Goal: Task Accomplishment & Management: Manage account settings

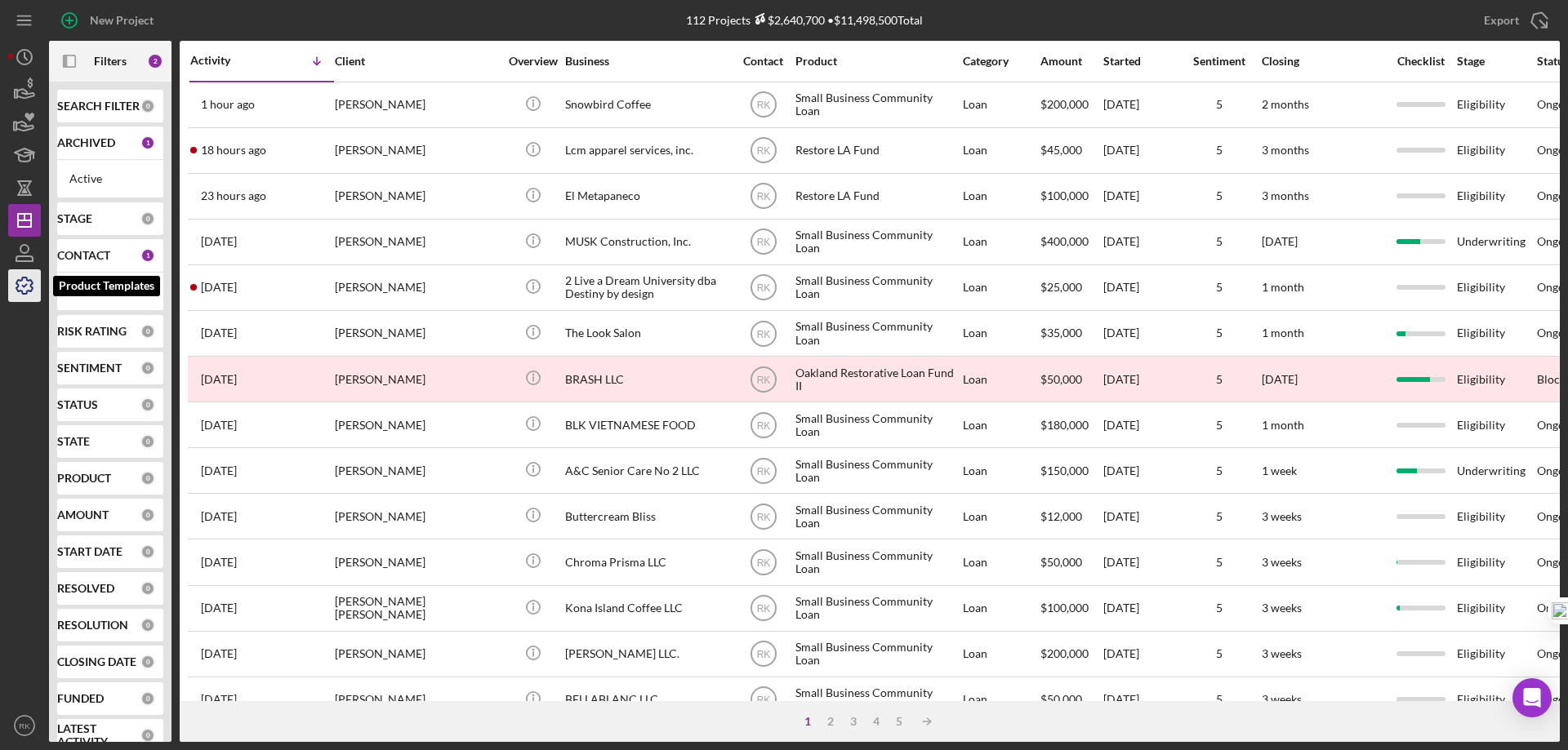
click at [33, 281] on icon "button" at bounding box center [24, 285] width 40 height 40
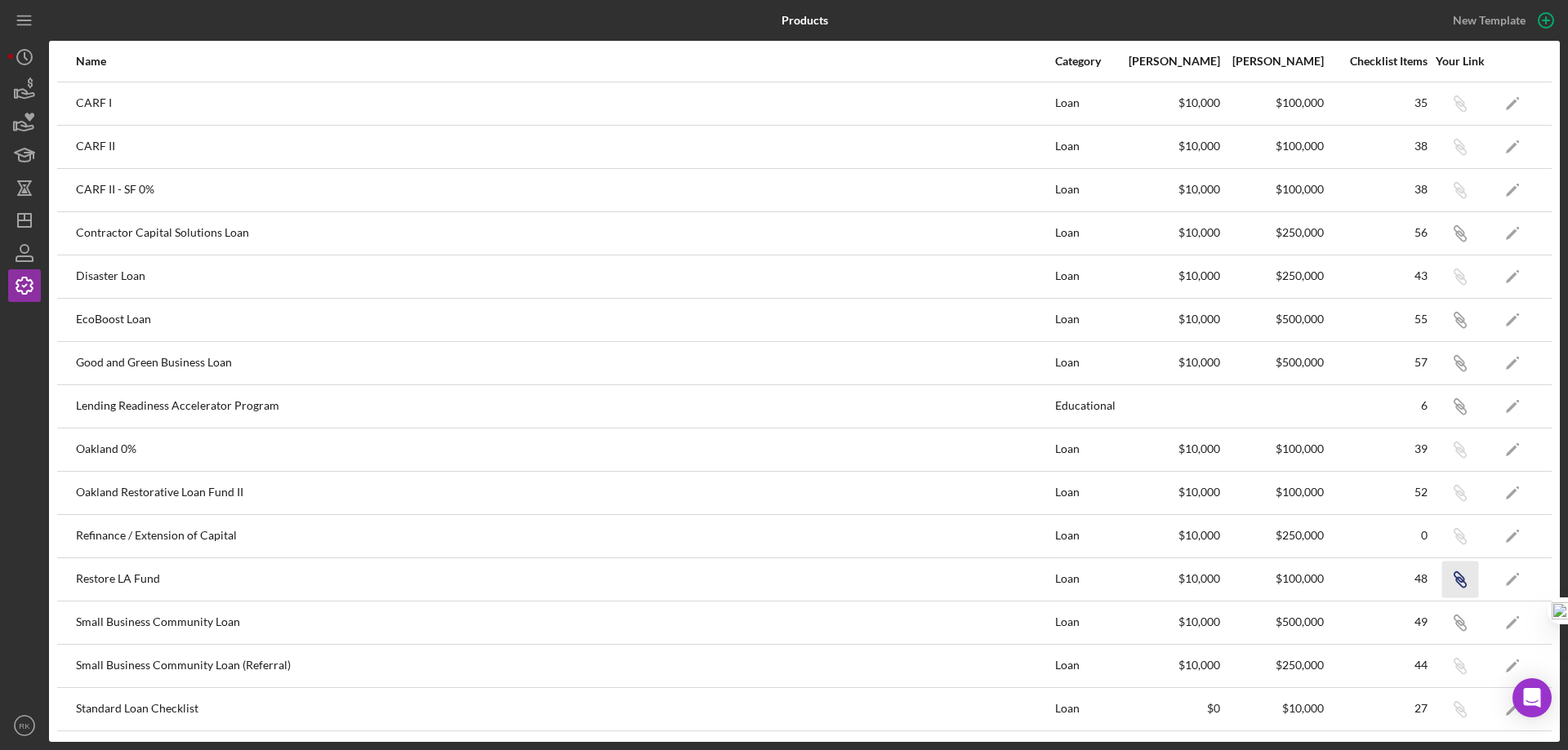
click at [1445, 577] on icon "Icon/Link" at bounding box center [1459, 578] width 37 height 37
click at [24, 222] on icon "Icon/Dashboard" at bounding box center [24, 220] width 40 height 40
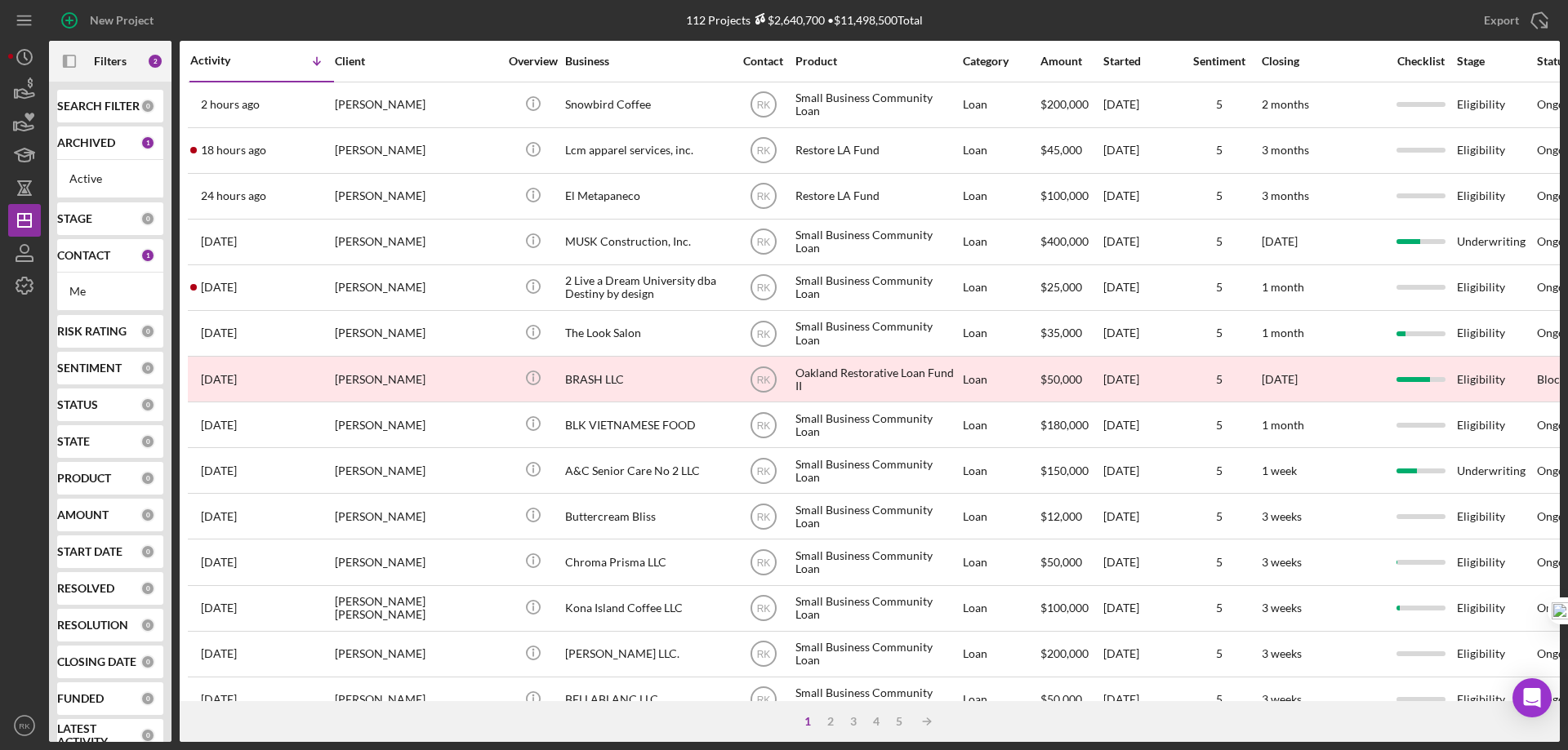
drag, startPoint x: 88, startPoint y: 262, endPoint x: 94, endPoint y: 298, distance: 36.5
click at [88, 261] on b "CONTACT" at bounding box center [84, 255] width 53 height 13
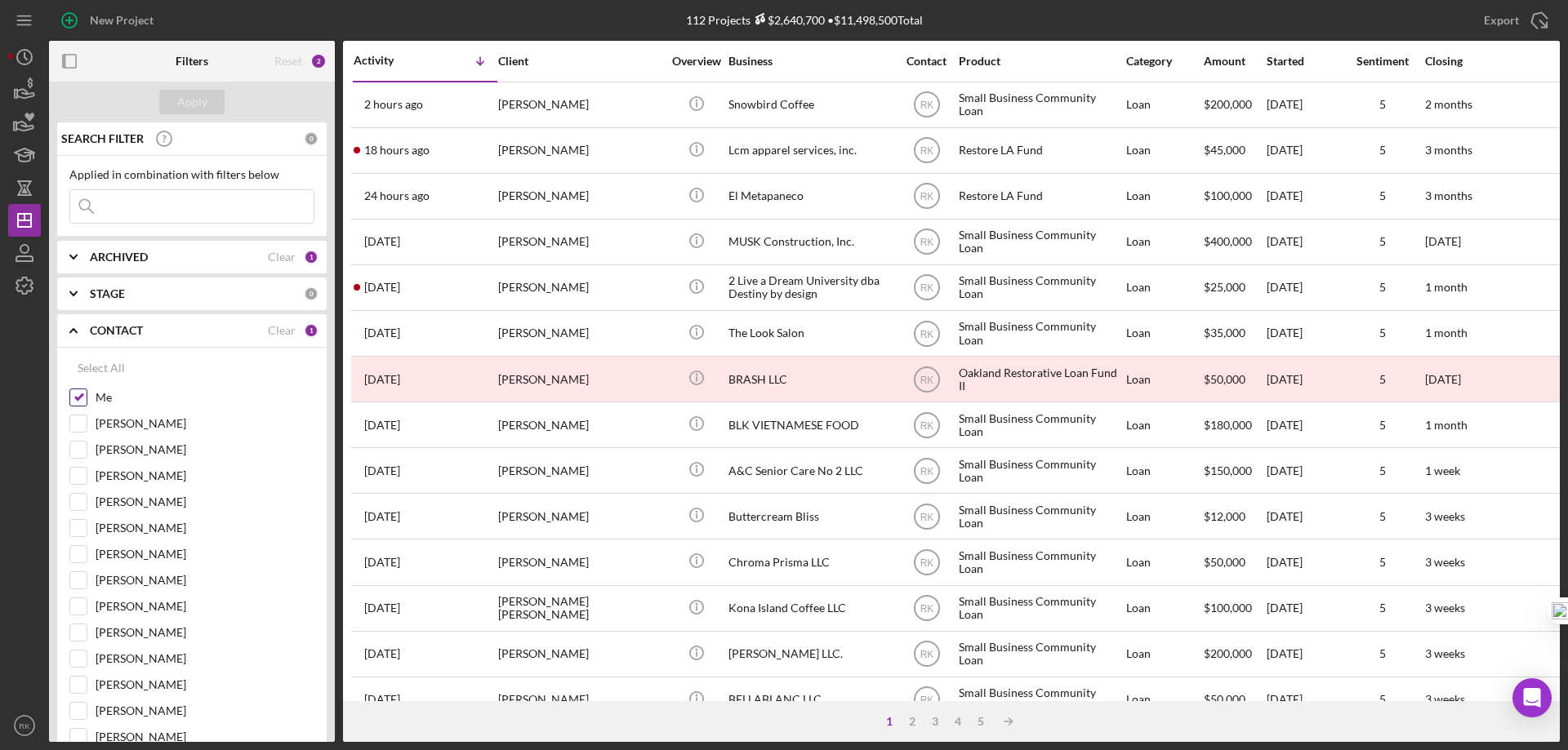
click at [83, 399] on input "Me" at bounding box center [78, 397] width 16 height 16
checkbox input "false"
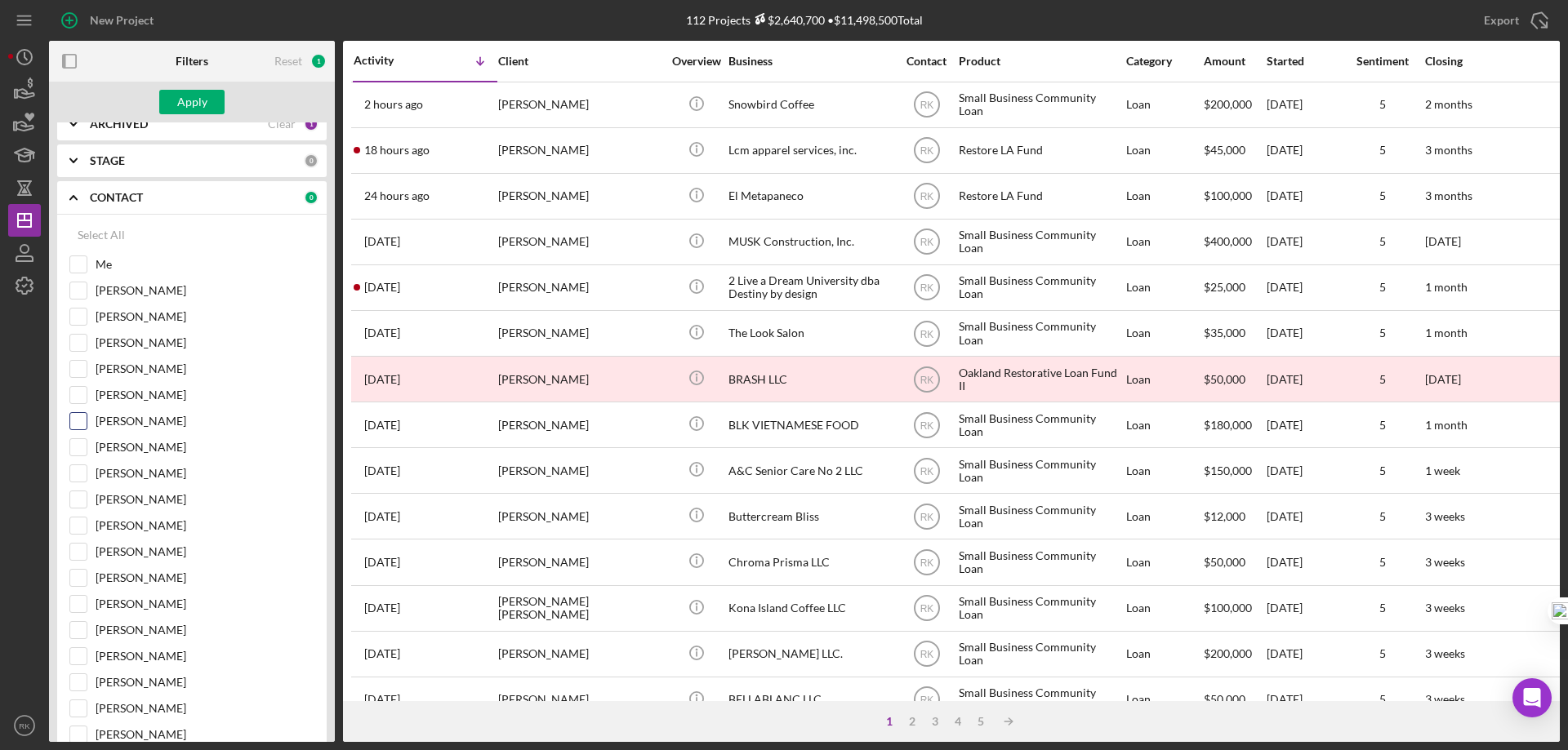
click at [75, 425] on input "Lameisha Williams" at bounding box center [78, 421] width 16 height 16
checkbox input "true"
click at [188, 104] on div "Apply" at bounding box center [192, 101] width 31 height 24
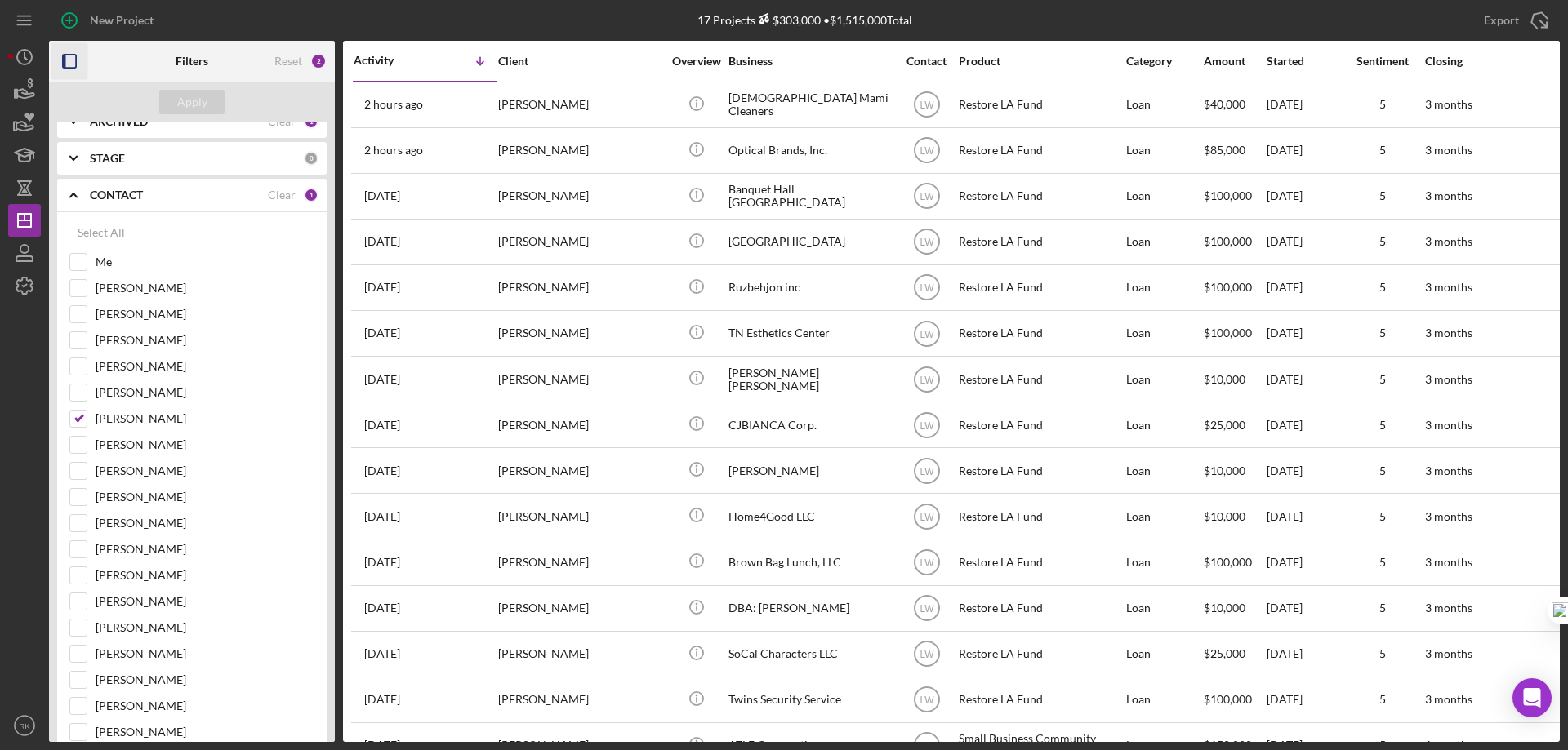
click at [72, 61] on icon "button" at bounding box center [69, 61] width 37 height 37
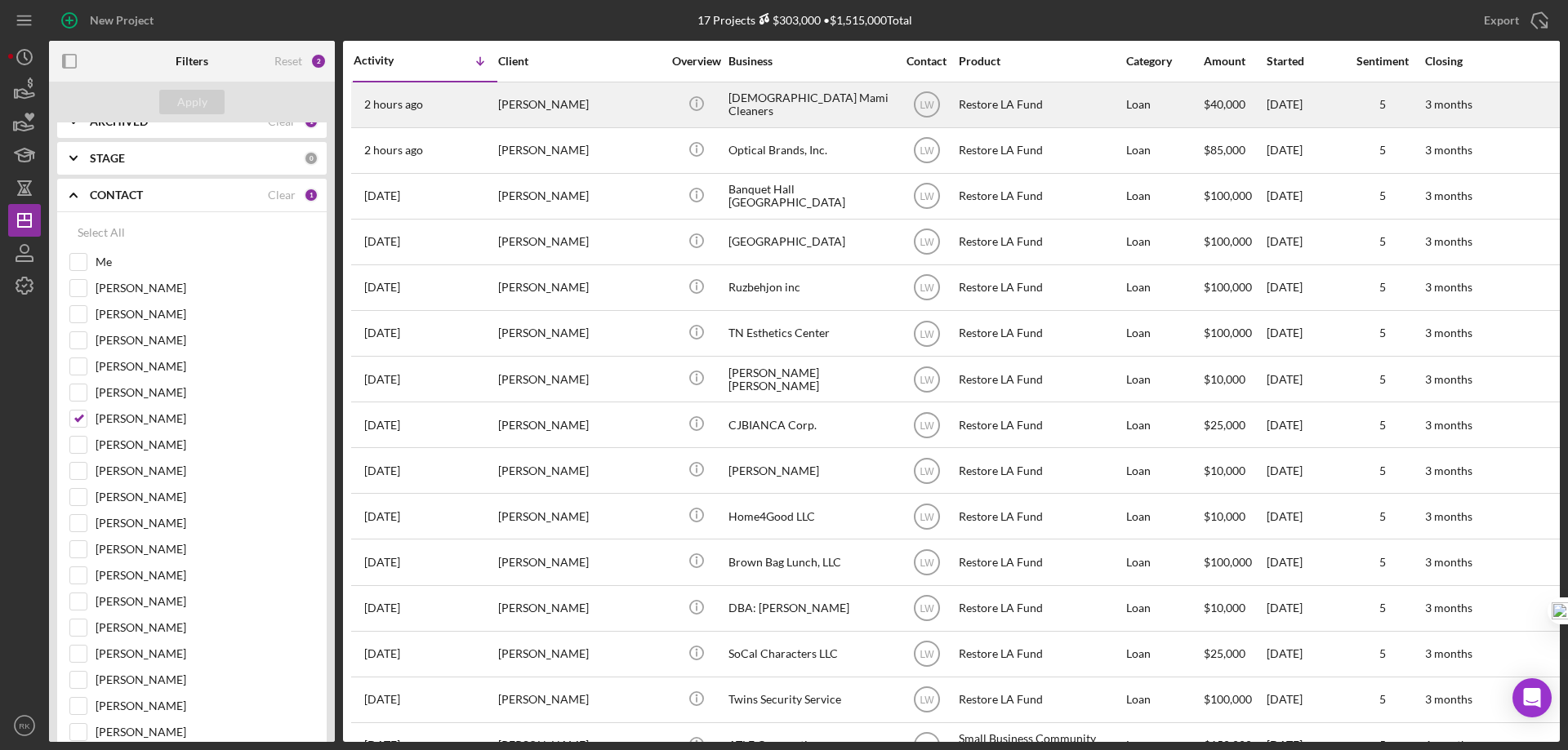
scroll to position [35, 0]
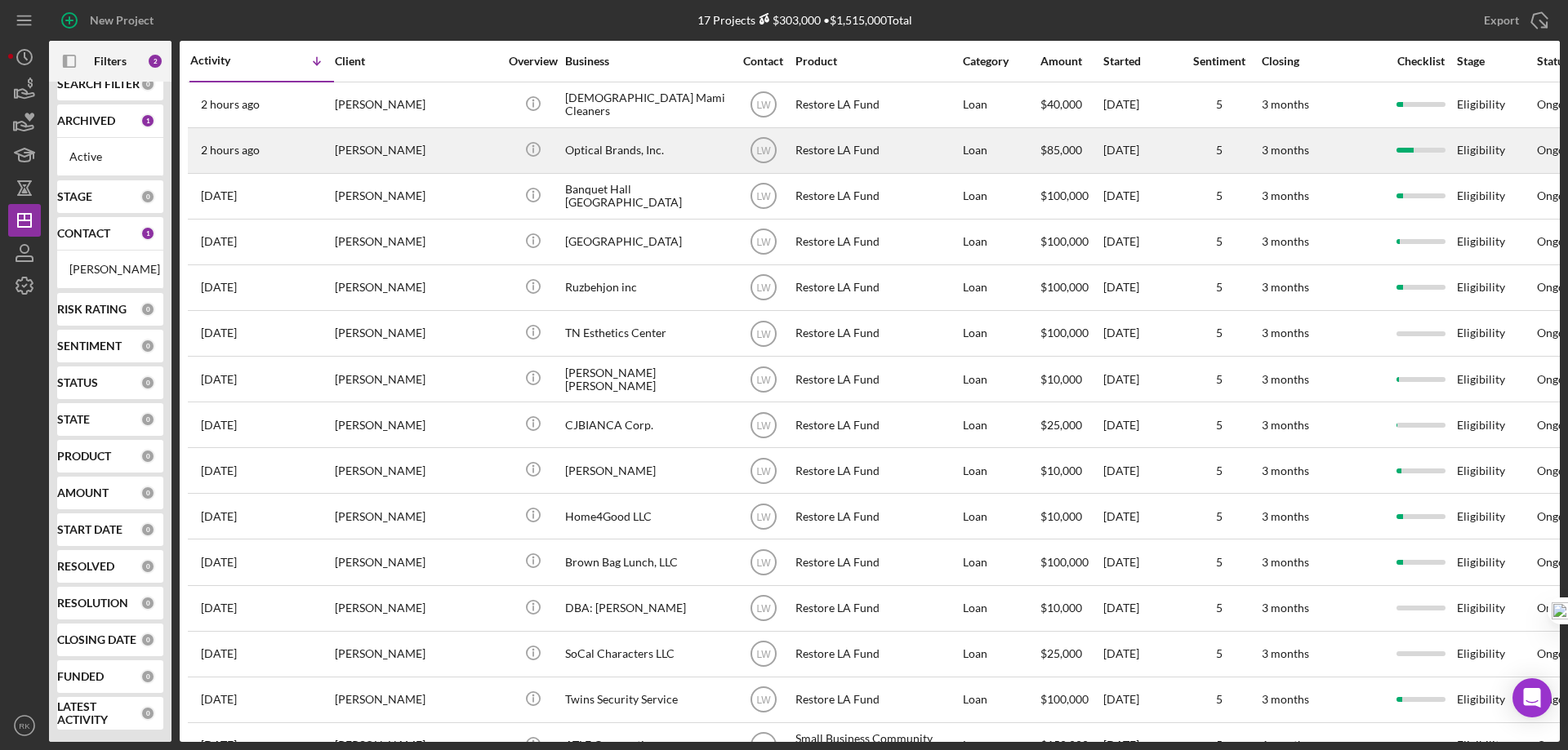
click at [389, 152] on div "Hector Barrera" at bounding box center [417, 151] width 164 height 43
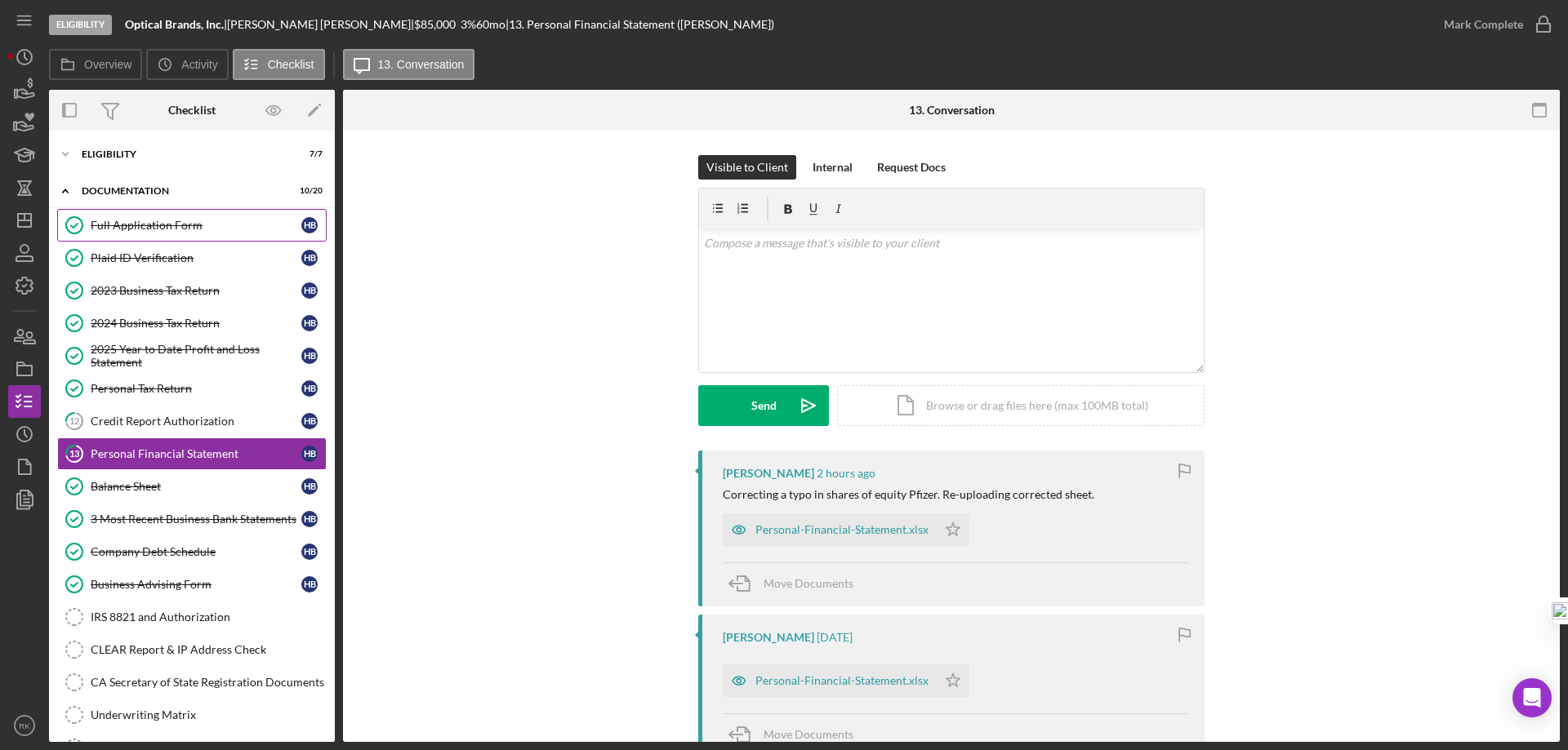
scroll to position [18, 0]
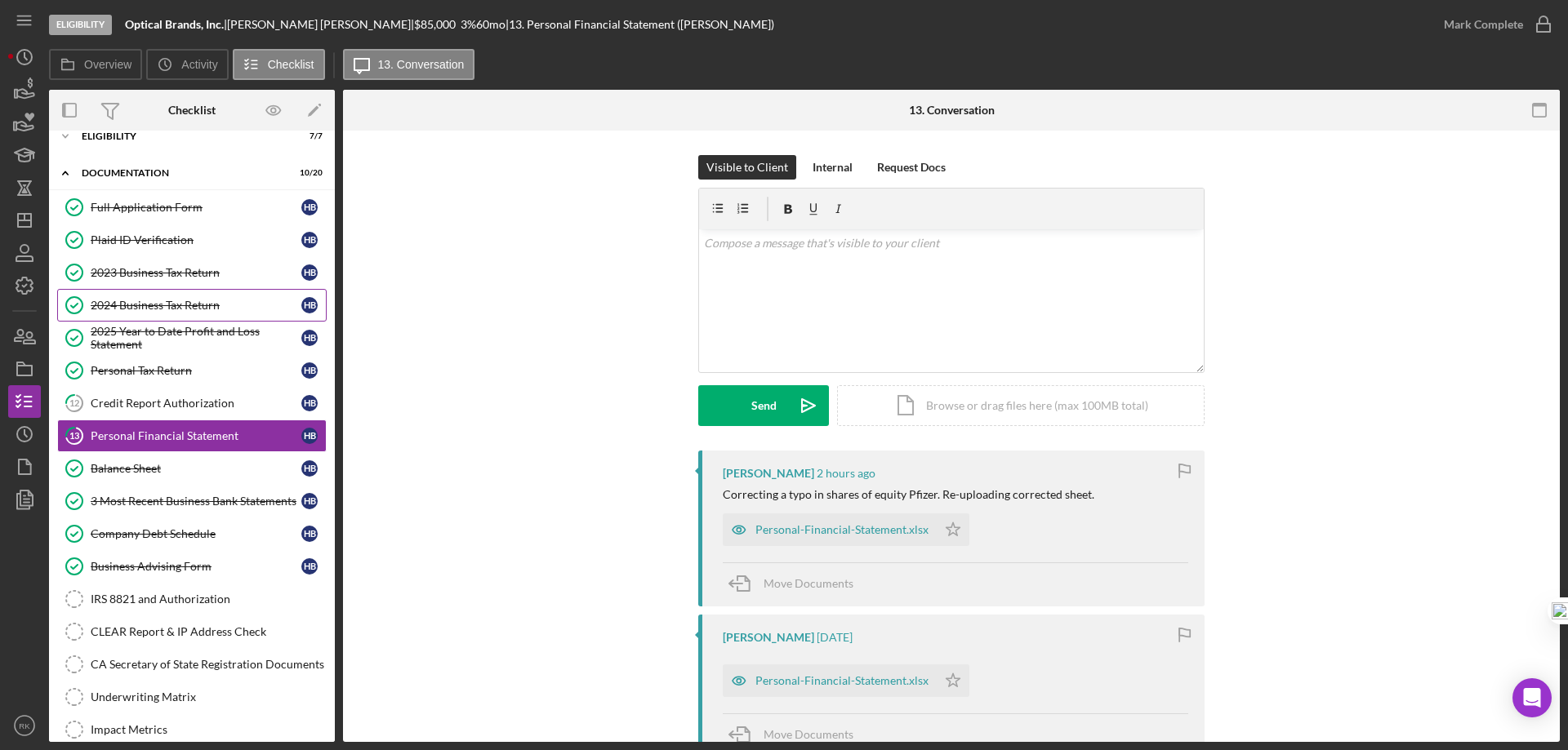
click at [166, 311] on div "2024 Business Tax Return" at bounding box center [196, 305] width 210 height 13
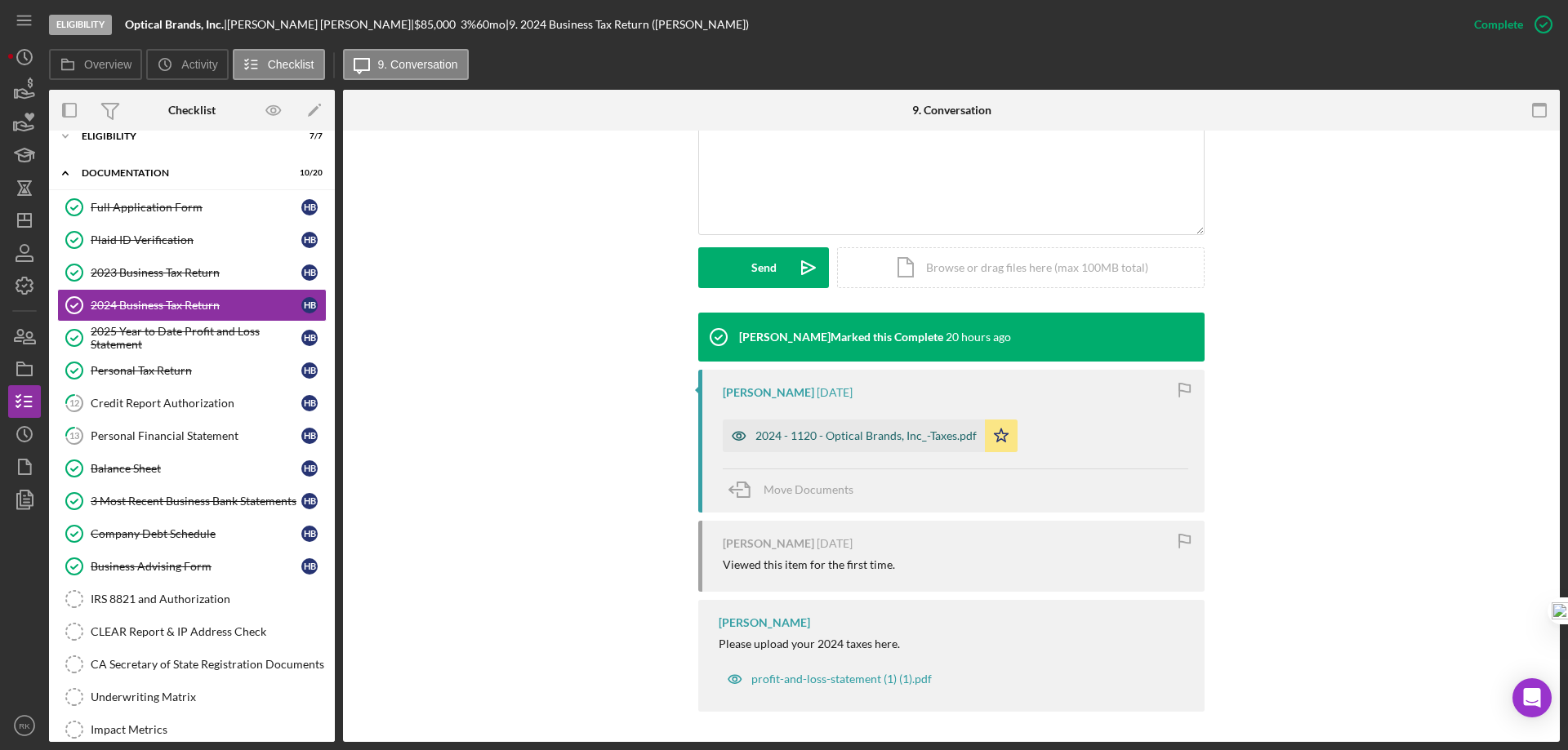
scroll to position [365, 0]
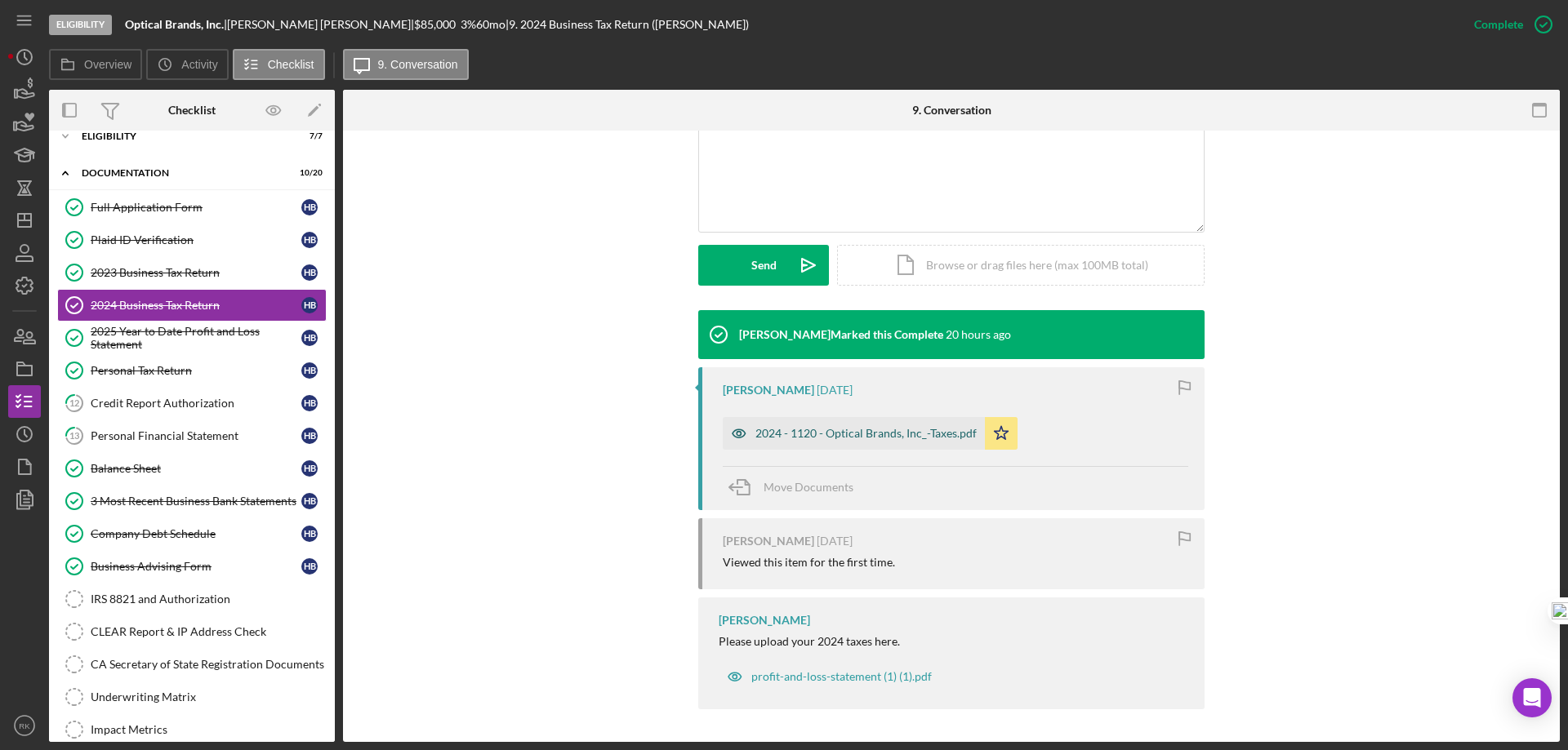
click at [869, 435] on div "2024 - 1120 - Optical Brands, Inc_-Taxes.pdf" at bounding box center [866, 433] width 221 height 13
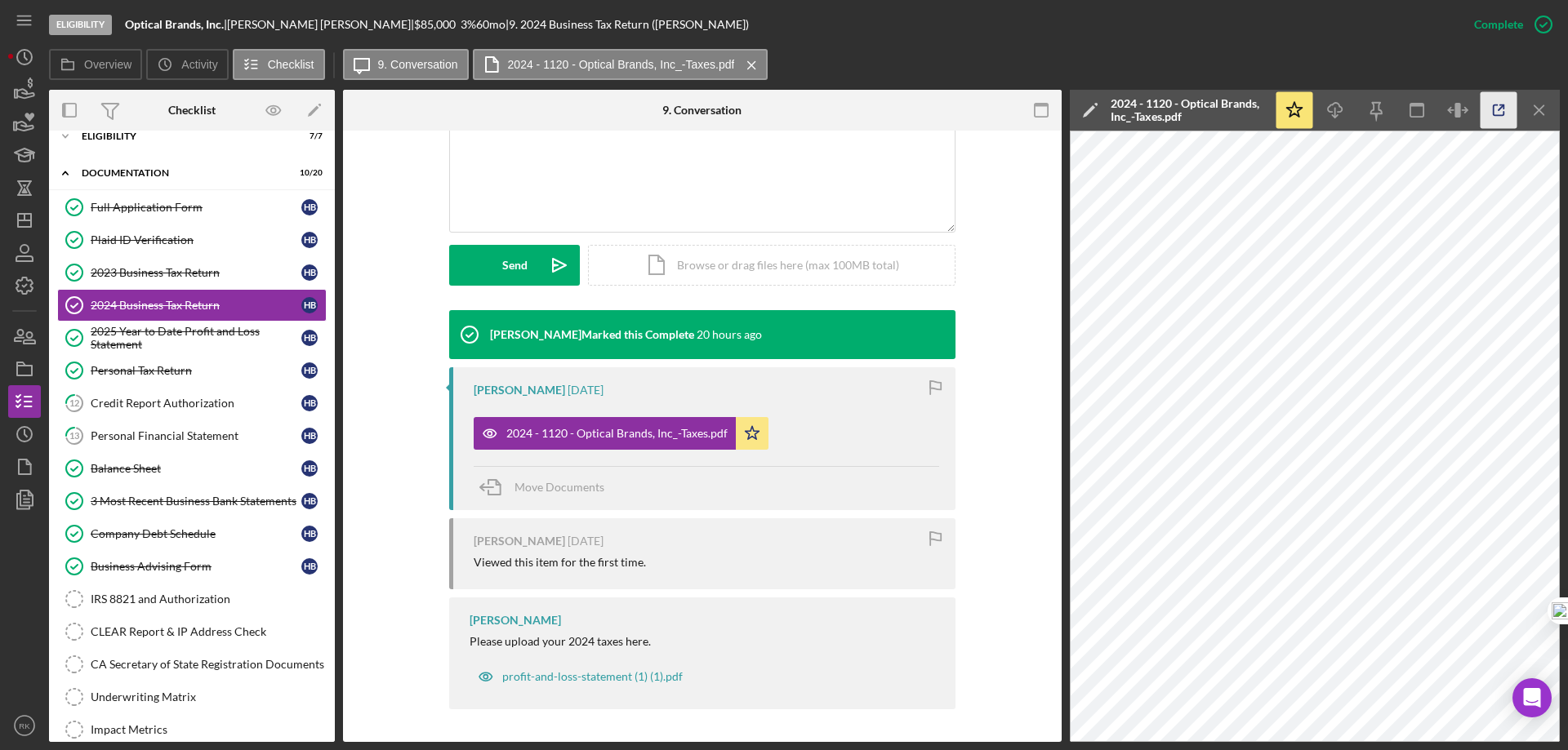
click at [1497, 117] on icon "button" at bounding box center [1499, 110] width 37 height 37
click at [162, 266] on div "2023 Business Tax Return" at bounding box center [196, 272] width 210 height 13
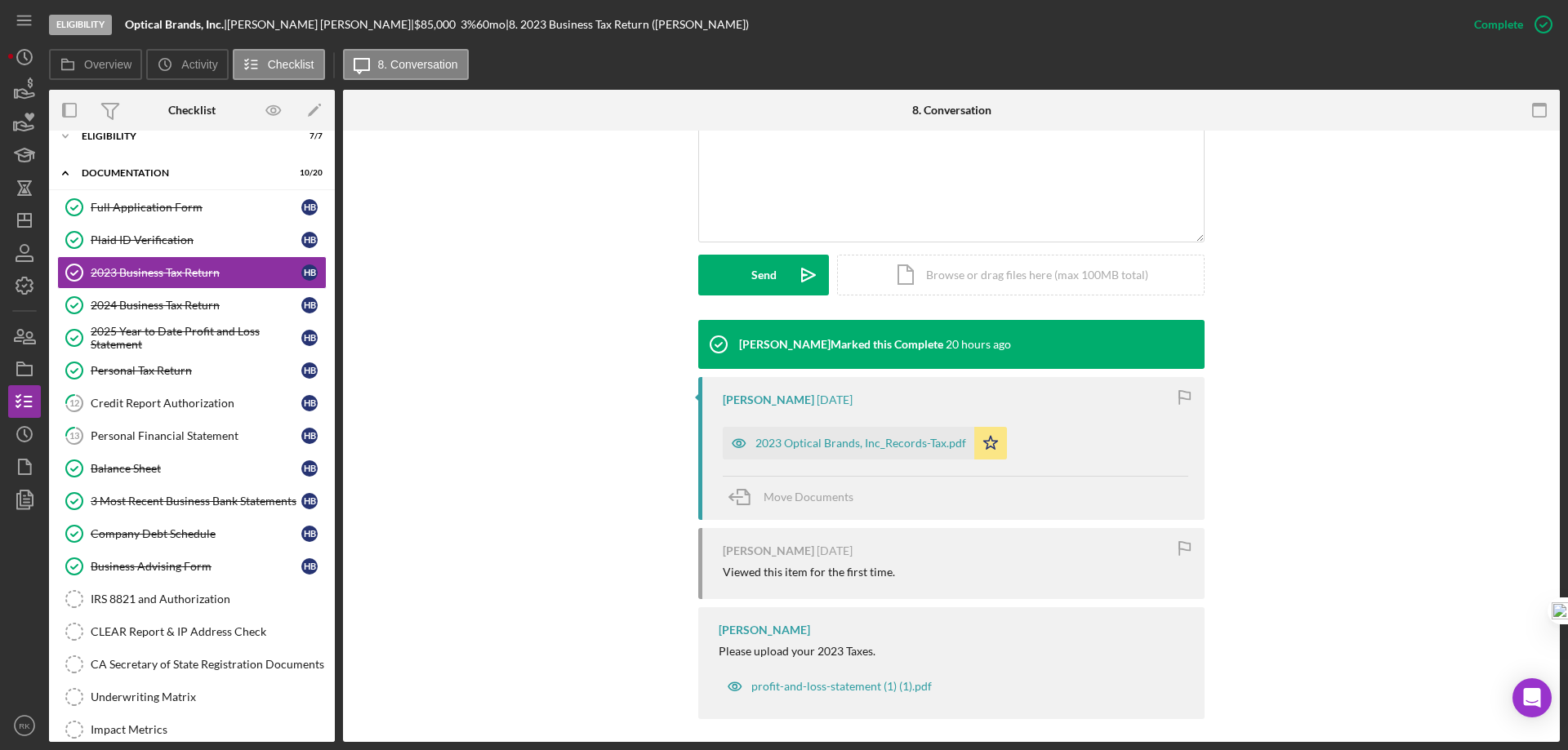
scroll to position [365, 0]
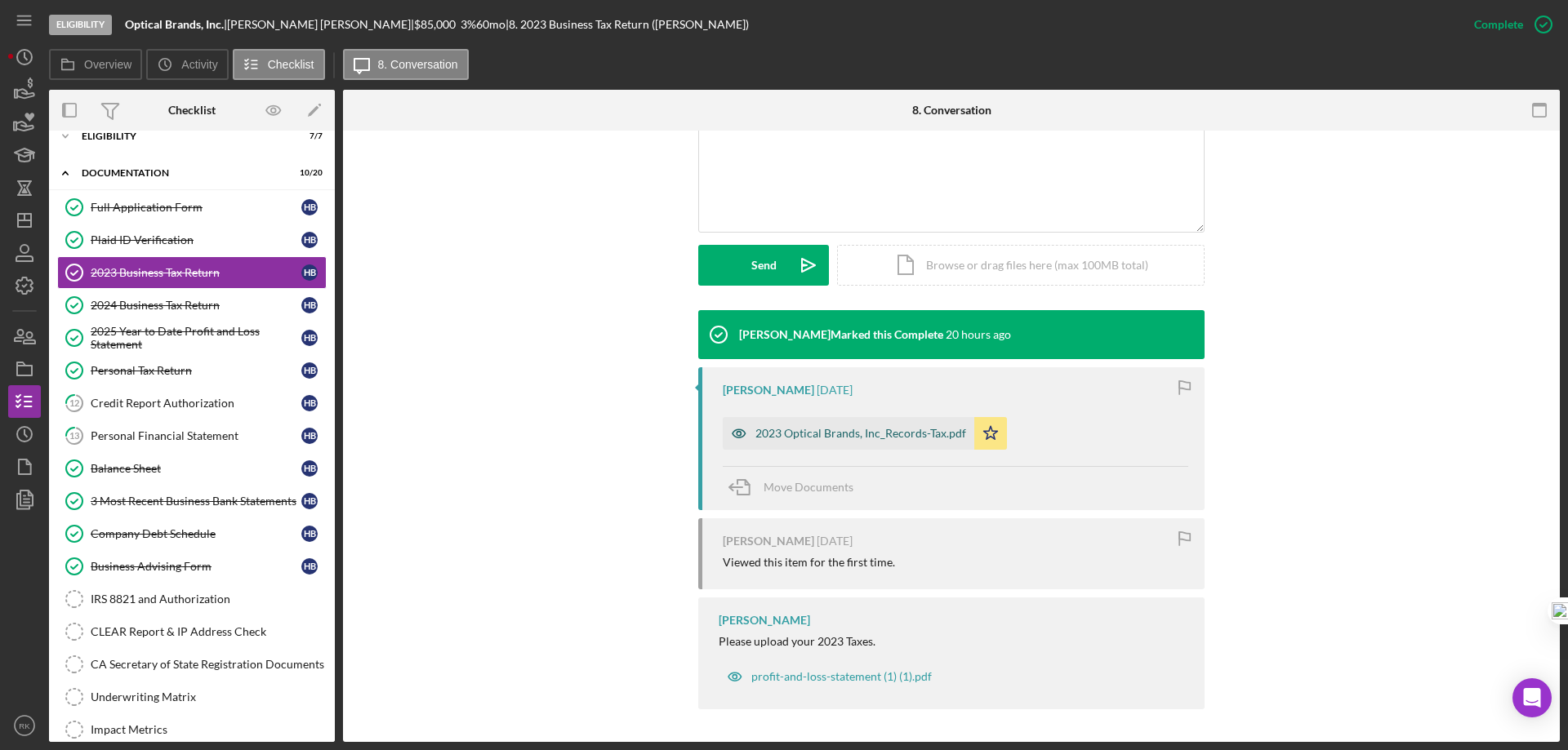
click at [873, 435] on div "2023 Optical Brands, Inc_Records-Tax.pdf" at bounding box center [861, 433] width 210 height 13
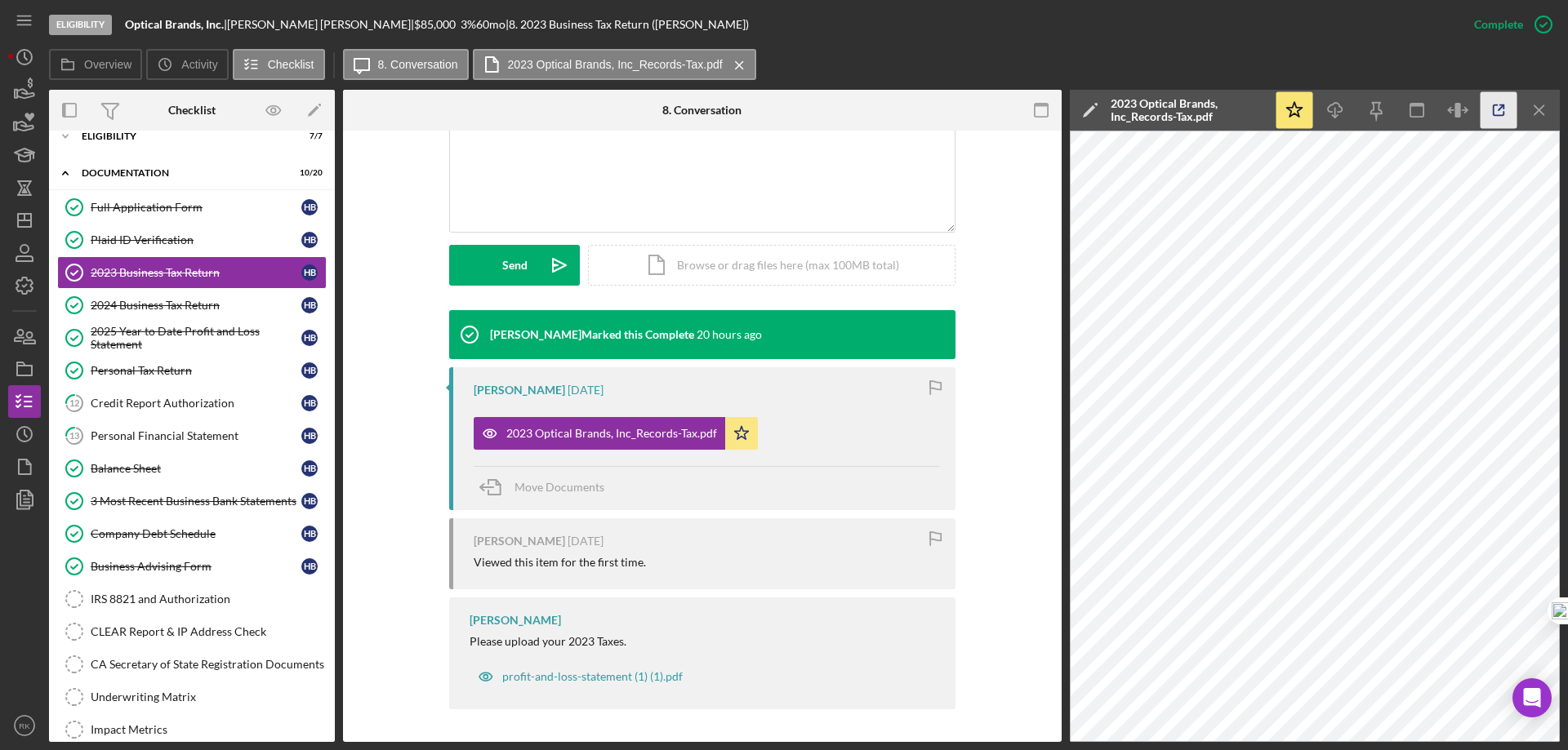
click at [1499, 117] on icon "button" at bounding box center [1499, 110] width 37 height 37
drag, startPoint x: 128, startPoint y: 342, endPoint x: 353, endPoint y: 356, distance: 225.4
click at [129, 341] on div "2025 Year to Date Profit and Loss Statement" at bounding box center [196, 338] width 210 height 26
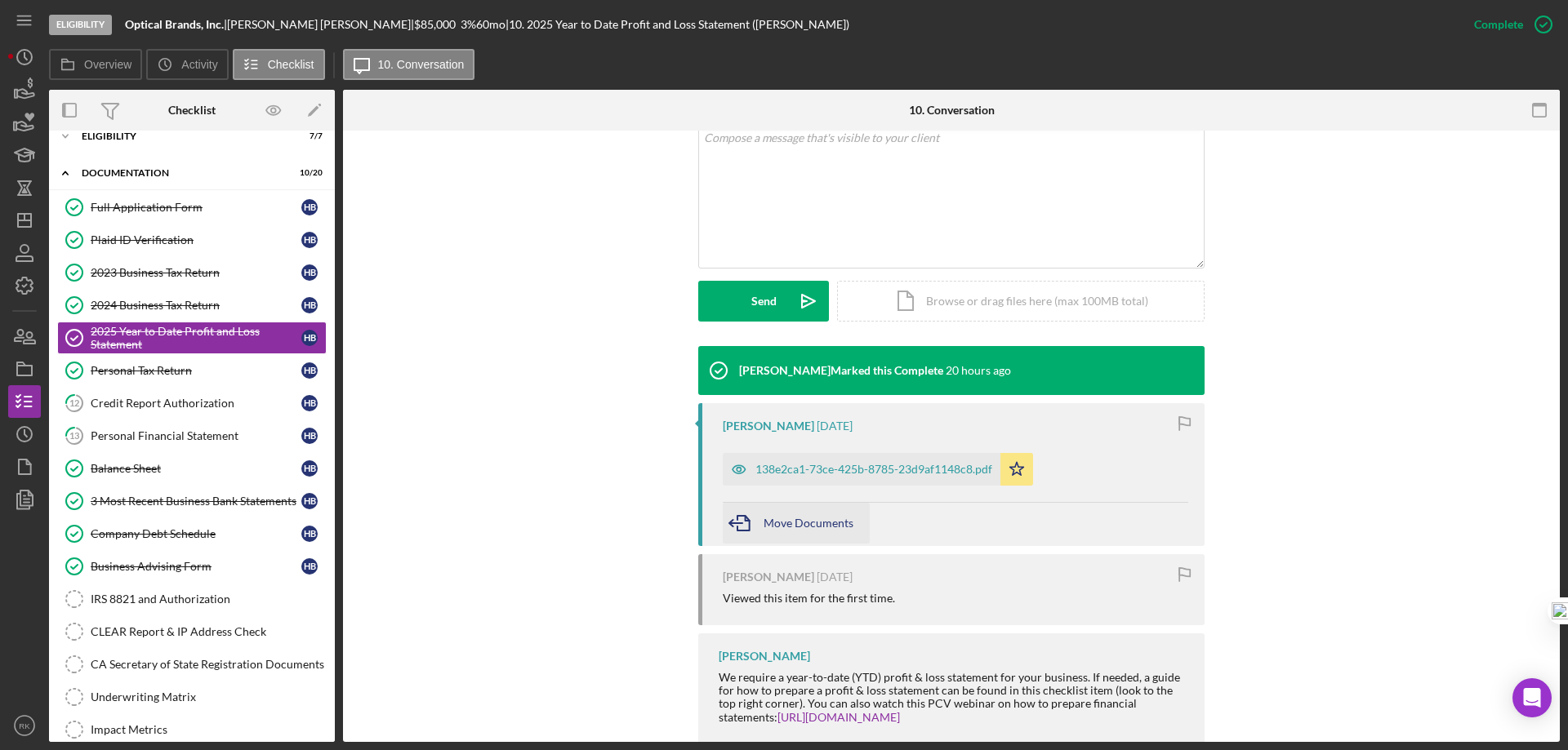
scroll to position [364, 0]
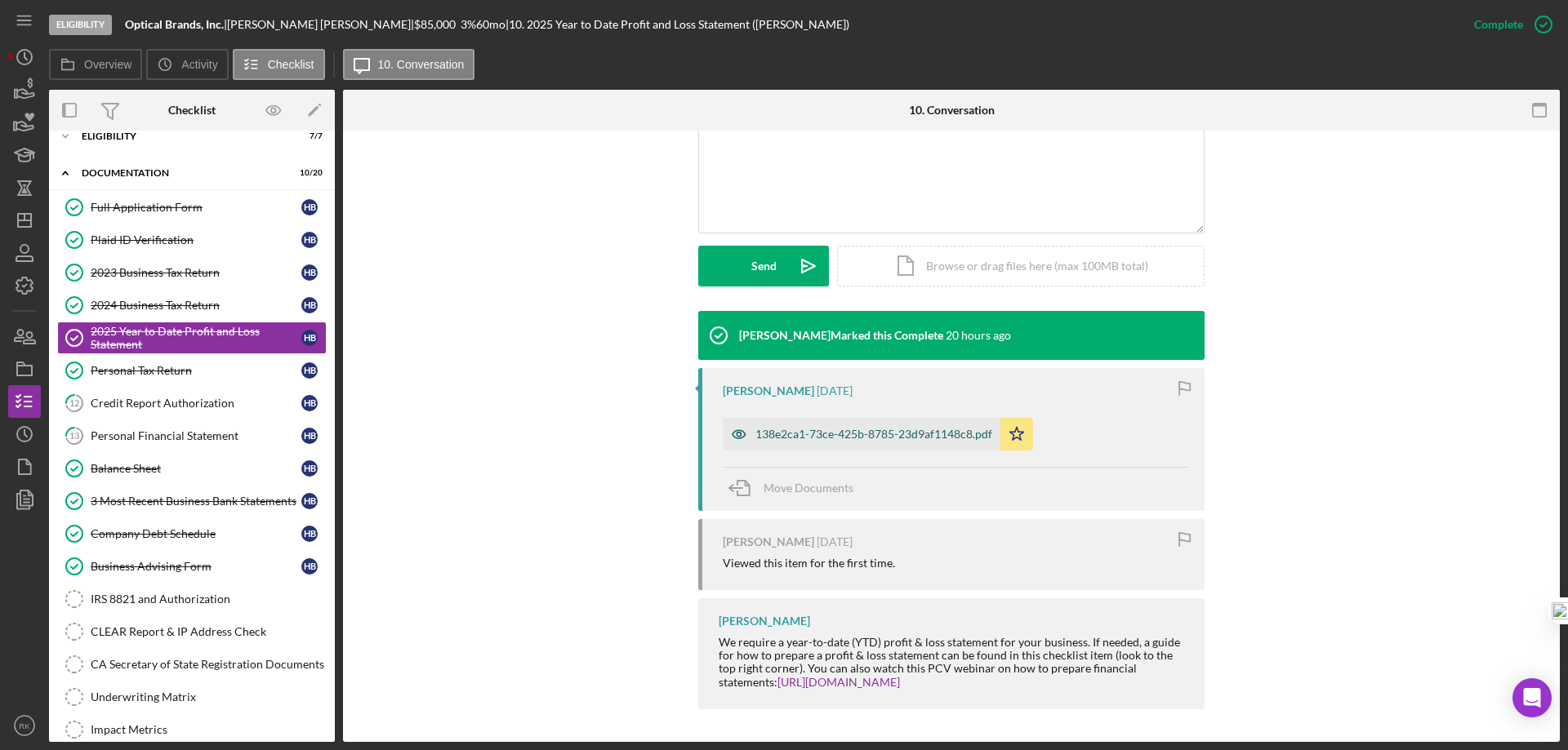
click at [848, 443] on div "138e2ca1-73ce-425b-8785-23d9af1148c8.pdf" at bounding box center [861, 434] width 278 height 32
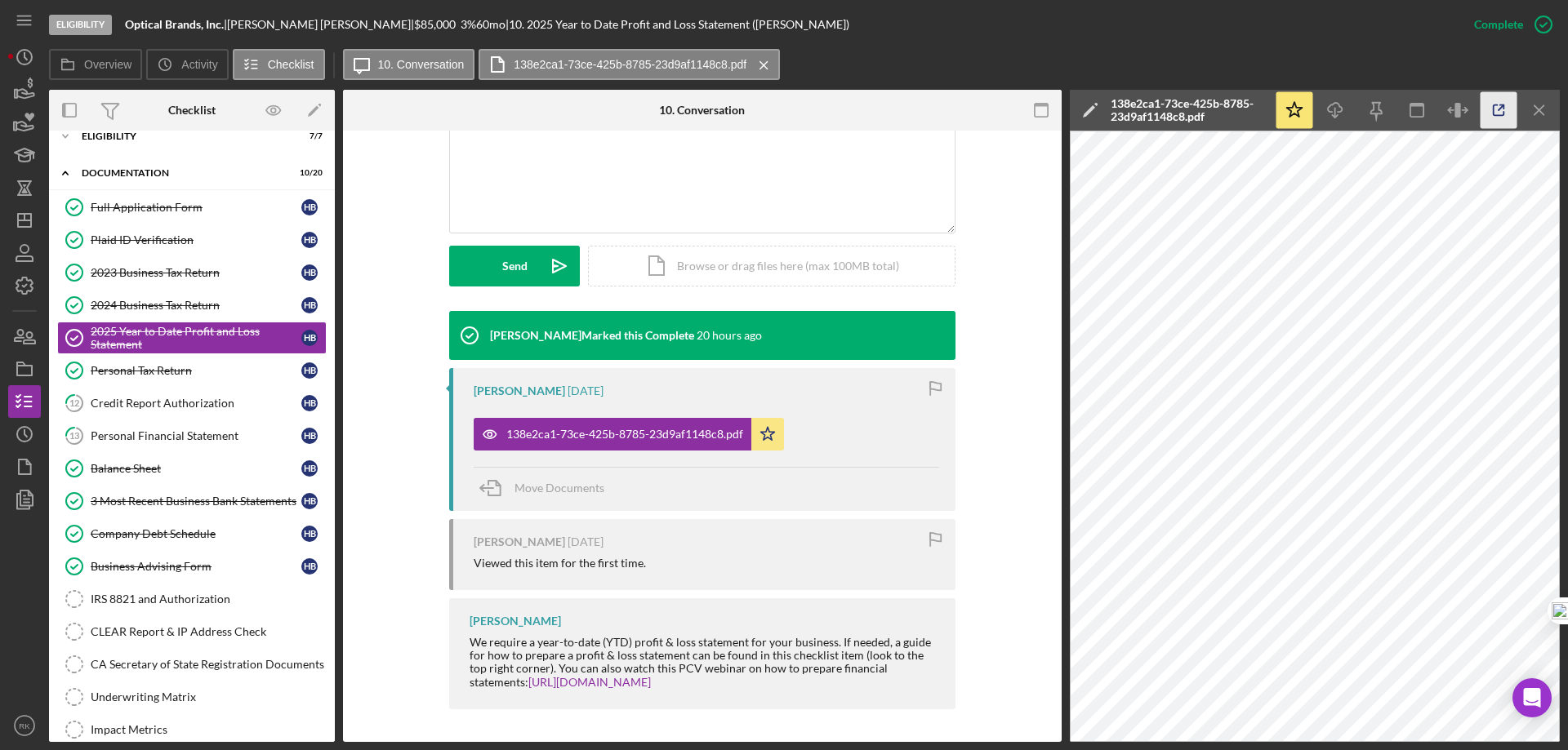
click at [1499, 114] on icon "button" at bounding box center [1499, 110] width 37 height 37
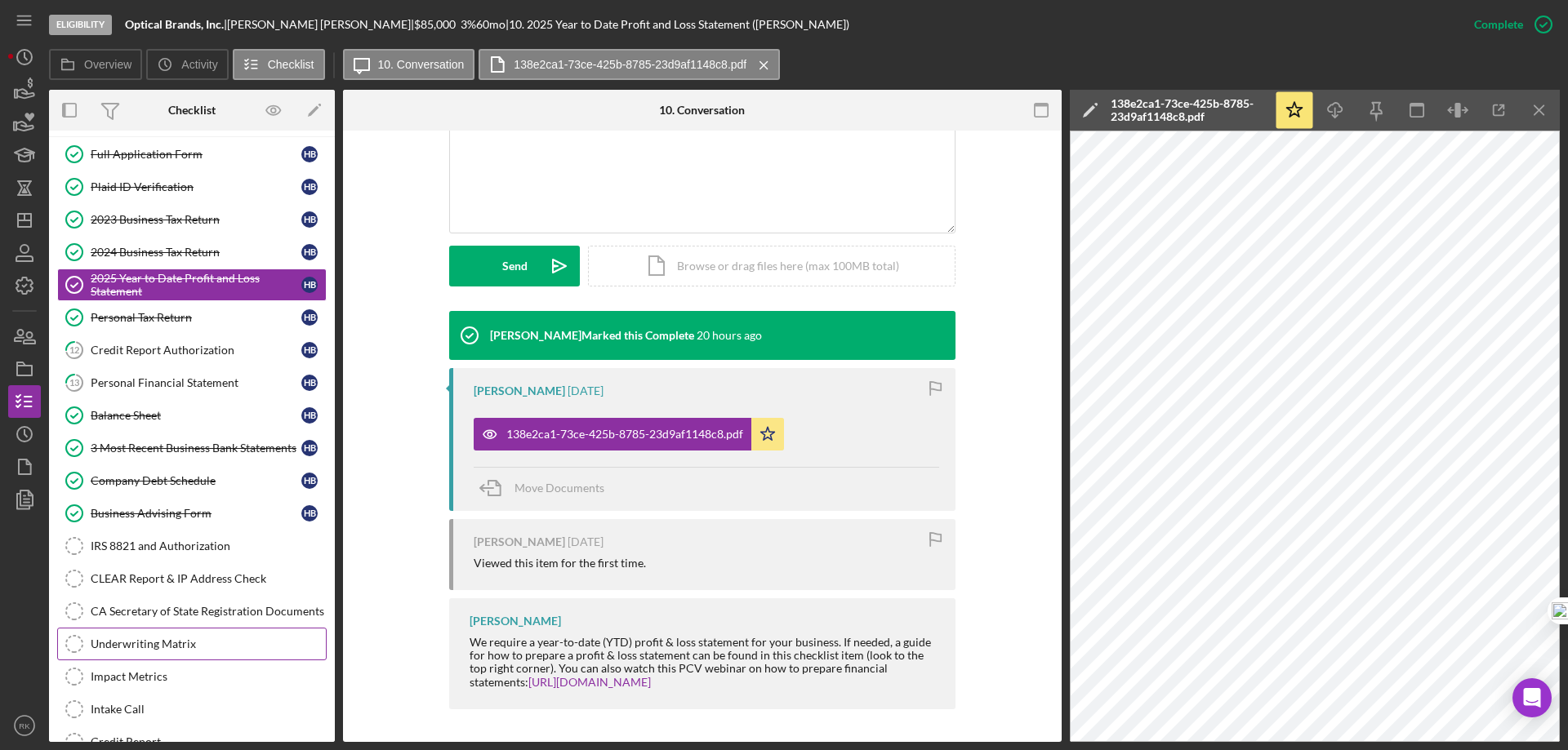
scroll to position [72, 0]
click at [174, 645] on div "Underwriting Matrix" at bounding box center [208, 643] width 235 height 13
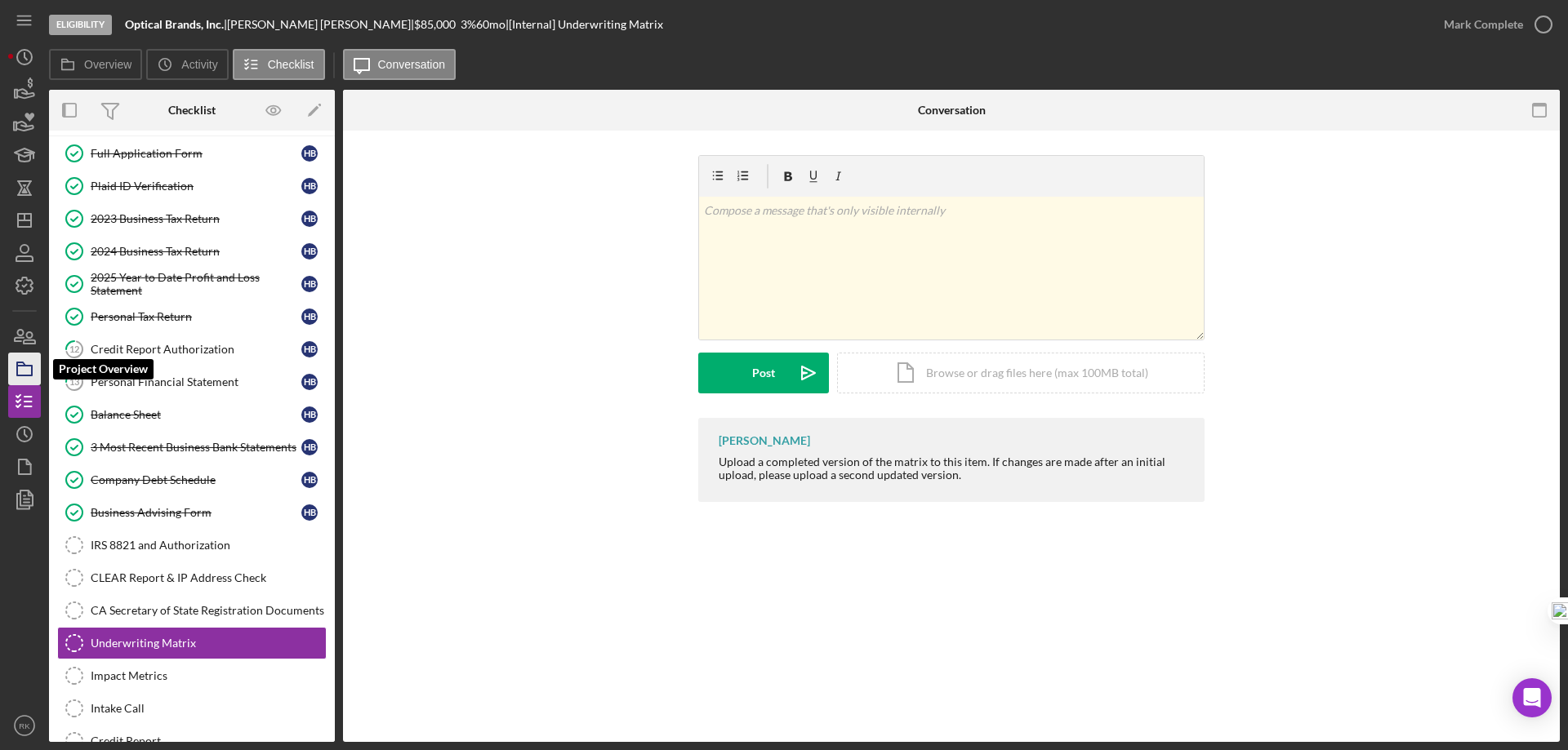
click at [22, 375] on rect "button" at bounding box center [24, 370] width 14 height 10
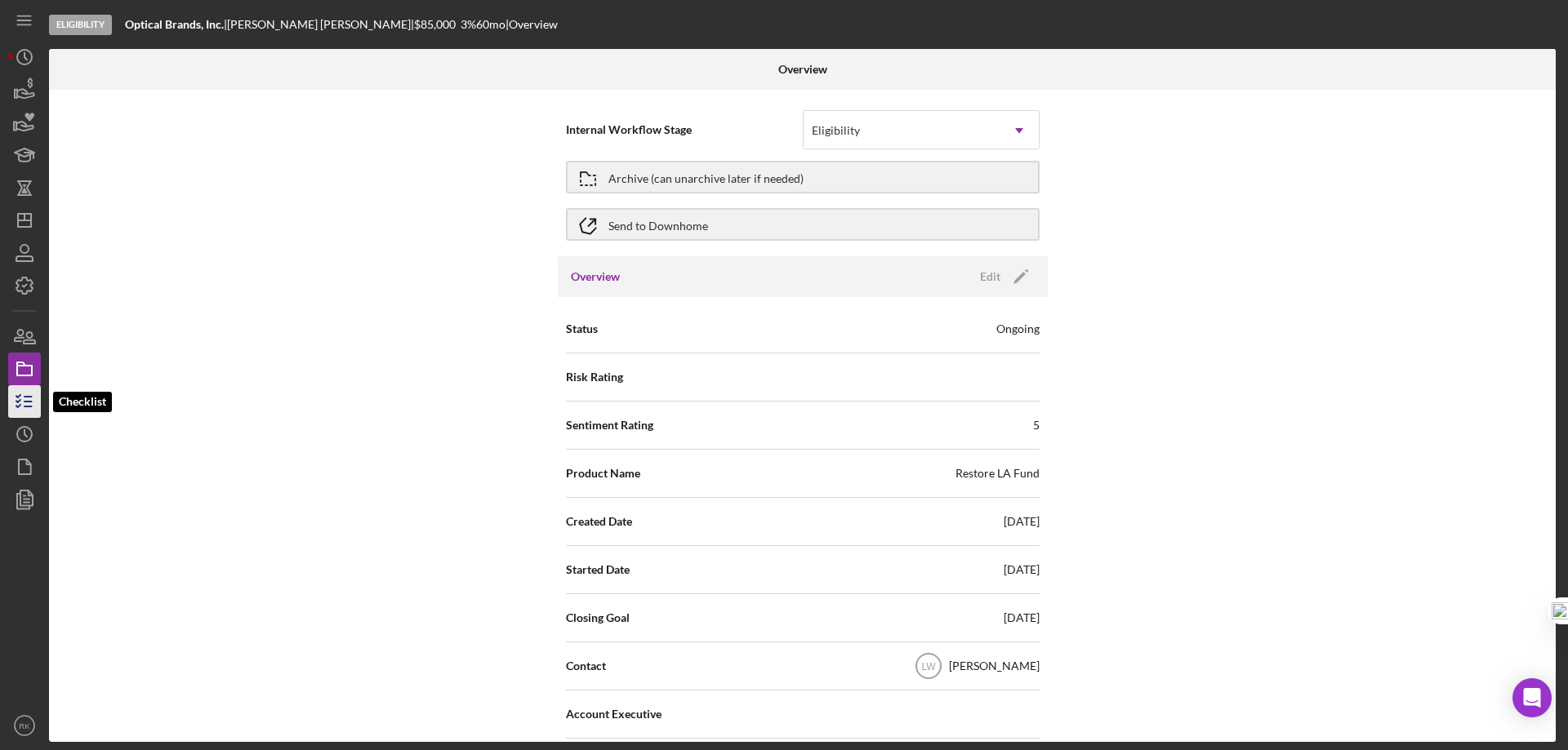
click at [23, 399] on icon "button" at bounding box center [24, 401] width 40 height 40
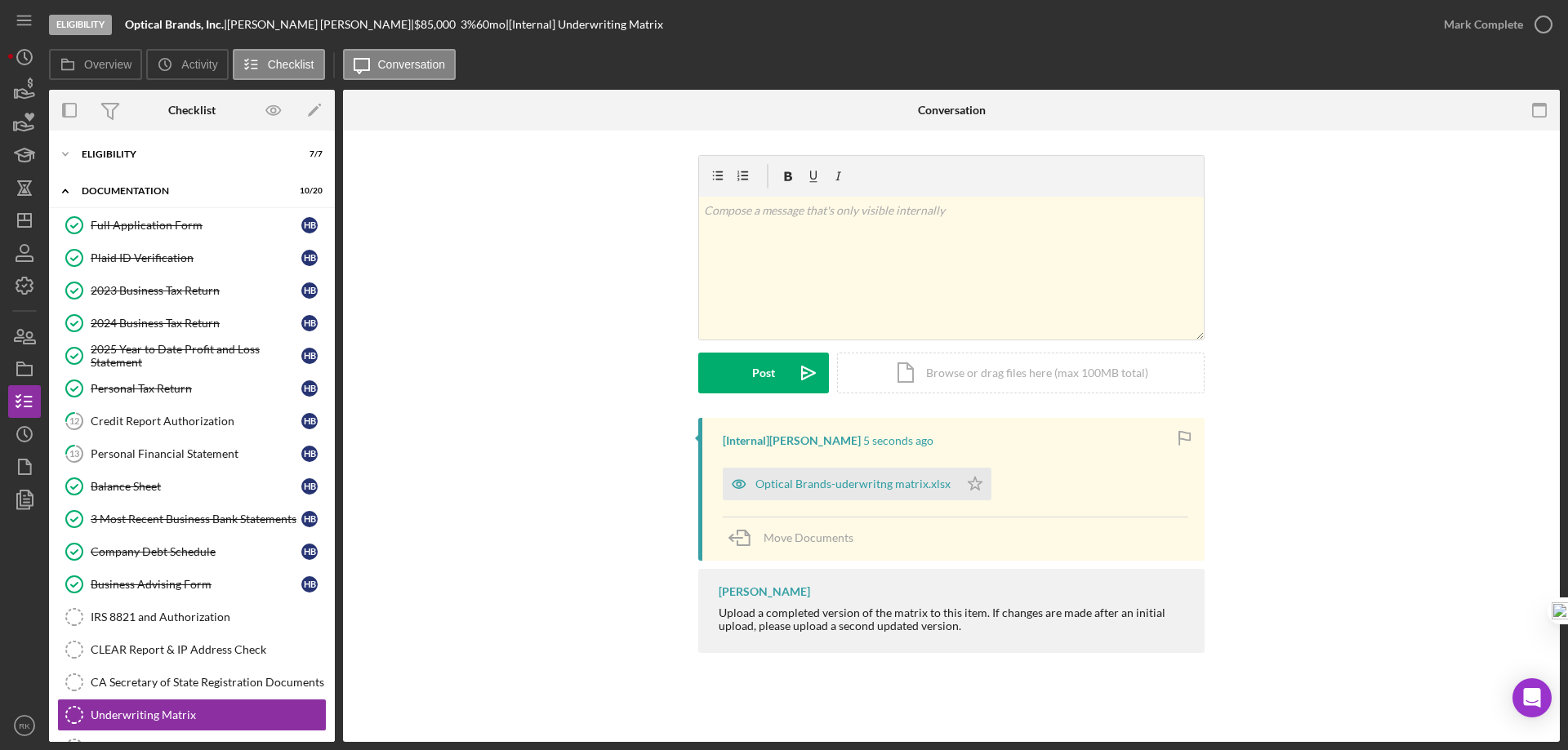
scroll to position [208, 0]
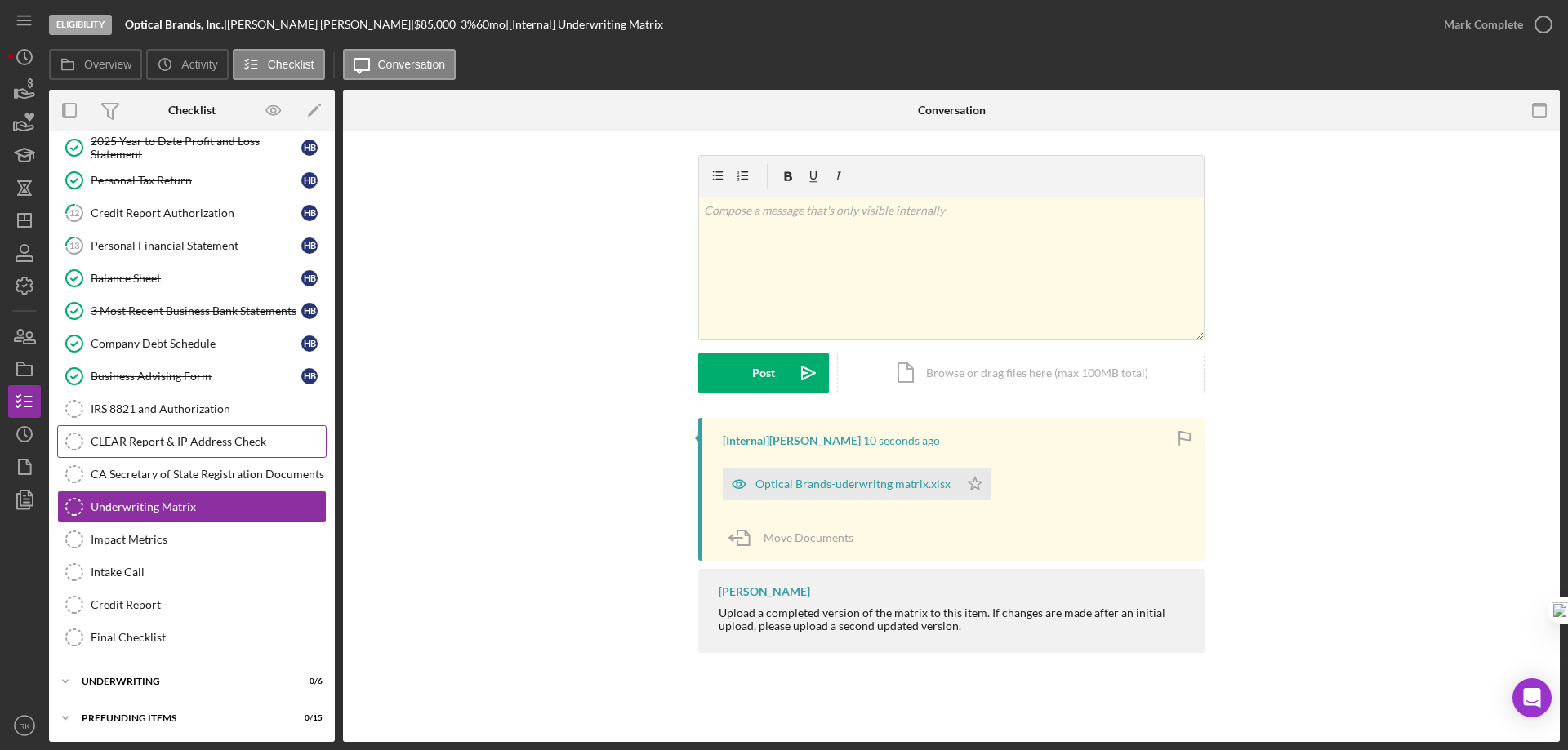
click at [173, 434] on link "CLEAR Report & IP Address Check CLEAR Report & IP Address Check" at bounding box center [192, 441] width 270 height 32
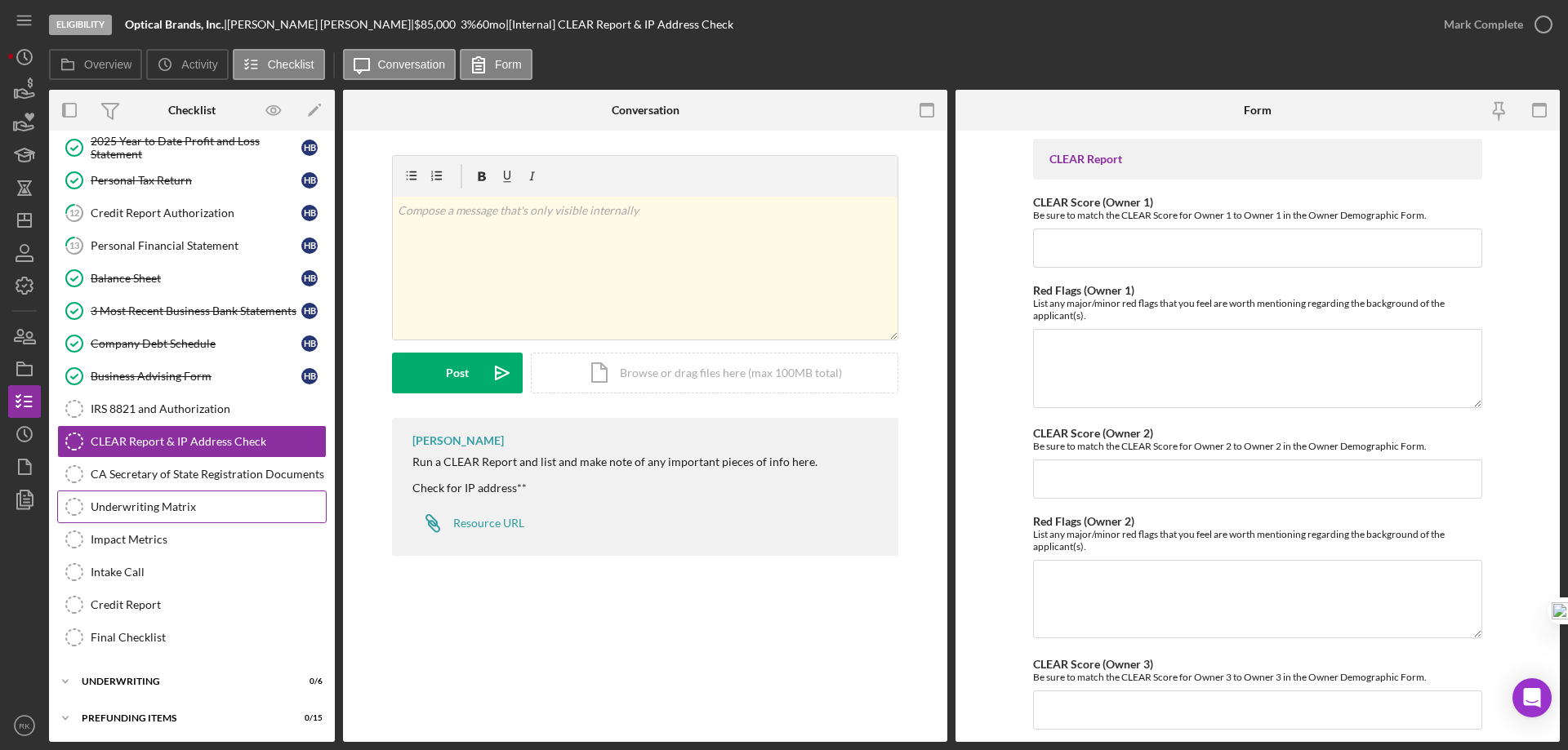
click at [173, 503] on div "Underwriting Matrix" at bounding box center [208, 507] width 235 height 13
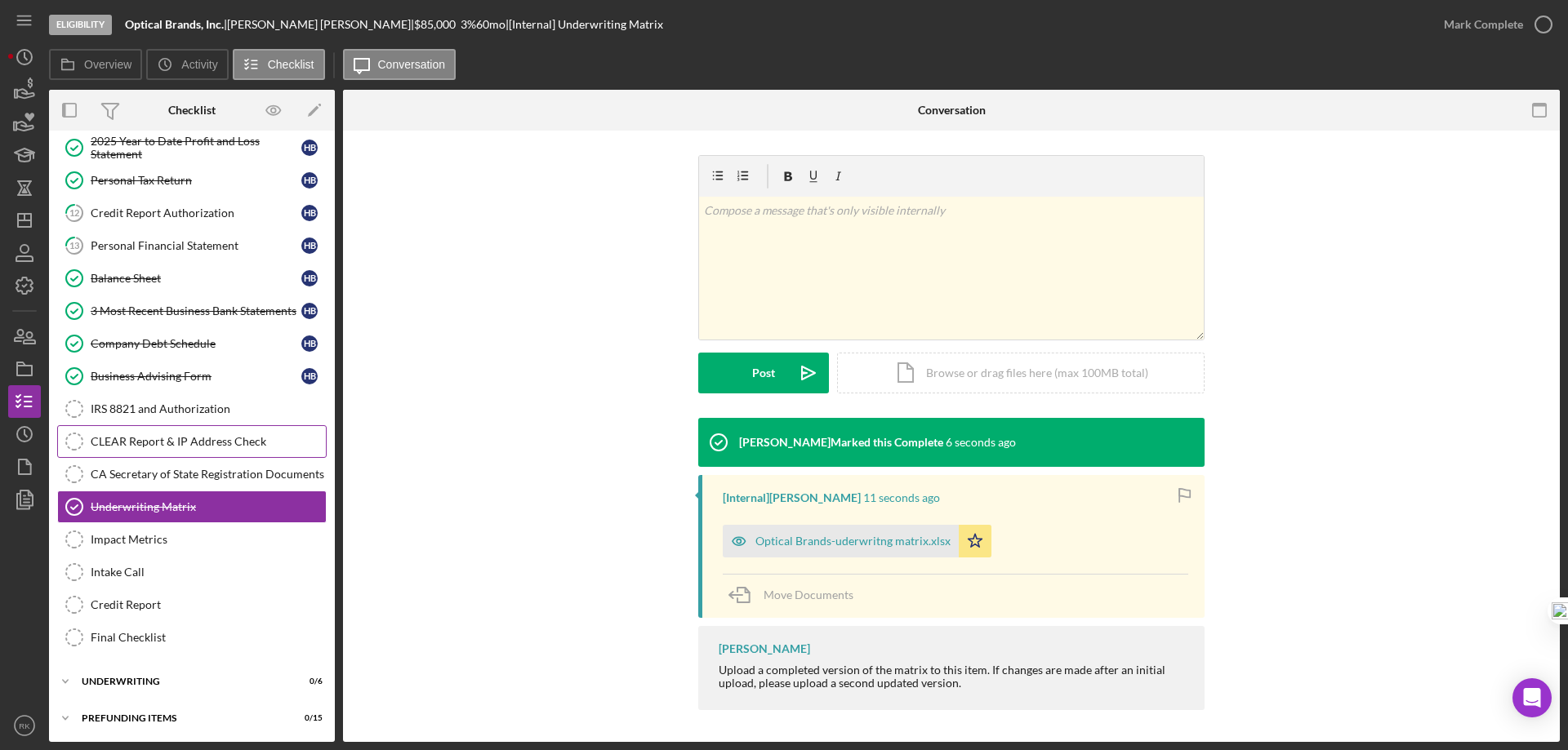
click at [169, 452] on link "CLEAR Report & IP Address Check CLEAR Report & IP Address Check" at bounding box center [192, 441] width 270 height 32
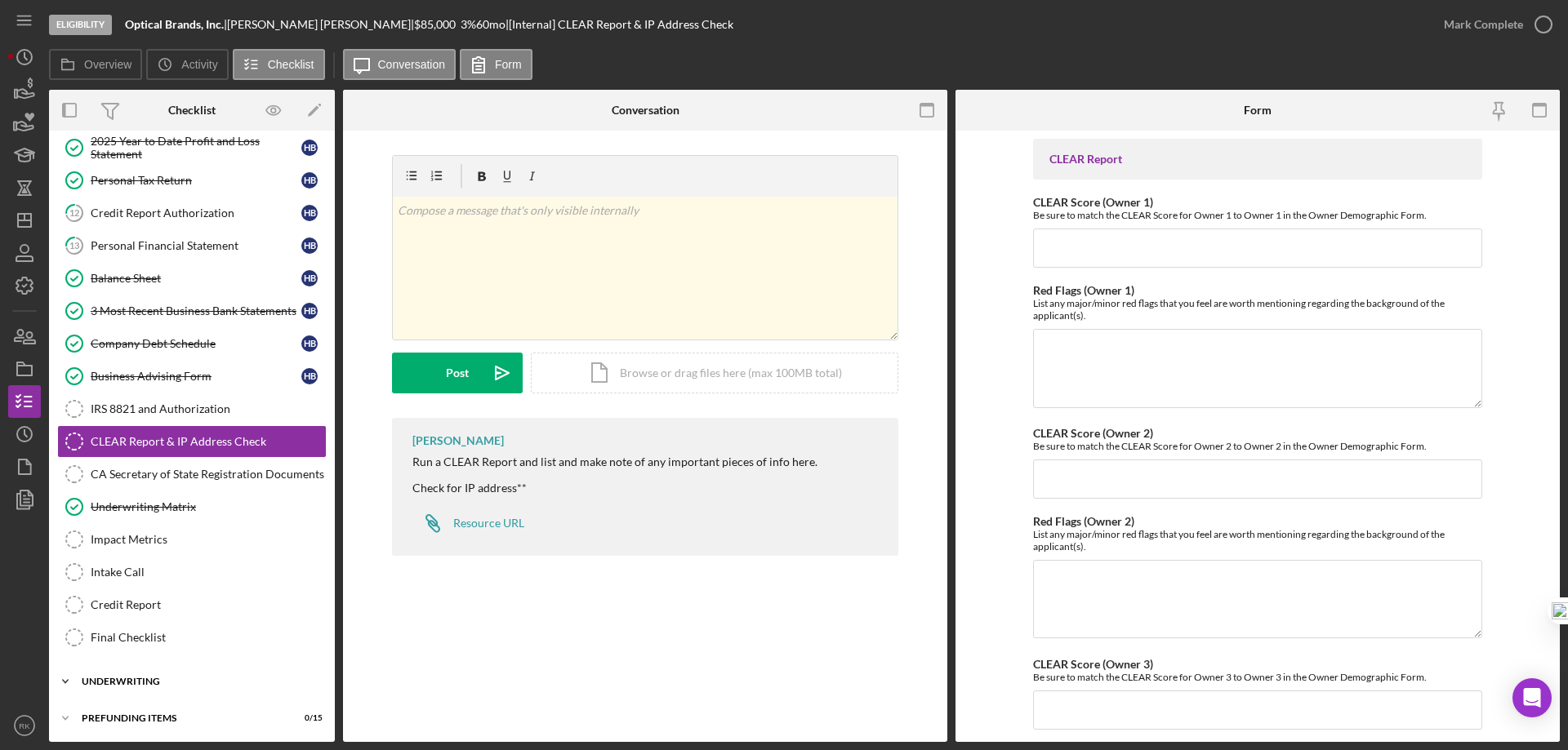
click at [112, 682] on div "Underwriting" at bounding box center [198, 681] width 233 height 10
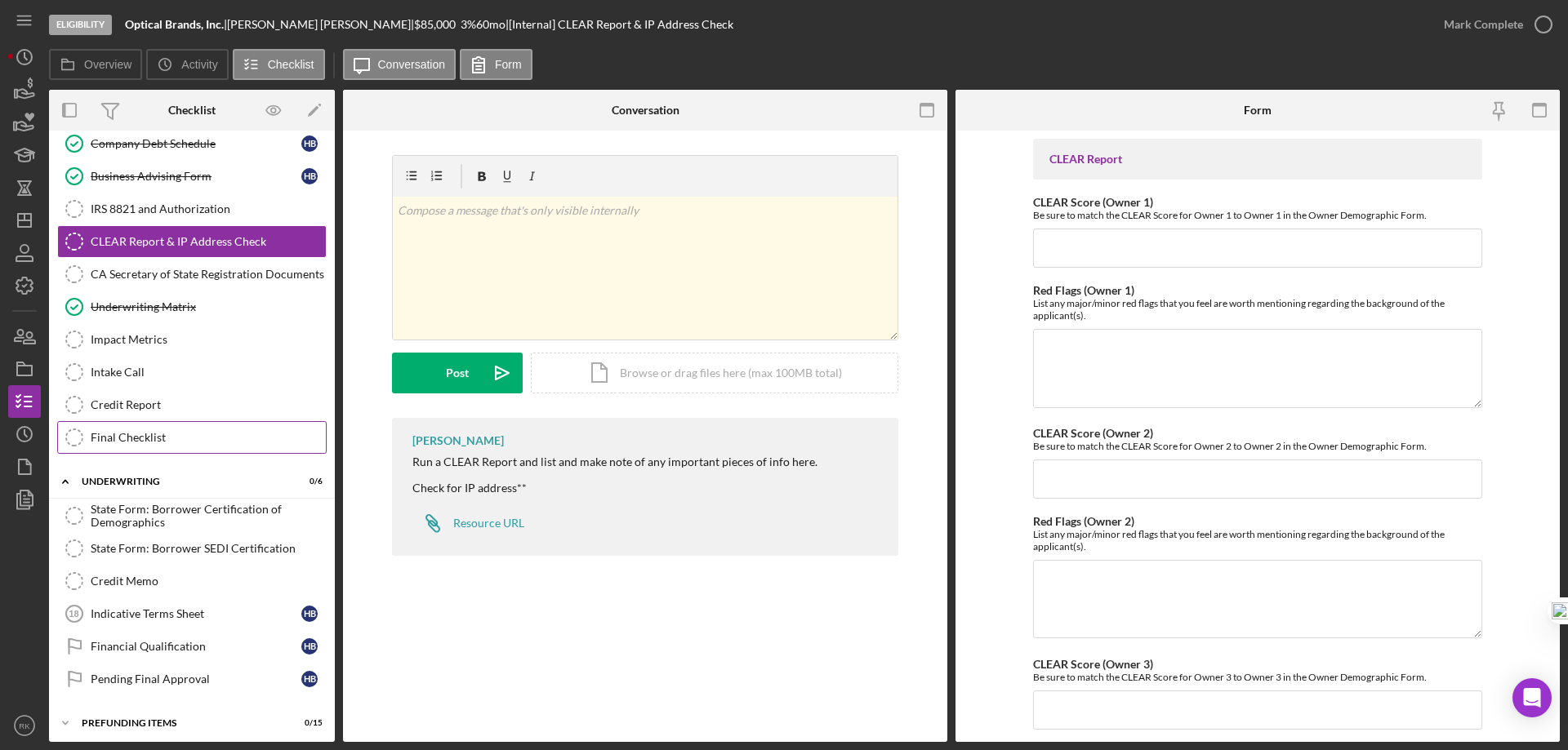
scroll to position [415, 0]
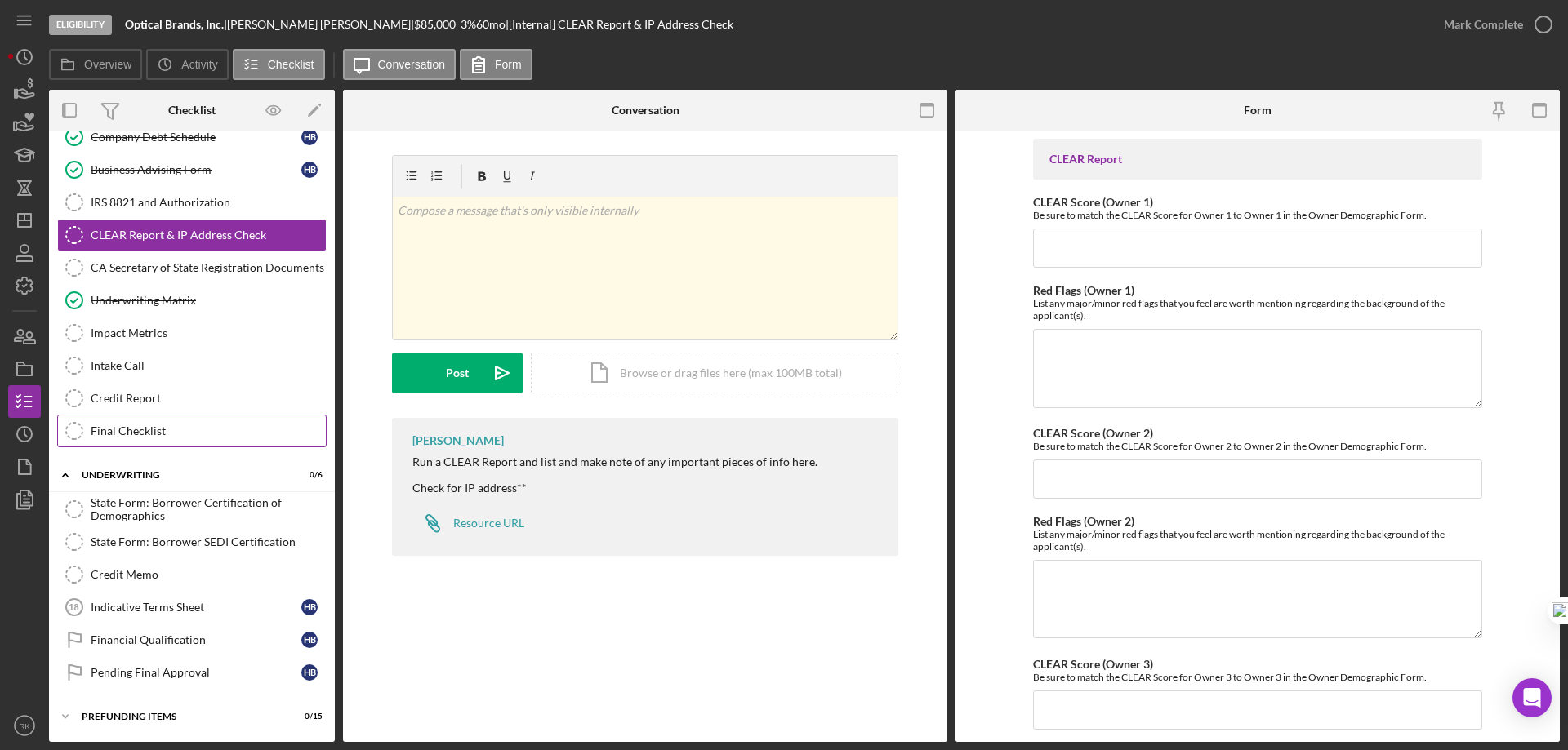
click at [146, 425] on div "Final Checklist" at bounding box center [208, 431] width 235 height 13
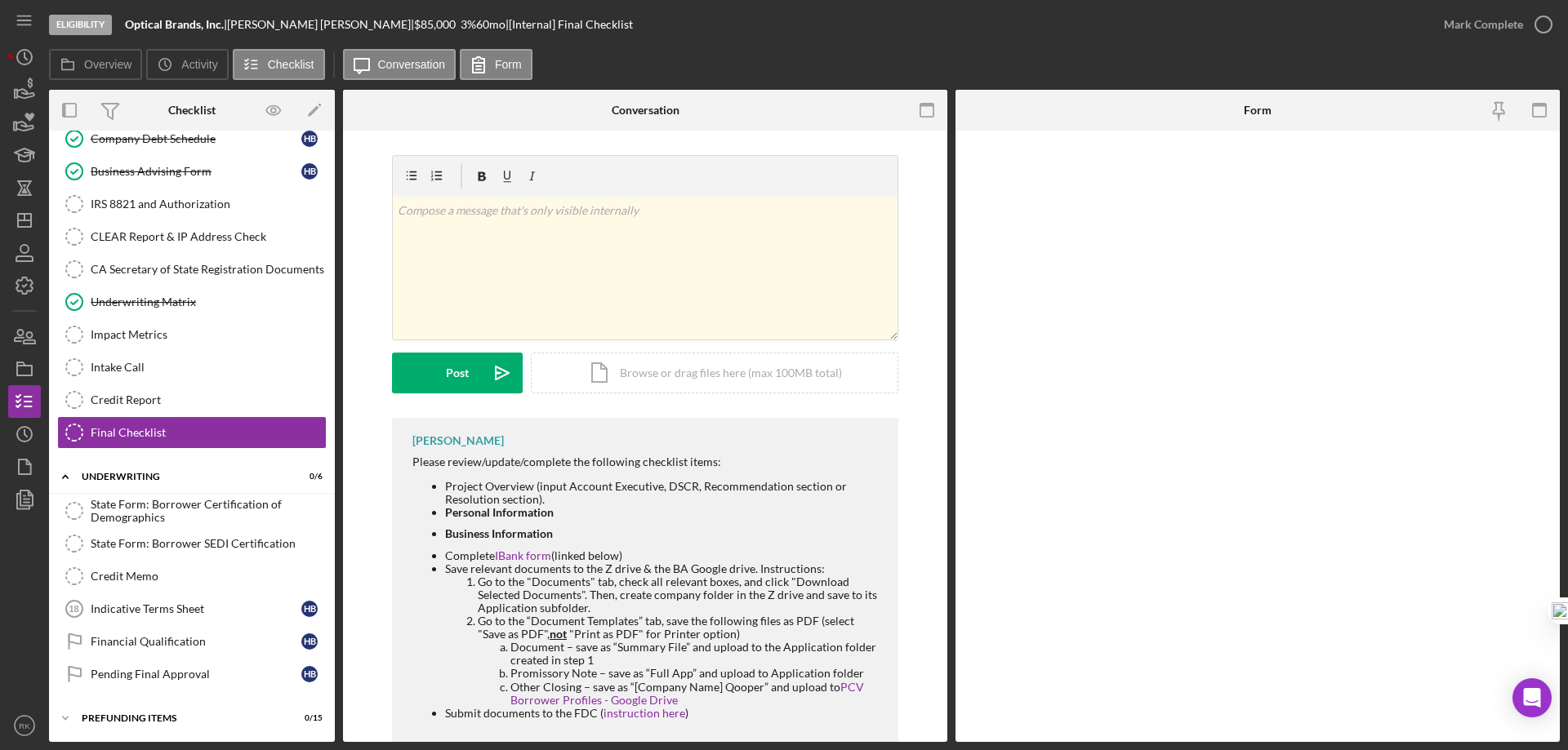
scroll to position [415, 0]
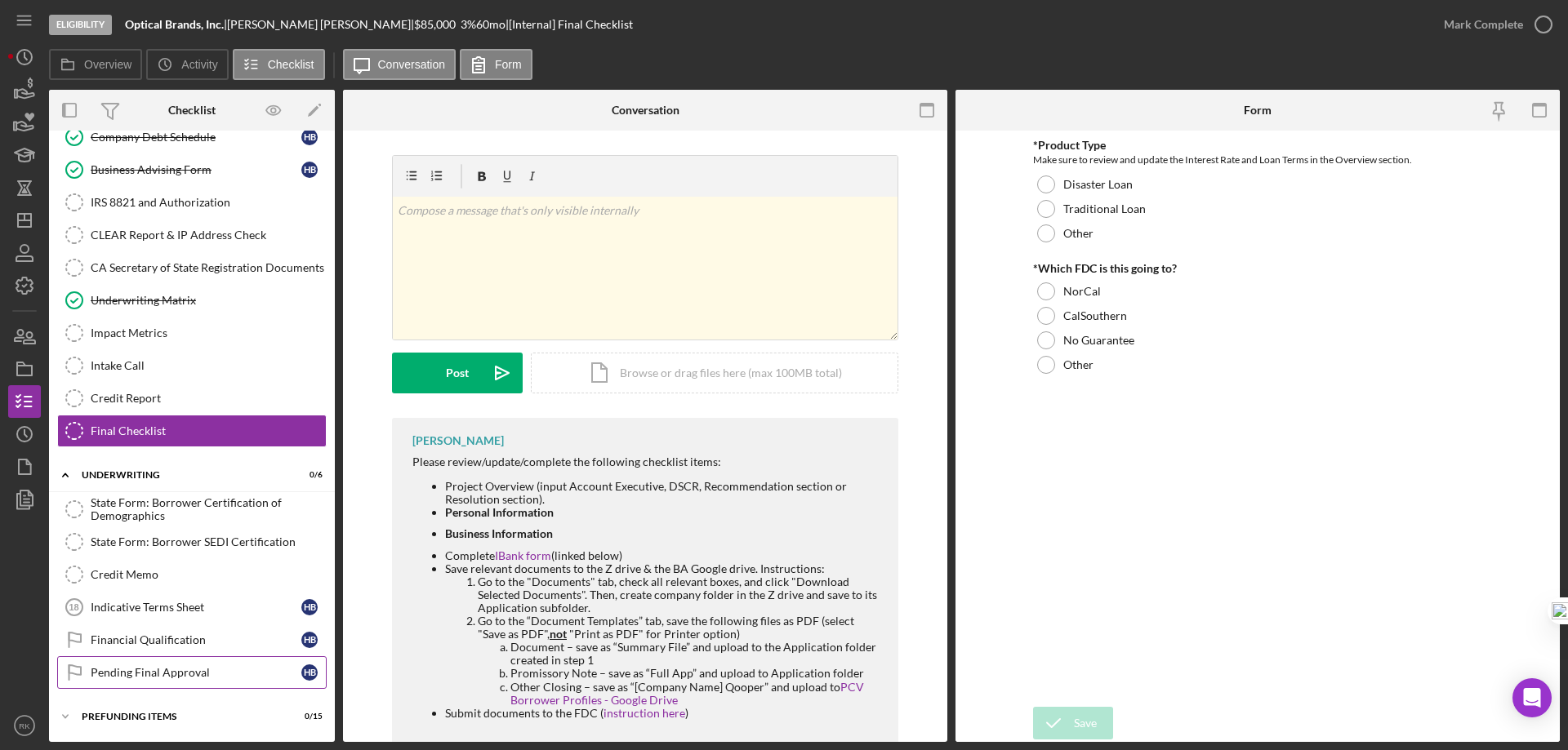
drag, startPoint x: 173, startPoint y: 678, endPoint x: 198, endPoint y: 666, distance: 27.7
click at [173, 678] on div "Pending Final Approval" at bounding box center [196, 673] width 210 height 13
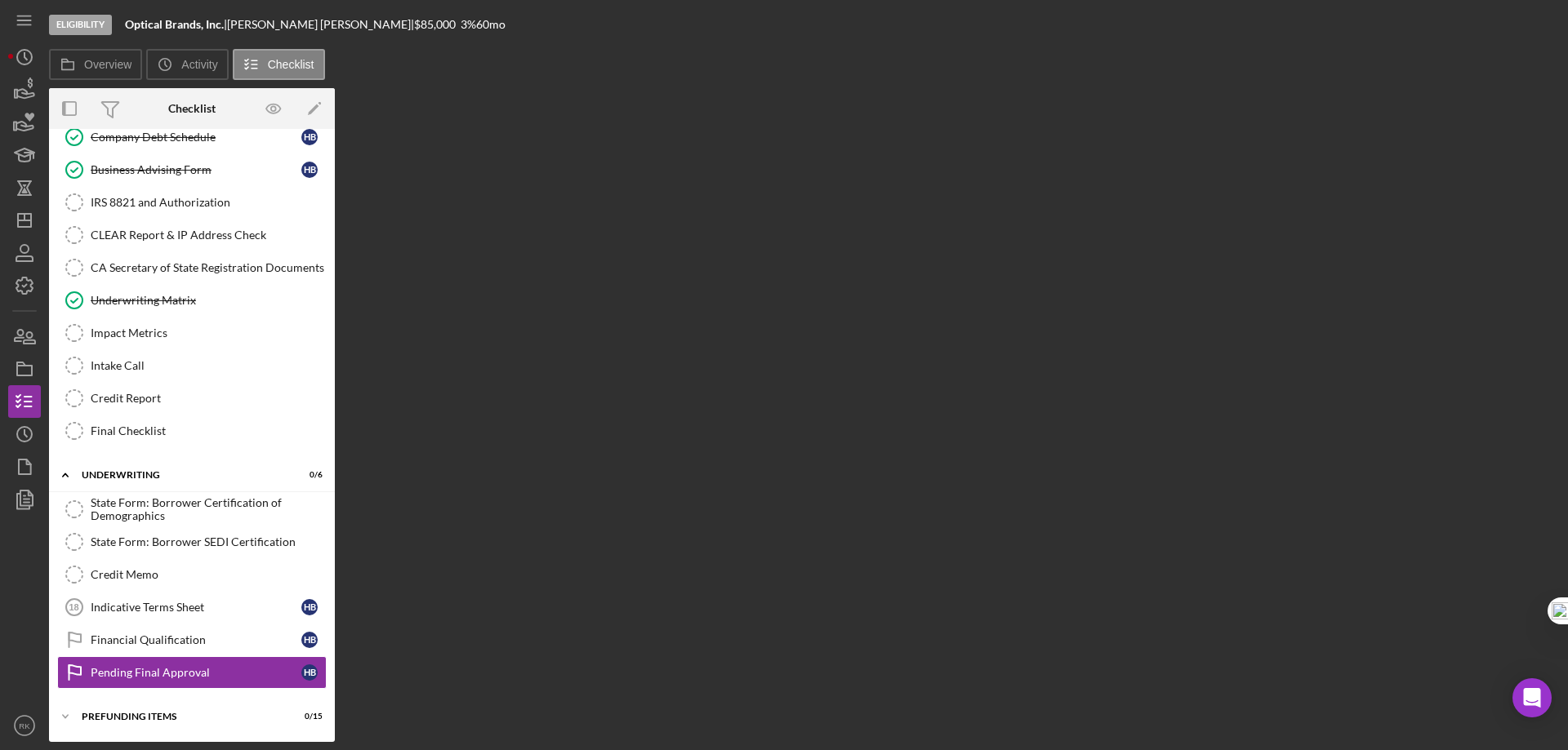
scroll to position [415, 0]
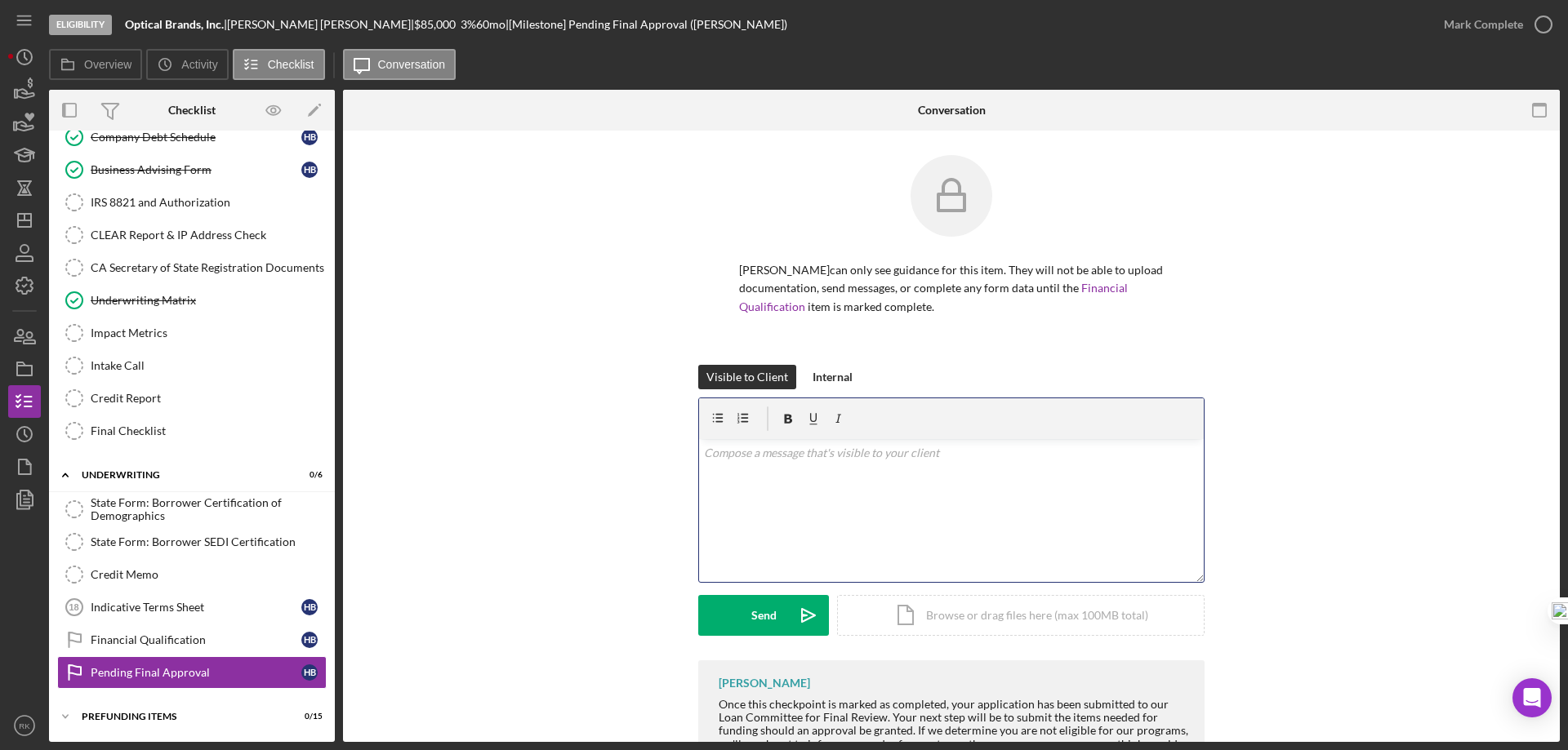
click at [747, 470] on div "v Color teal Color pink Remove color Add row above Add row below Add column bef…" at bounding box center [952, 510] width 505 height 143
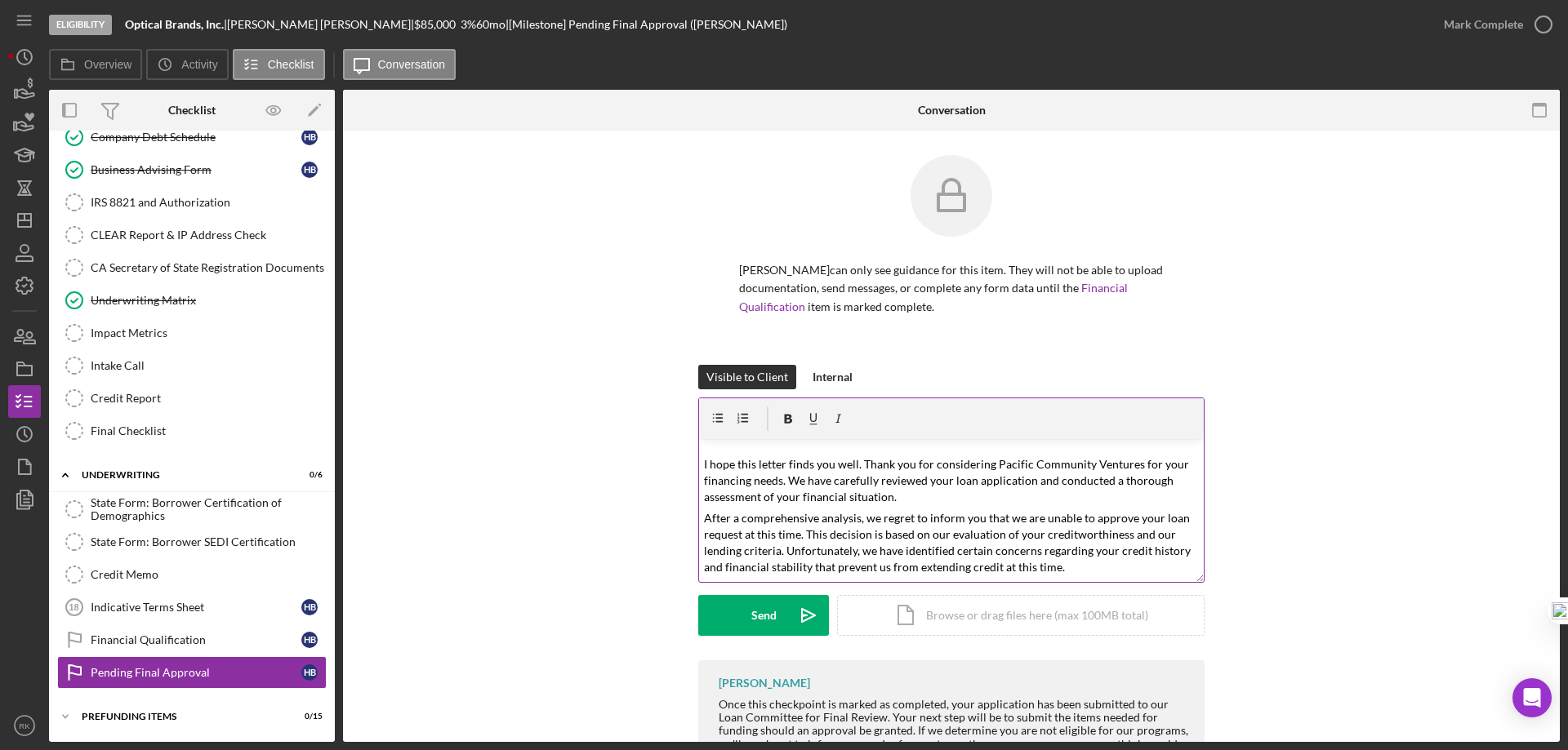
scroll to position [0, 0]
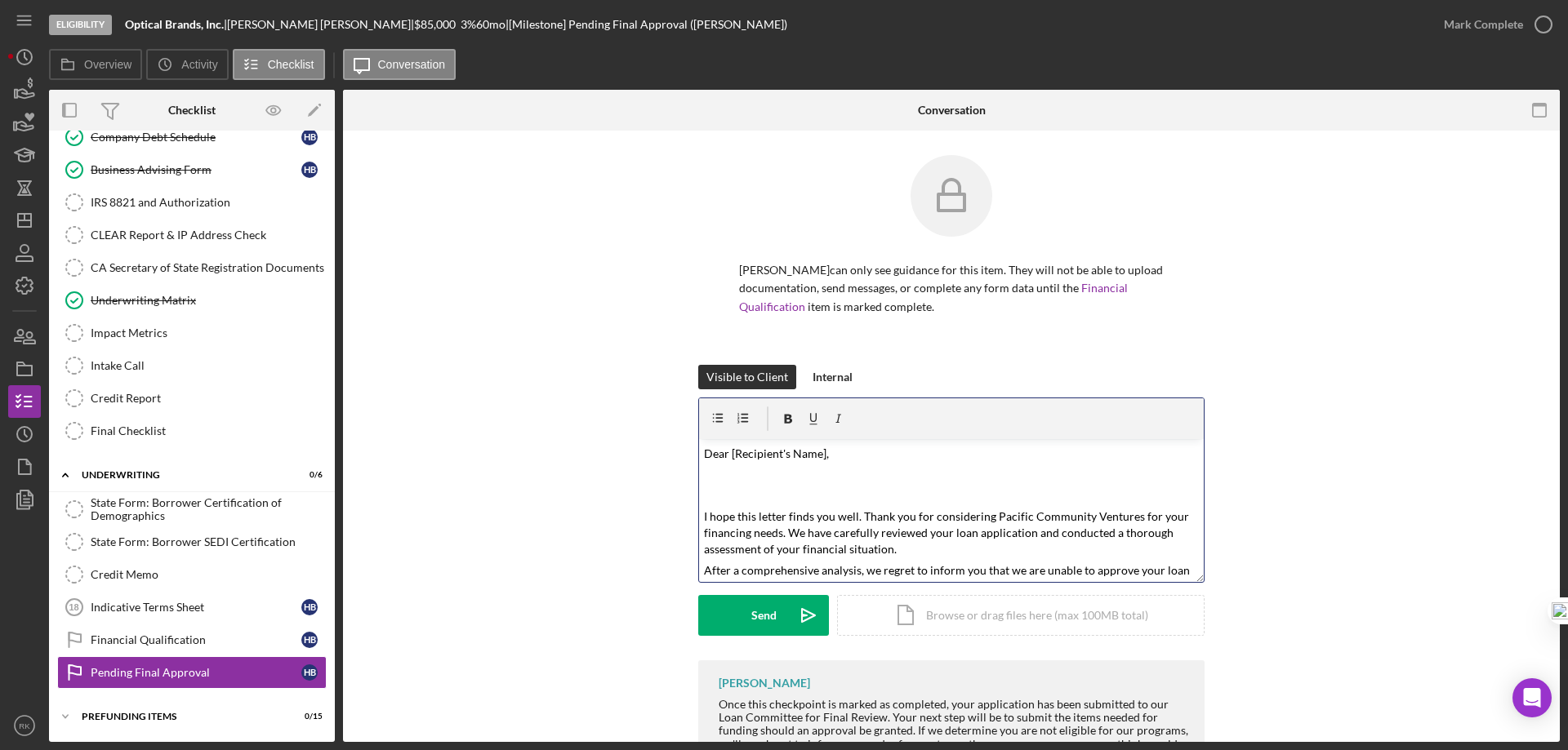
click at [822, 455] on mark "Dear [Recipient's Name]," at bounding box center [766, 453] width 125 height 13
click at [799, 469] on p at bounding box center [952, 486] width 496 height 37
click at [822, 450] on mark "Dear [Recipient's Name]," at bounding box center [766, 453] width 125 height 13
click at [821, 450] on mark "Dear [Recipient's Name]," at bounding box center [766, 453] width 125 height 13
click at [822, 461] on p "Dear Mr. Barrera," at bounding box center [952, 453] width 496 height 19
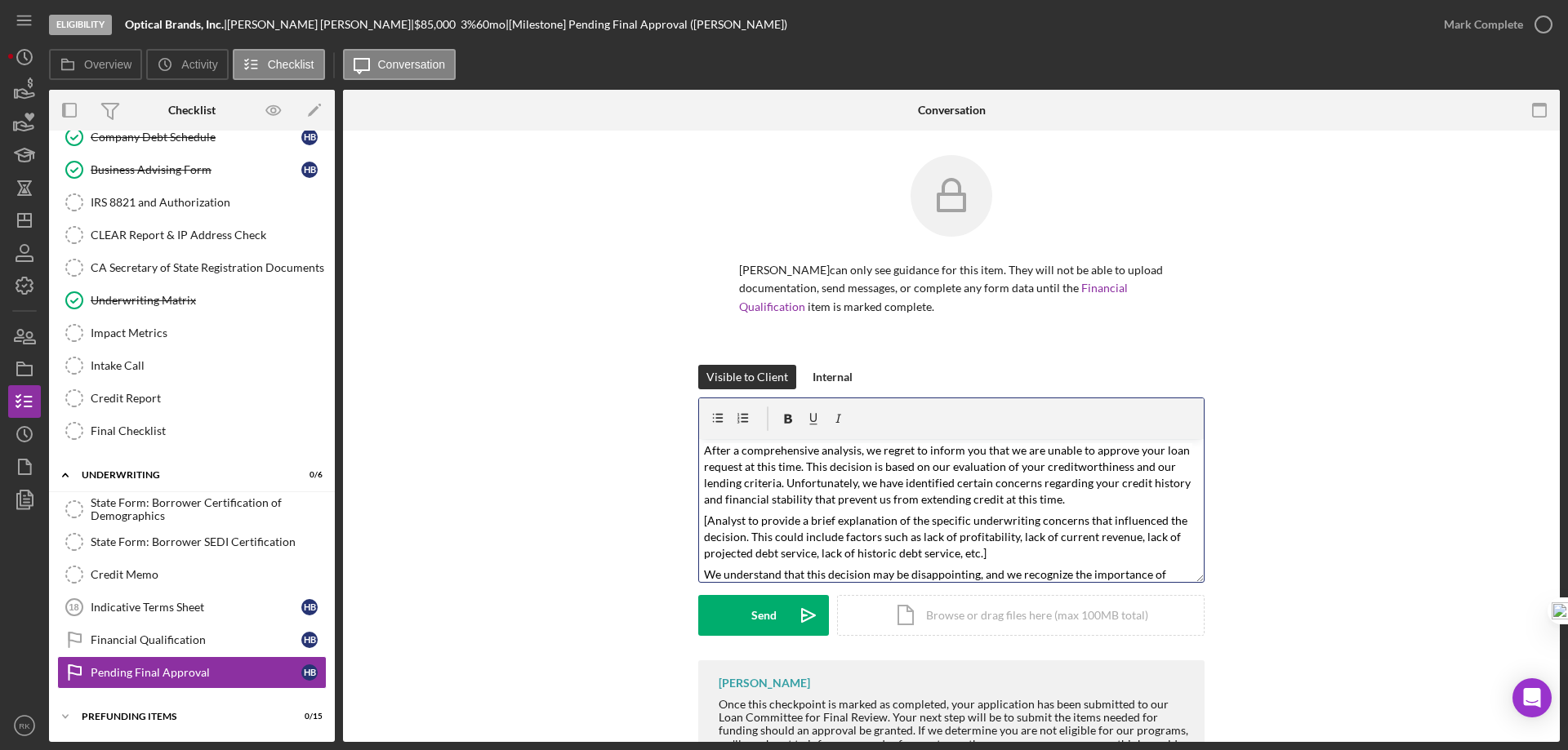
scroll to position [74, 0]
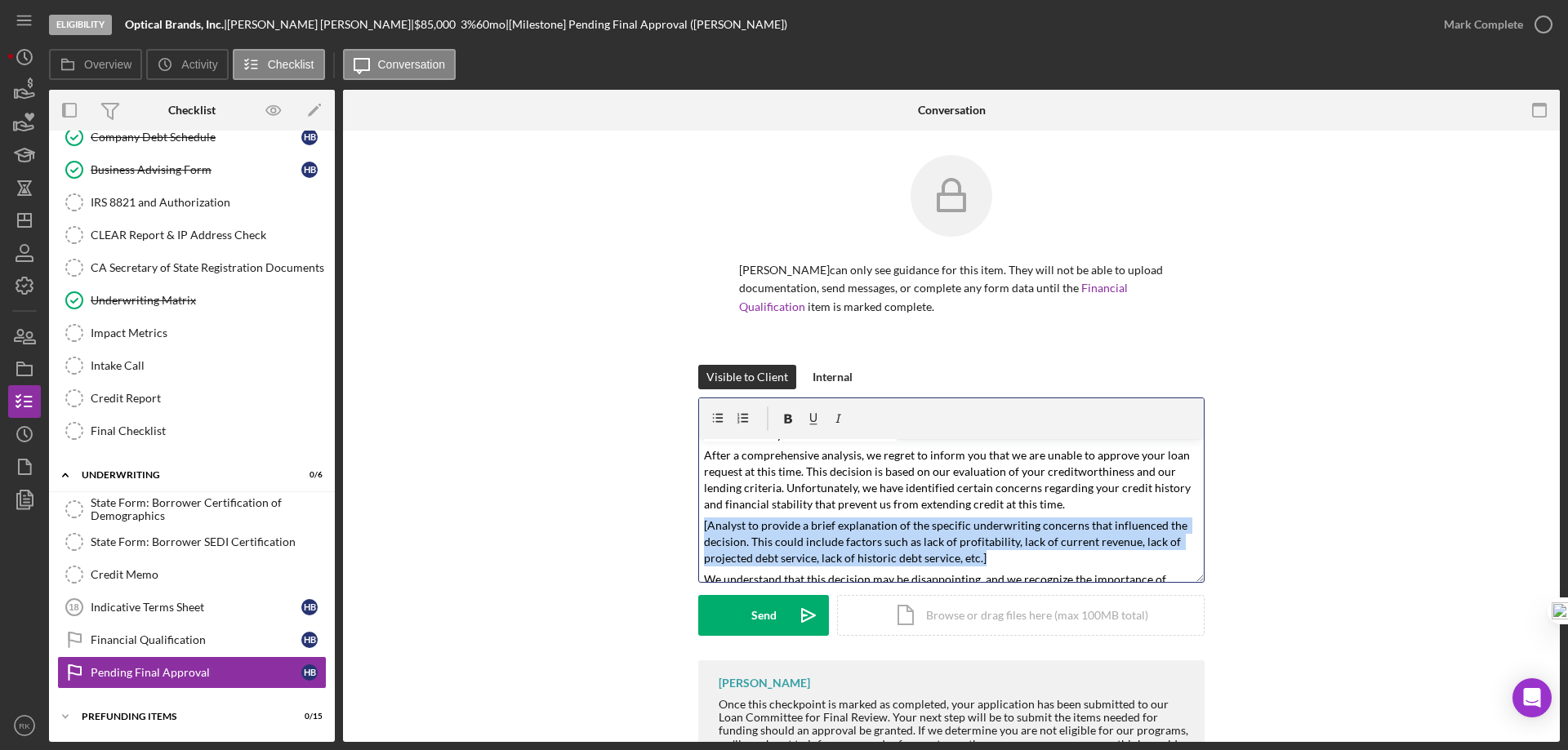
drag, startPoint x: 701, startPoint y: 525, endPoint x: 996, endPoint y: 555, distance: 296.5
click at [996, 555] on p "[Analyst to provide a brief explanation of the specific underwriting concerns t…" at bounding box center [952, 542] width 496 height 49
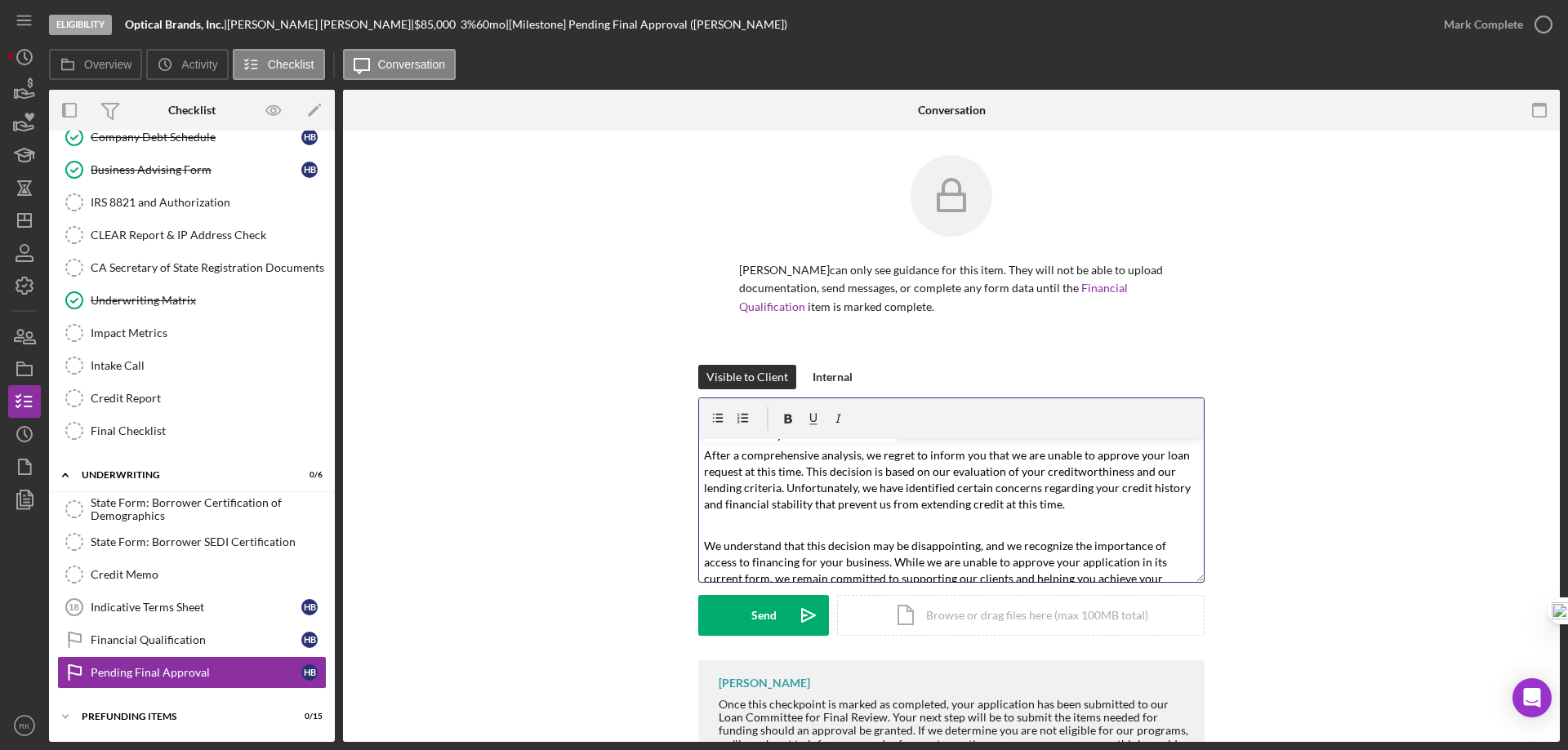
click at [720, 523] on p at bounding box center [952, 525] width 496 height 15
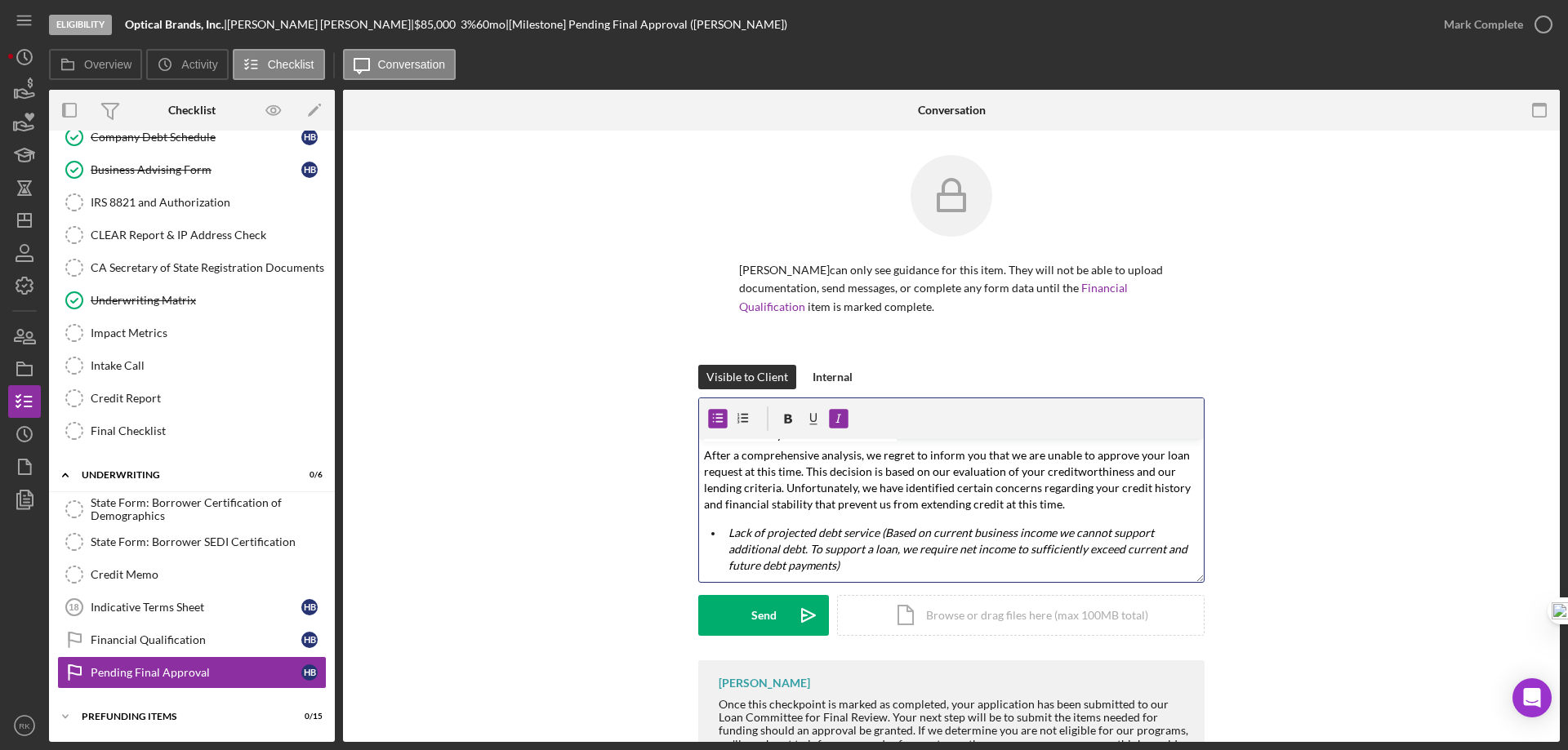
click at [930, 532] on mark "Lack of projected debt service (Based on current business income we cannot supp…" at bounding box center [959, 549] width 461 height 47
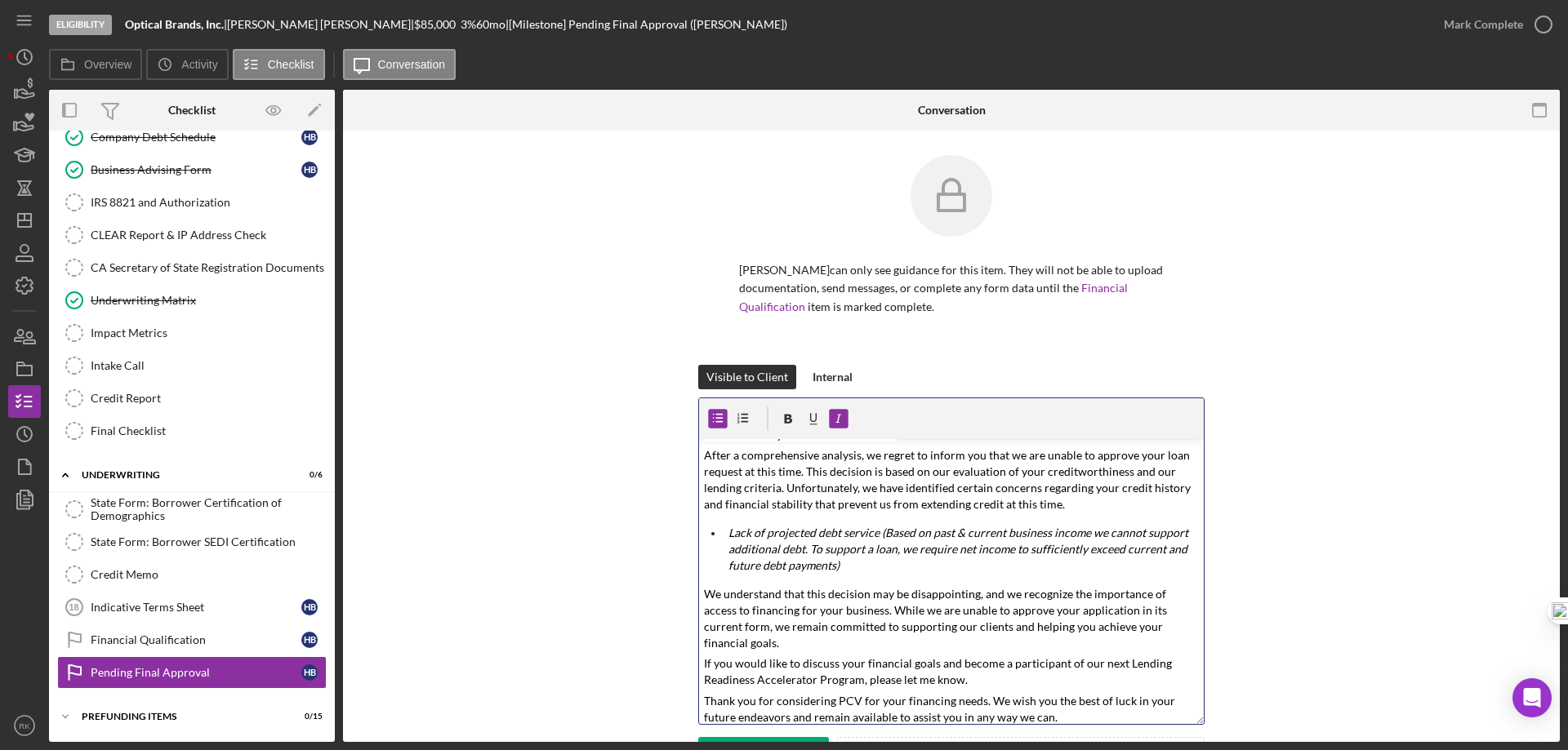
drag, startPoint x: 1196, startPoint y: 578, endPoint x: 1134, endPoint y: 622, distance: 76.0
click at [1262, 711] on div "Visible to Client Internal v Color teal Color pink Remove color Add row above A…" at bounding box center [951, 583] width 1167 height 437
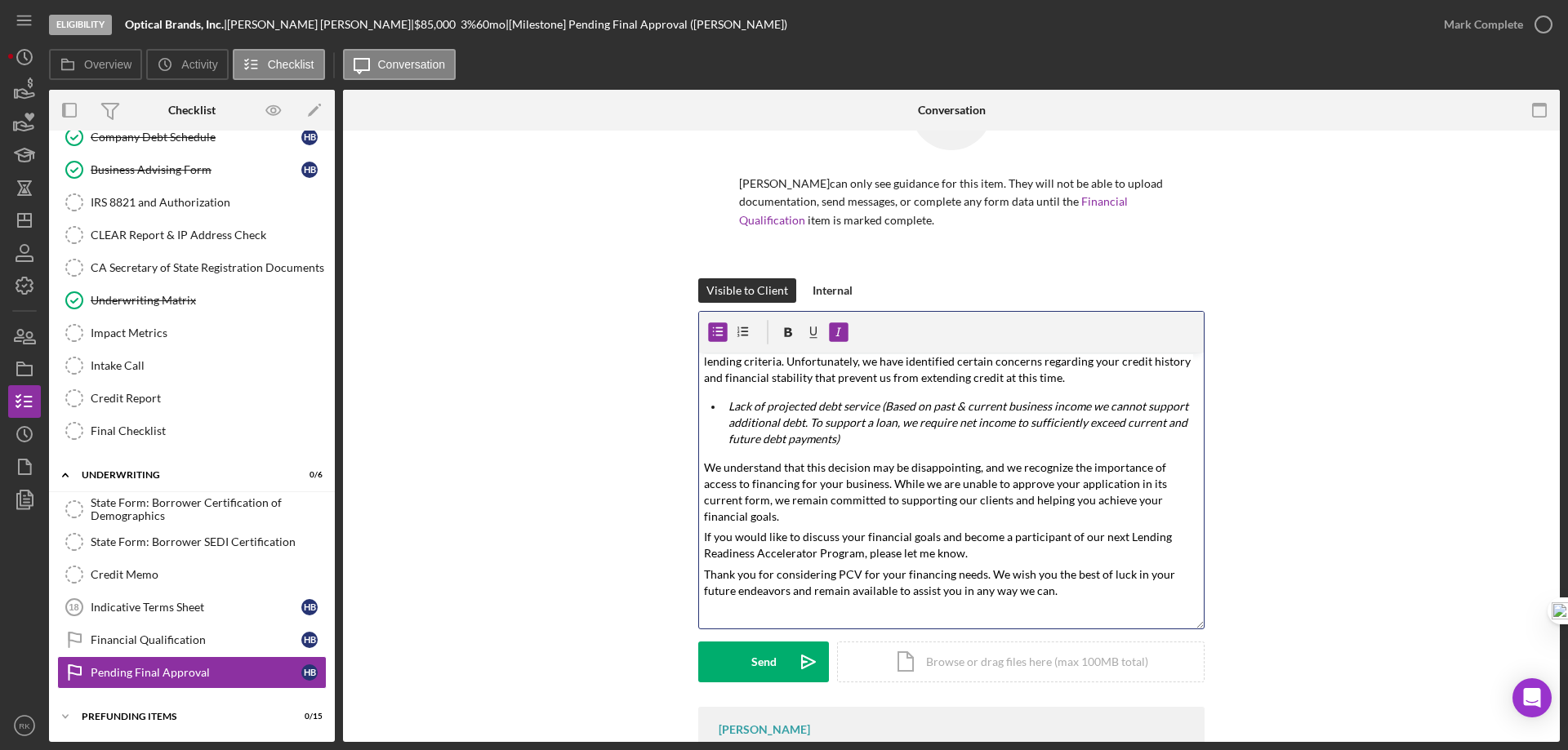
scroll to position [87, 0]
click at [1064, 576] on p "Thank you for considering PCV for your financing needs. We wish you the best of…" at bounding box center [952, 582] width 496 height 32
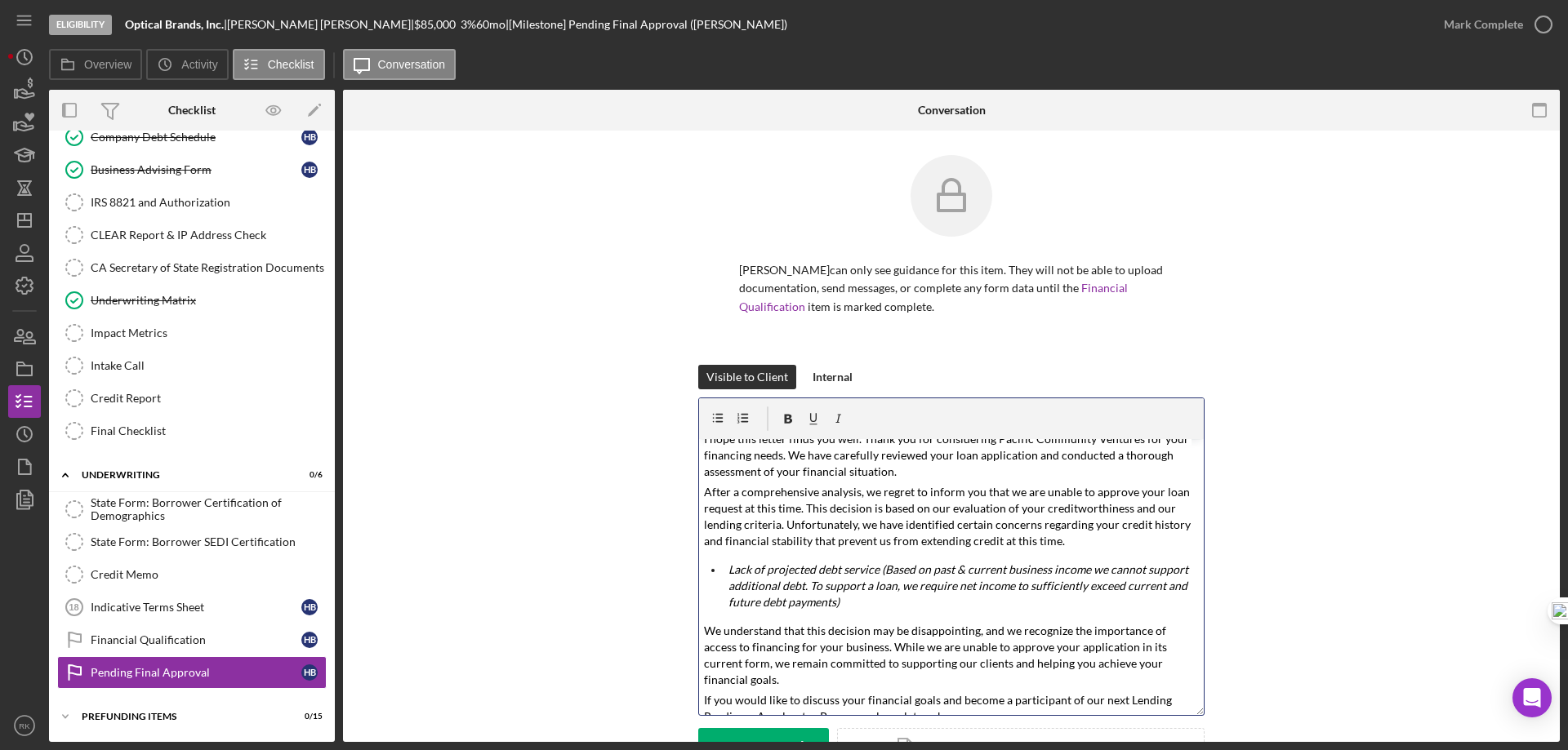
scroll to position [52, 0]
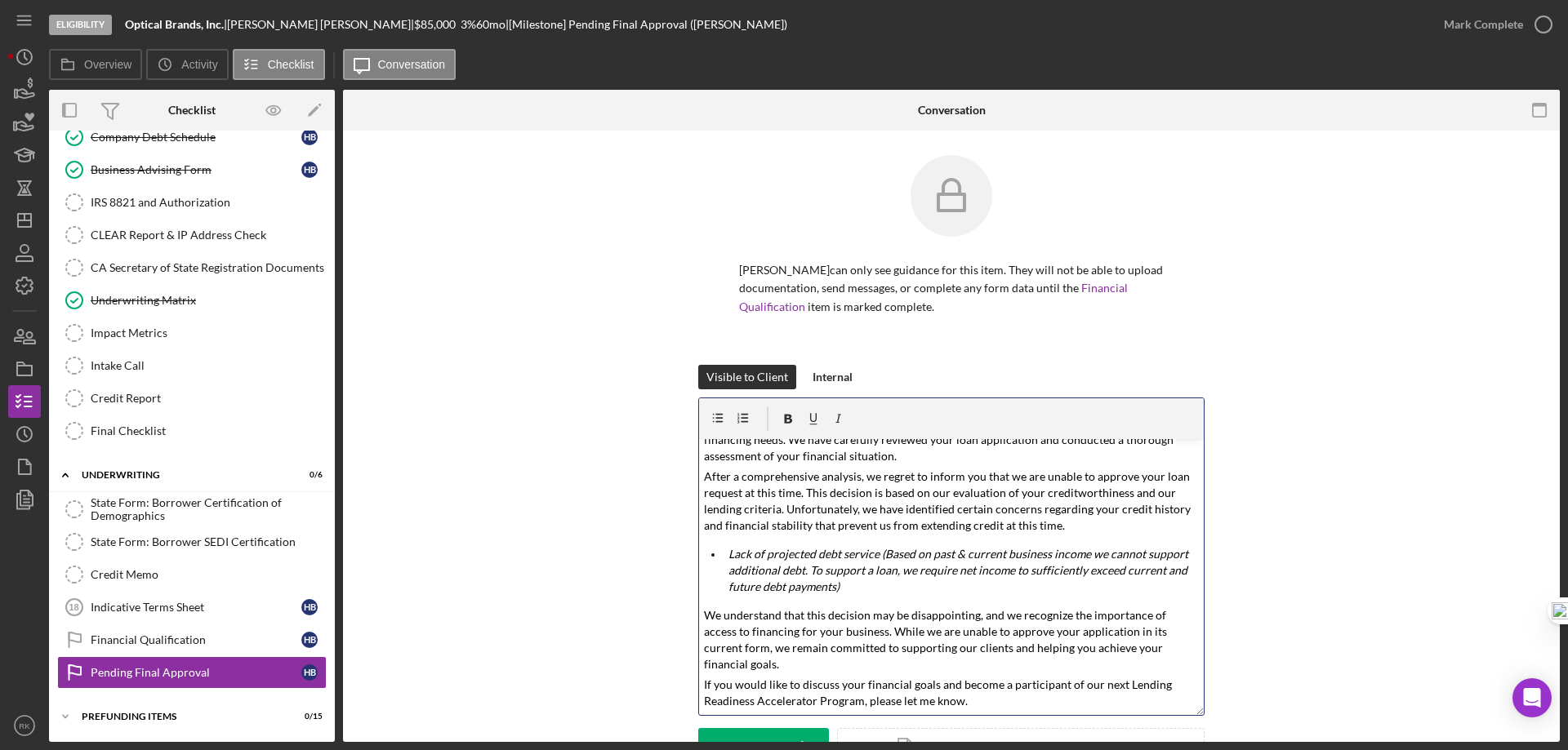
click at [1470, 535] on div "Visible to Client Internal v Color teal Color pink Remove color Add row above A…" at bounding box center [951, 578] width 1167 height 428
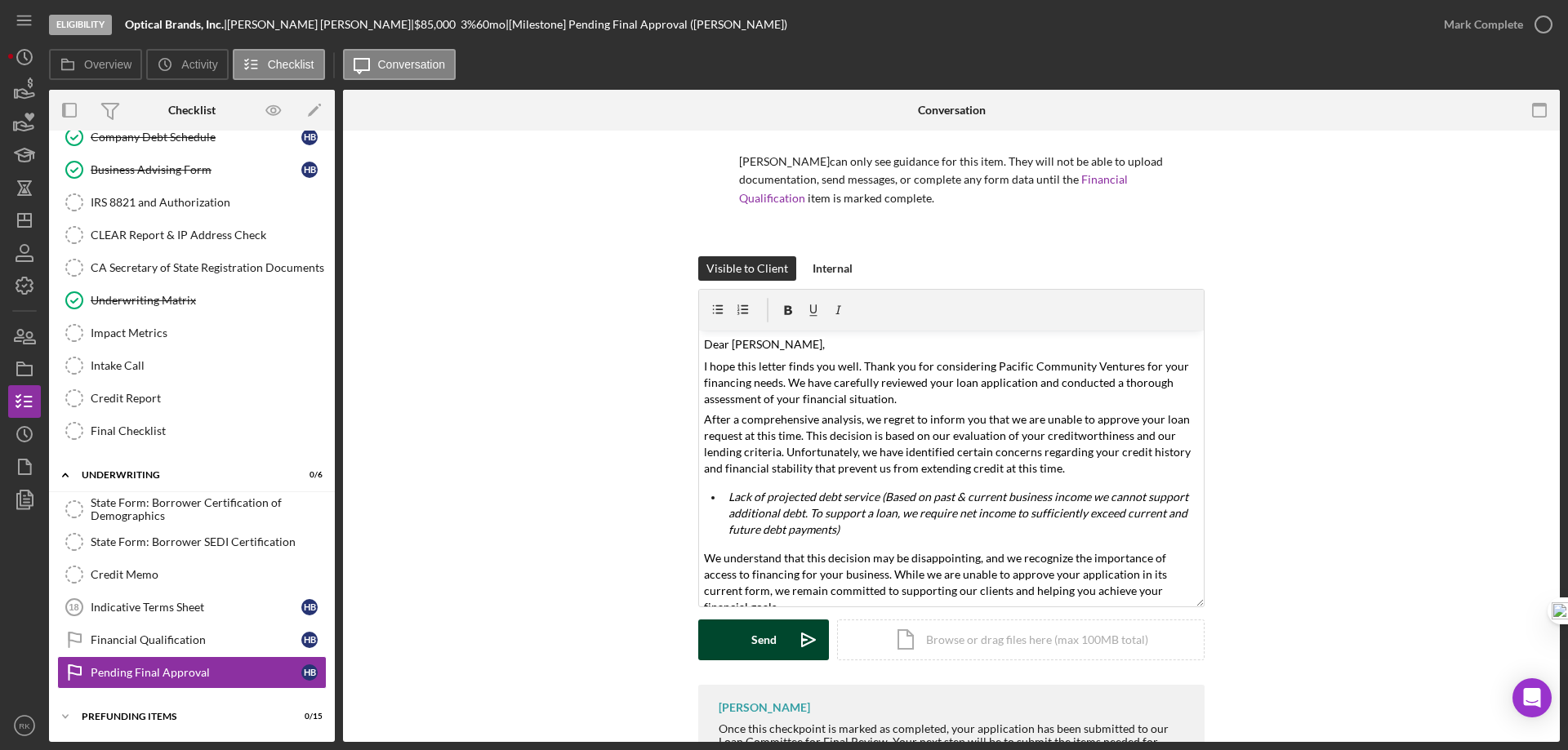
scroll to position [0, 0]
click at [763, 638] on div "Send" at bounding box center [764, 640] width 25 height 40
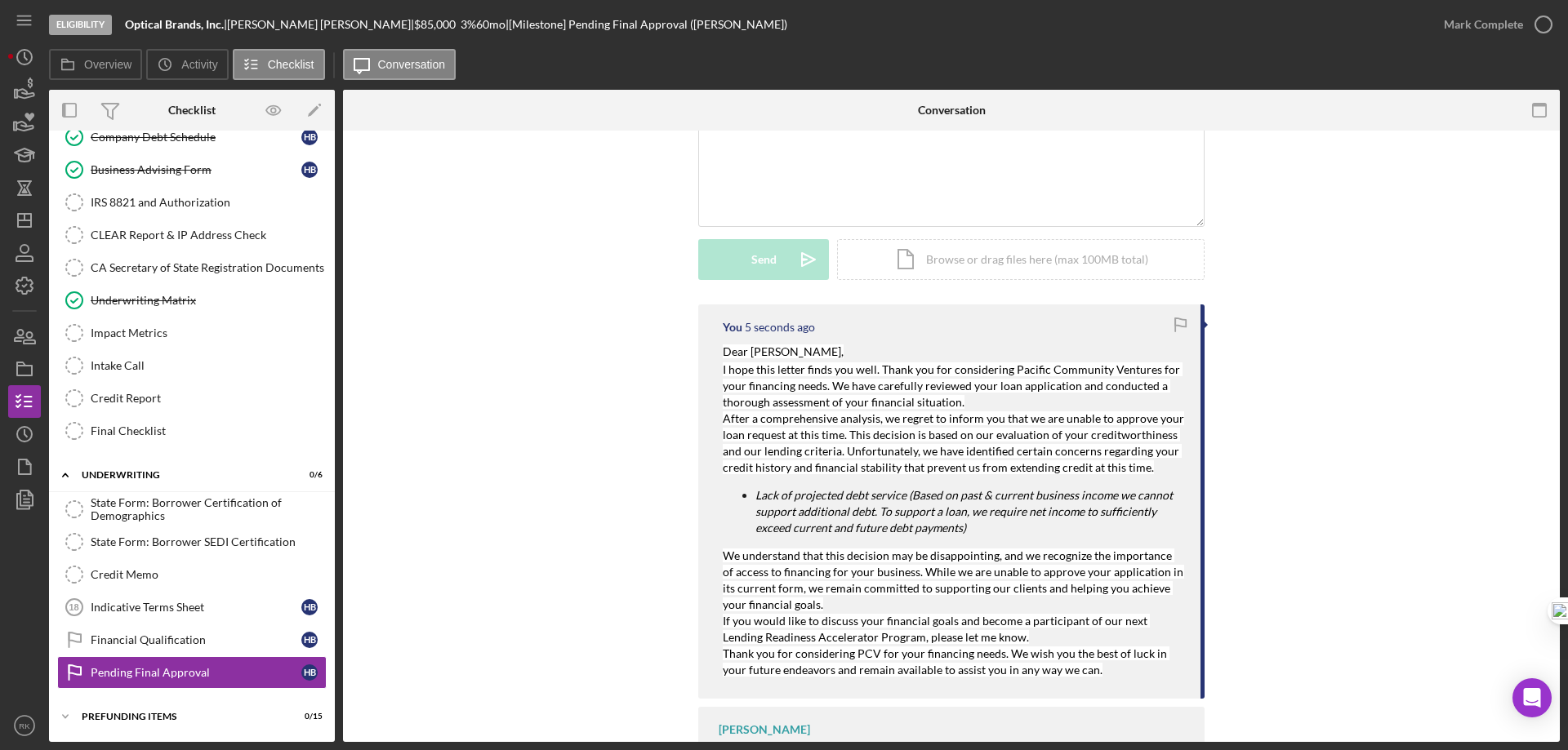
scroll to position [490, 0]
click at [27, 371] on icon "button" at bounding box center [24, 368] width 40 height 40
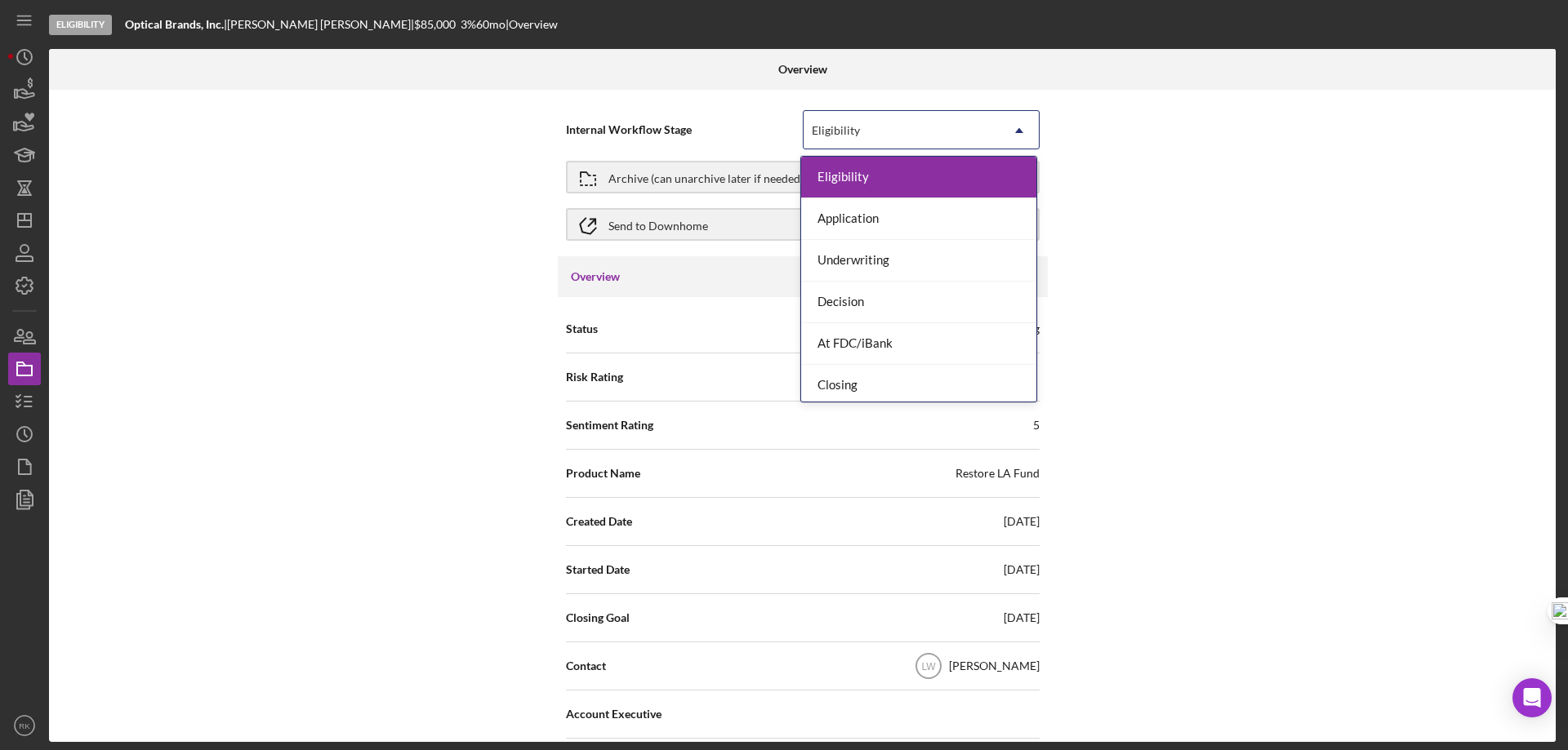
click at [1022, 134] on icon "Icon/Dropdown Arrow" at bounding box center [1019, 131] width 40 height 40
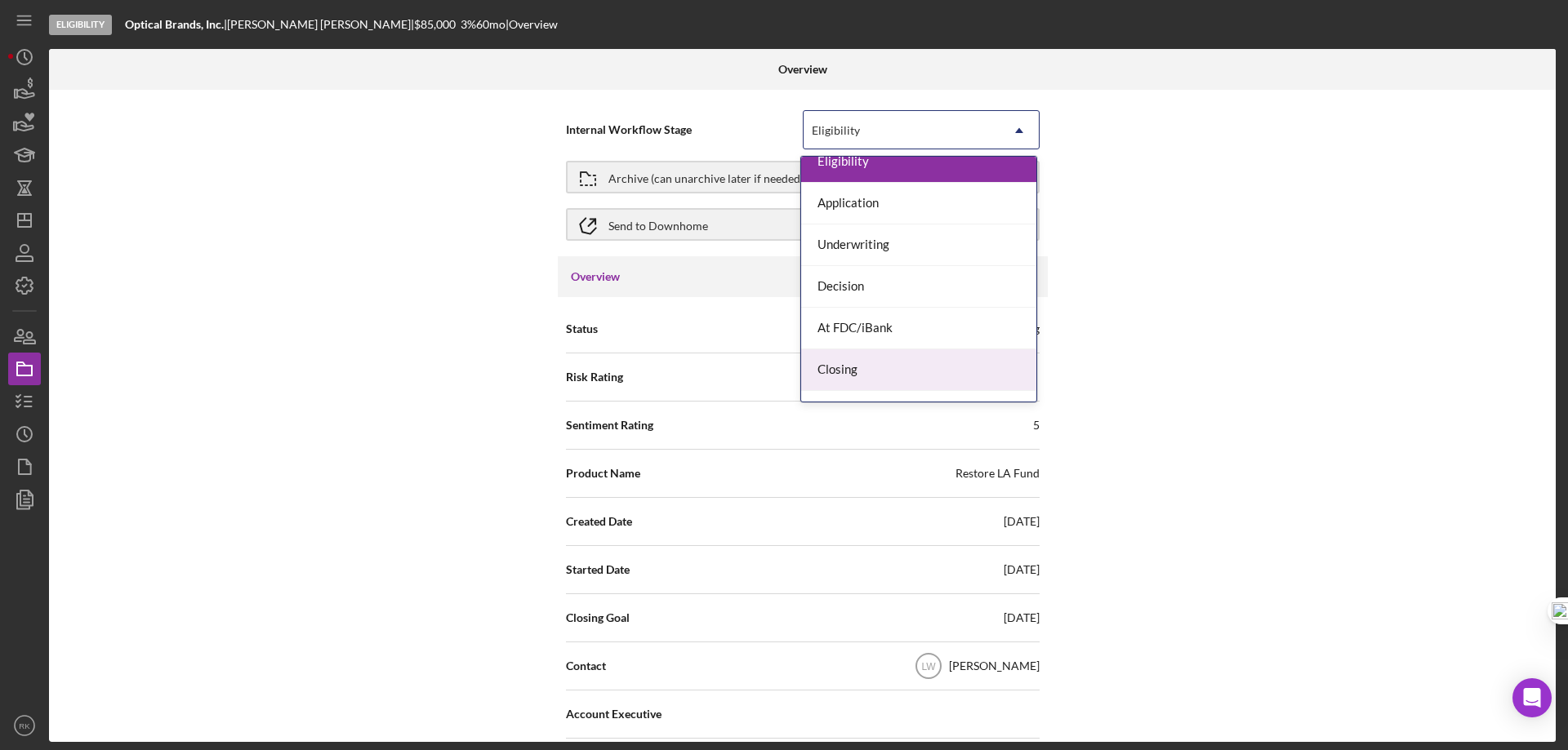
scroll to position [47, 0]
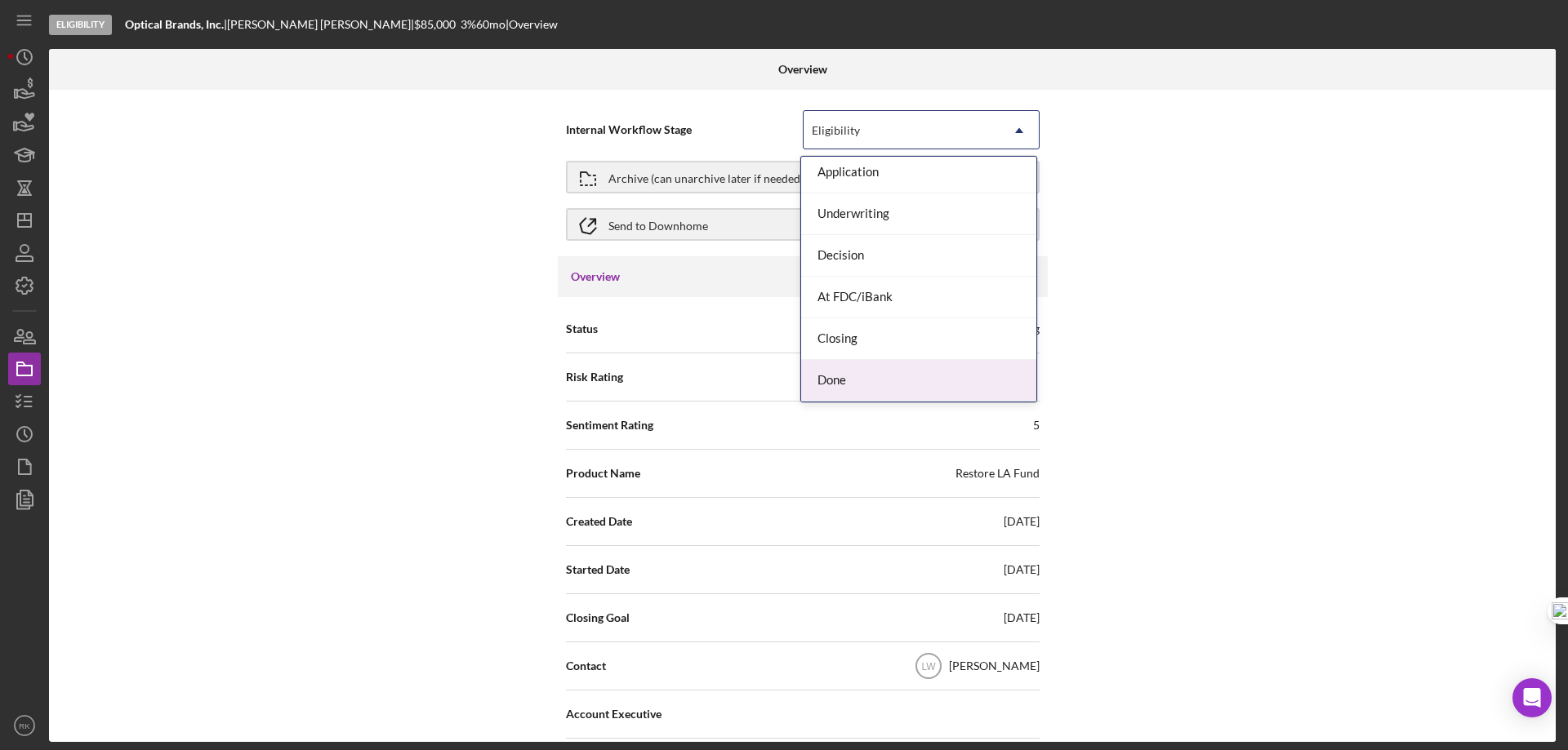
click at [864, 374] on div "Done" at bounding box center [918, 381] width 235 height 41
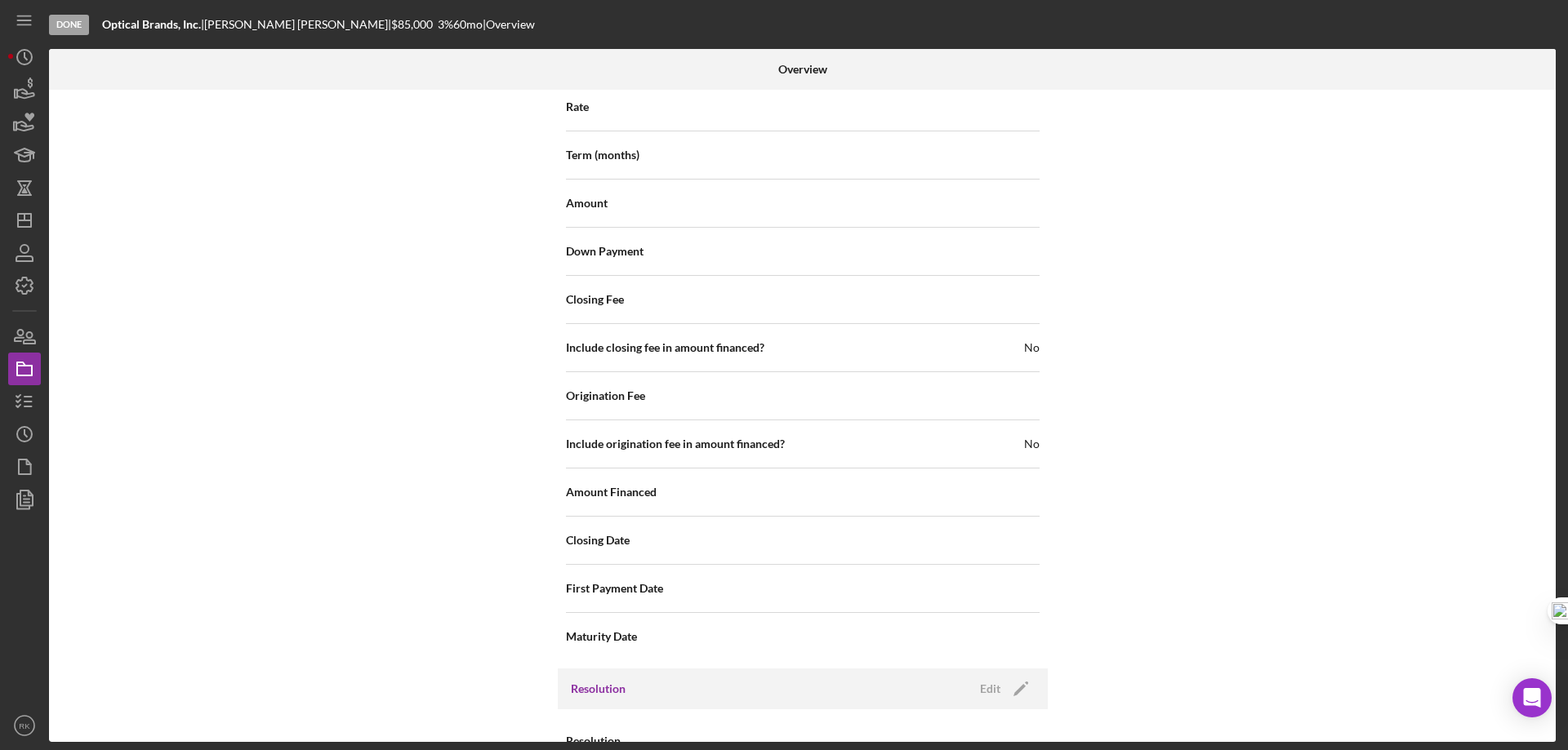
scroll to position [1936, 0]
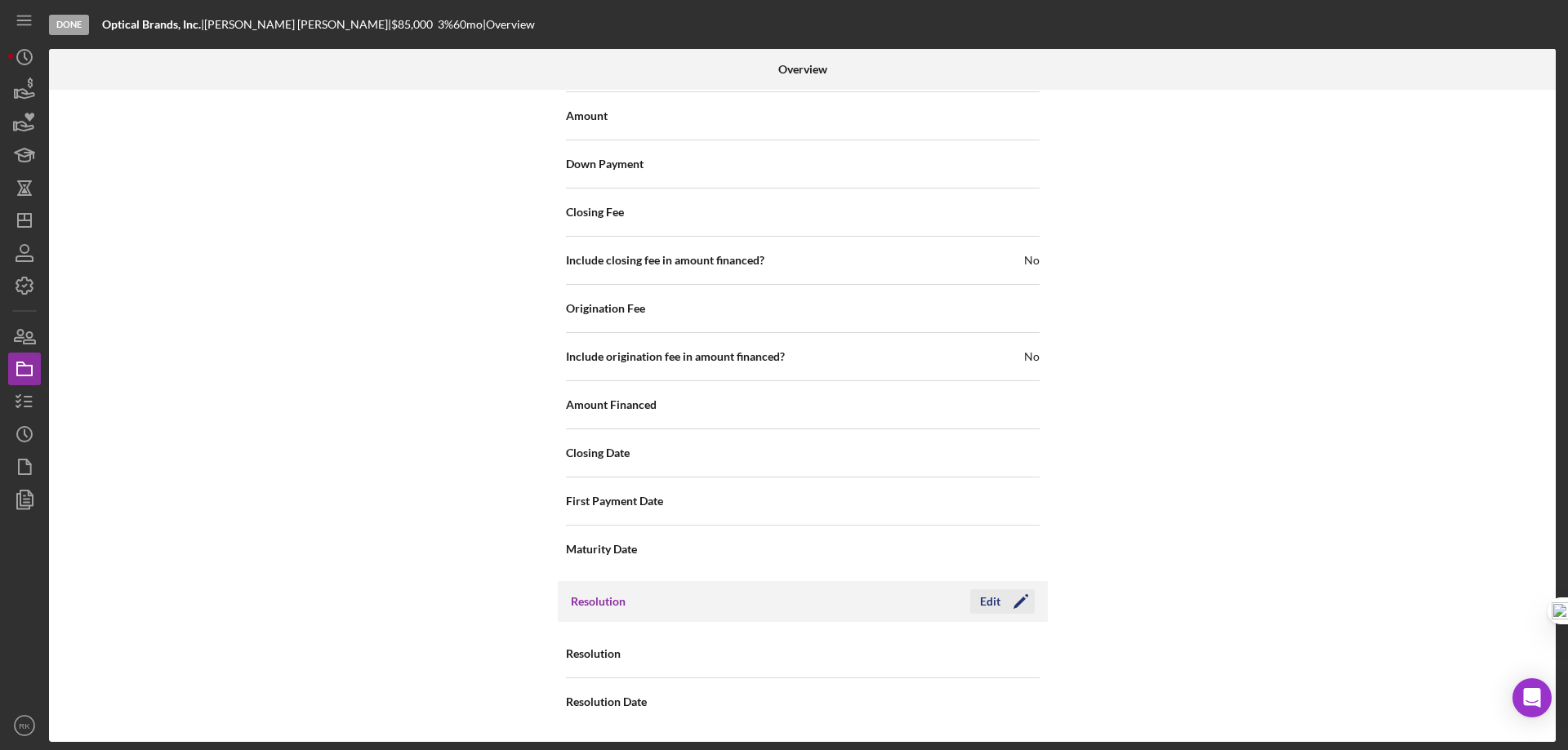
click at [1017, 603] on polygon "button" at bounding box center [1020, 603] width 13 height 13
click at [1016, 656] on use at bounding box center [1019, 654] width 8 height 4
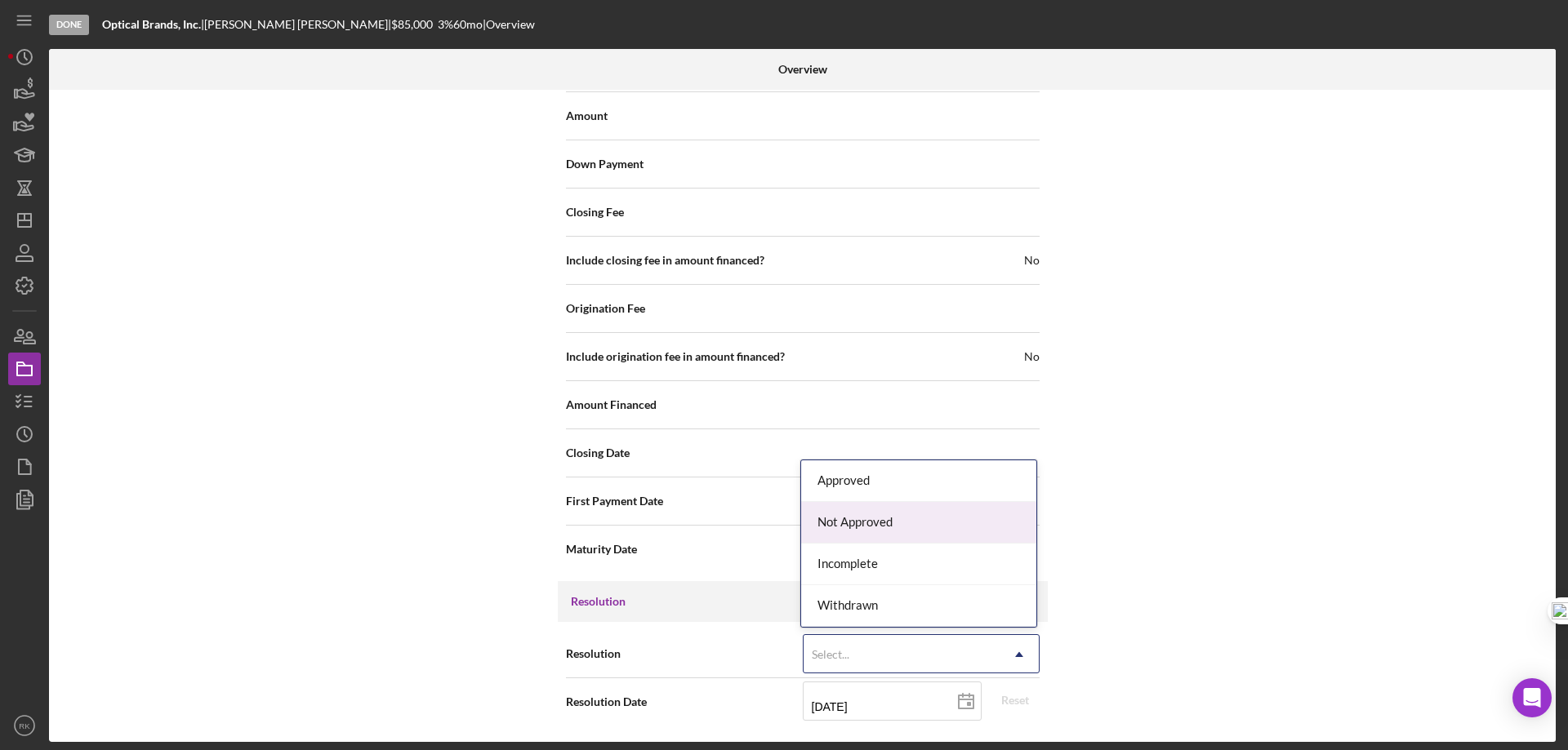
click at [856, 532] on div "Not Approved" at bounding box center [918, 523] width 235 height 41
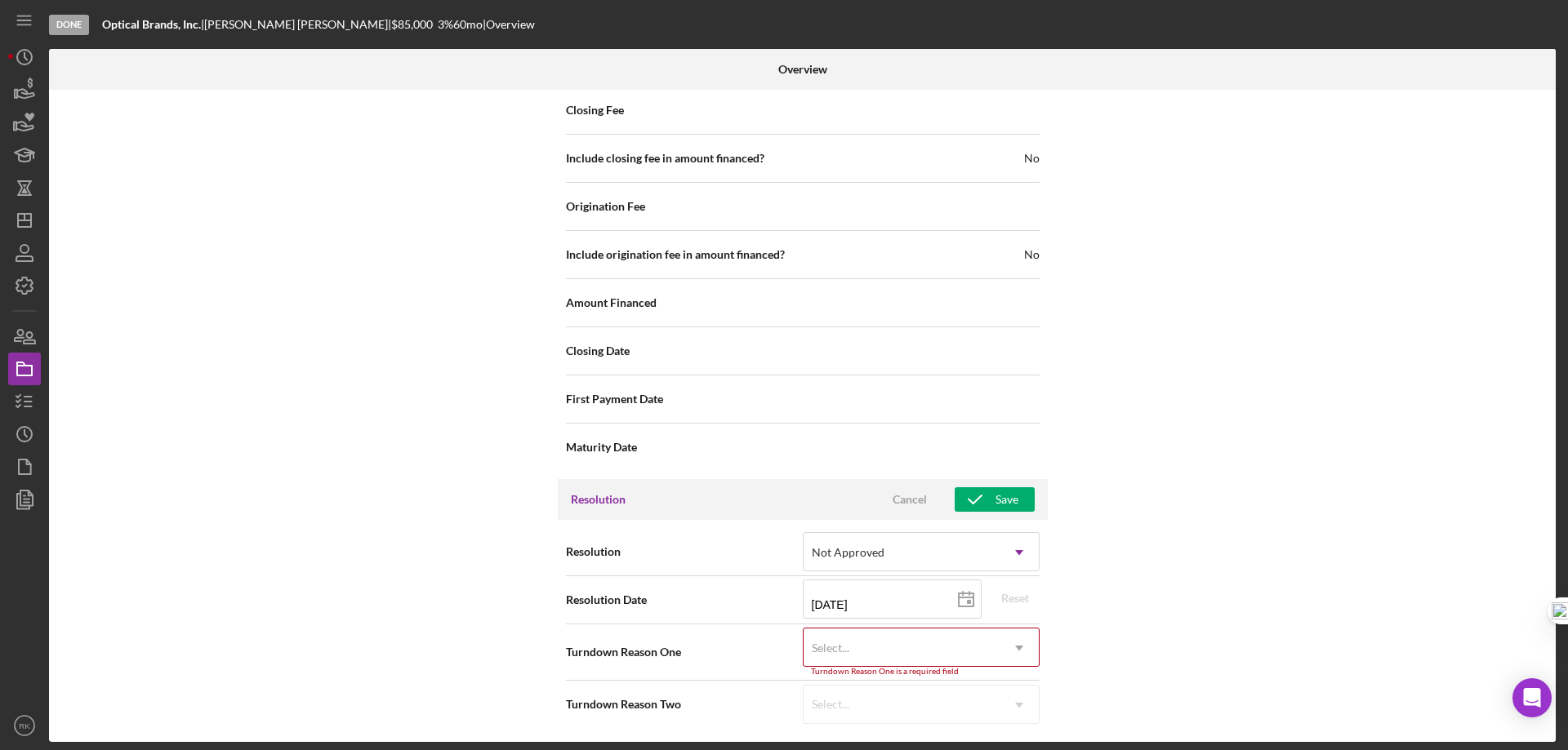
scroll to position [2041, 0]
click at [1017, 644] on use at bounding box center [1019, 645] width 8 height 4
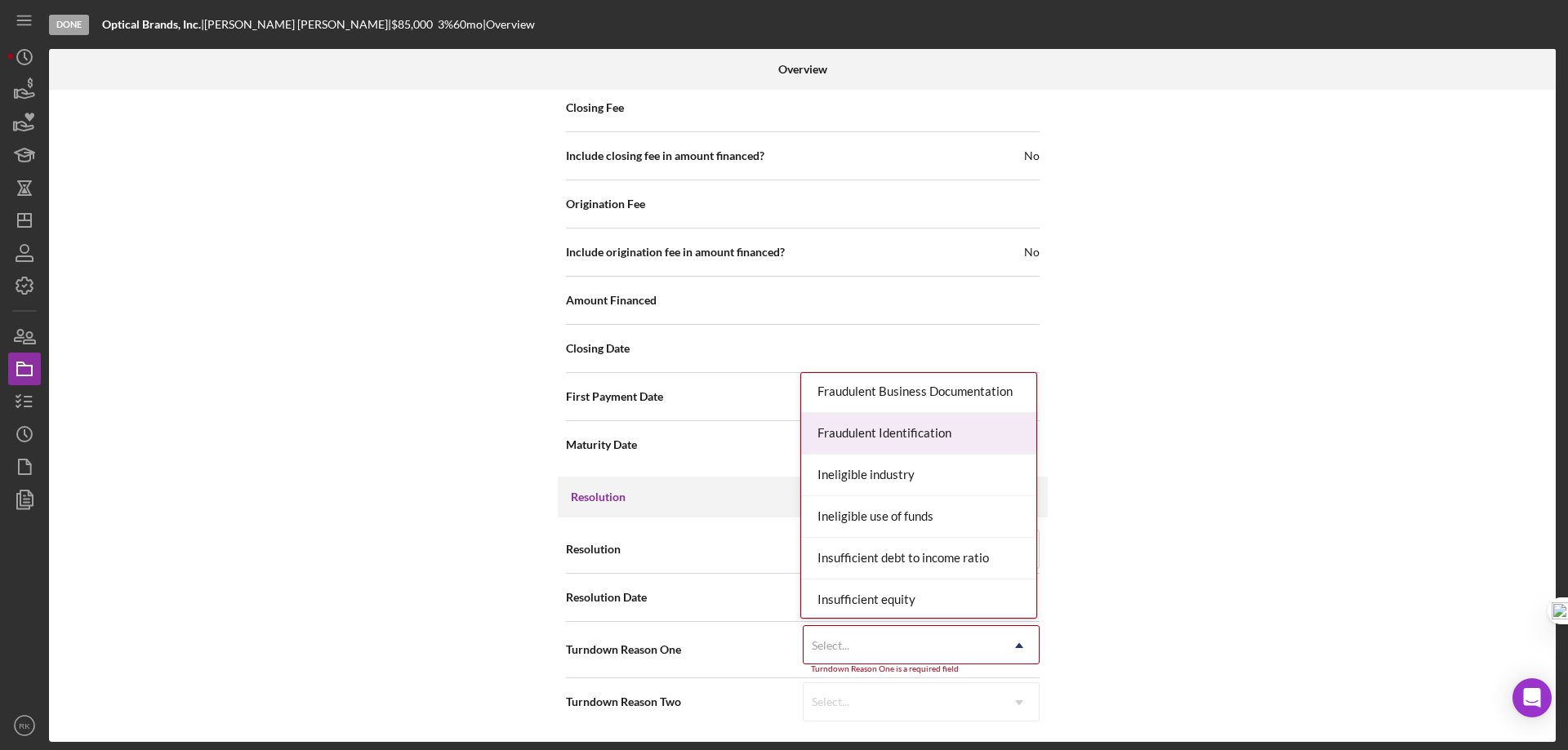
scroll to position [462, 0]
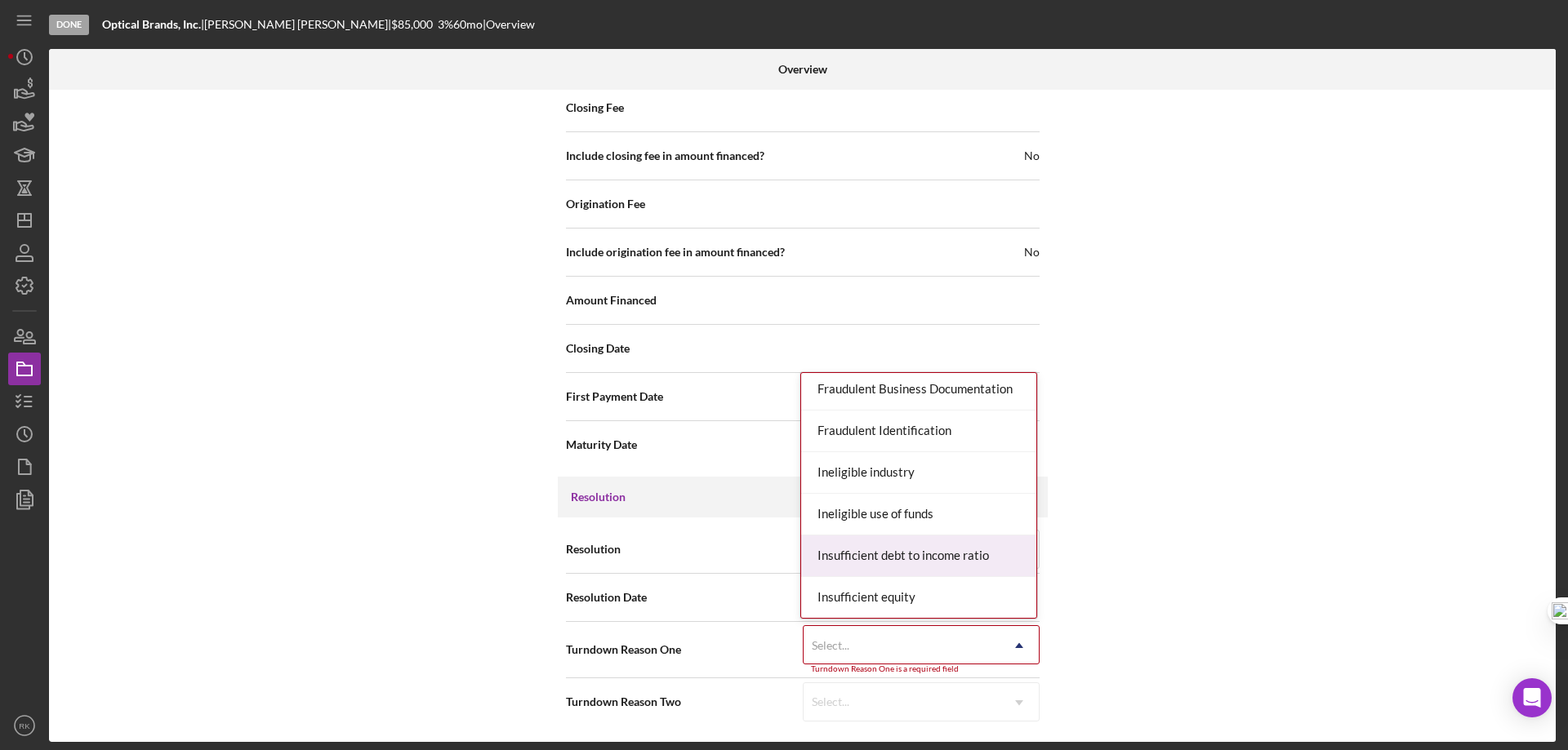
click at [901, 558] on div "Insufficient debt to income ratio" at bounding box center [918, 556] width 235 height 41
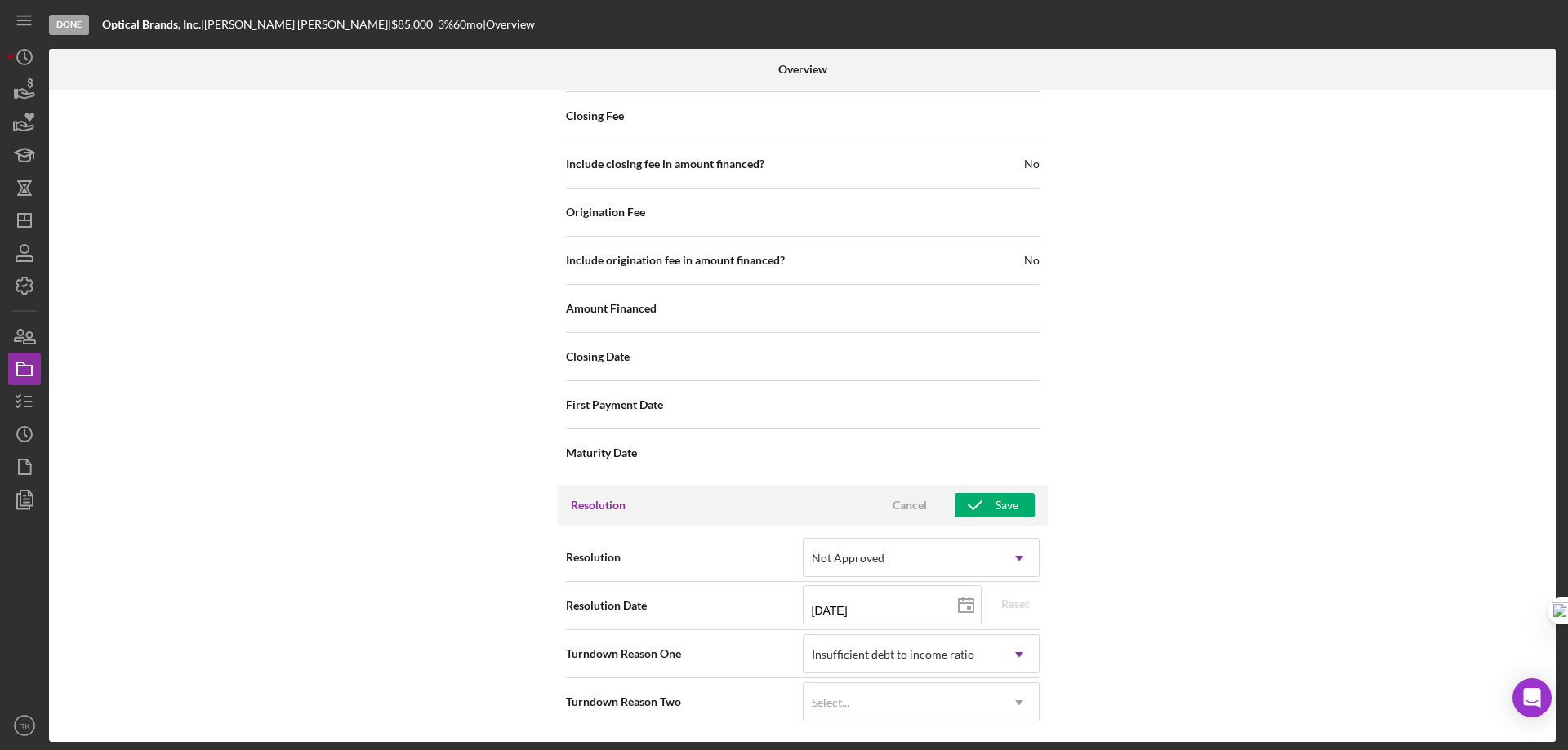
scroll to position [2033, 0]
click at [996, 506] on div "Save" at bounding box center [1006, 505] width 22 height 24
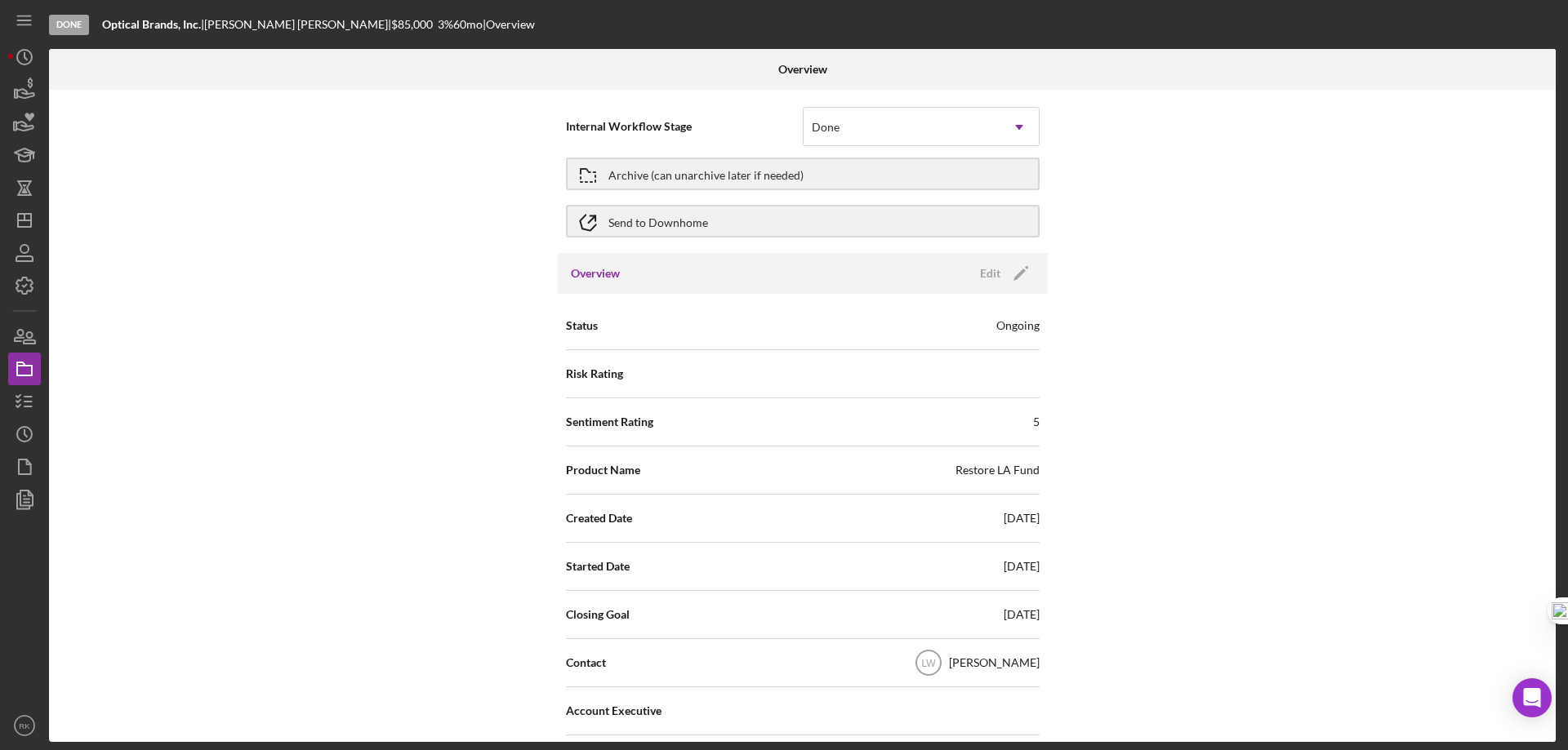
scroll to position [0, 0]
click at [625, 176] on div "Archive (can unarchive later if needed)" at bounding box center [705, 177] width 195 height 30
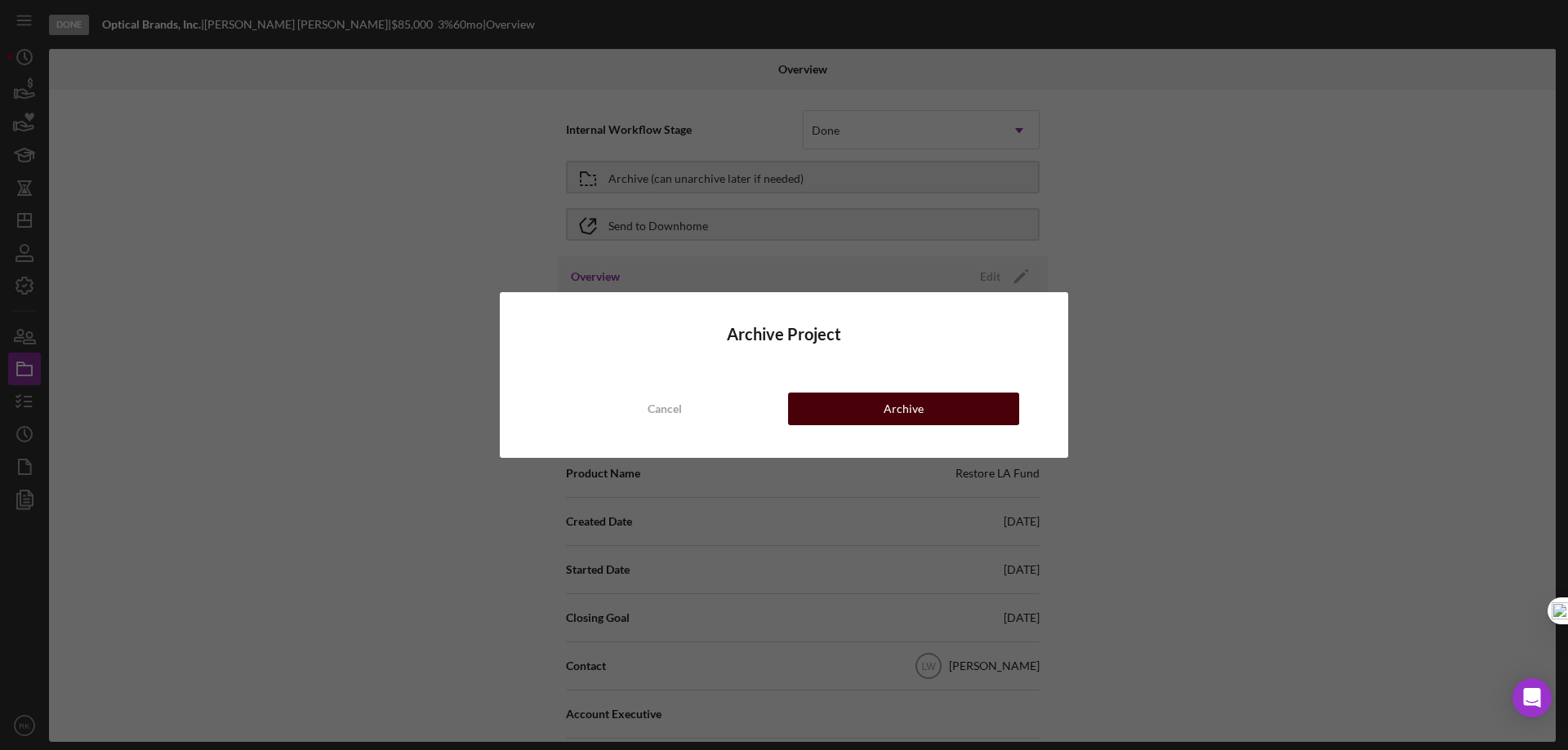
click at [883, 411] on button "Archive" at bounding box center [903, 409] width 231 height 32
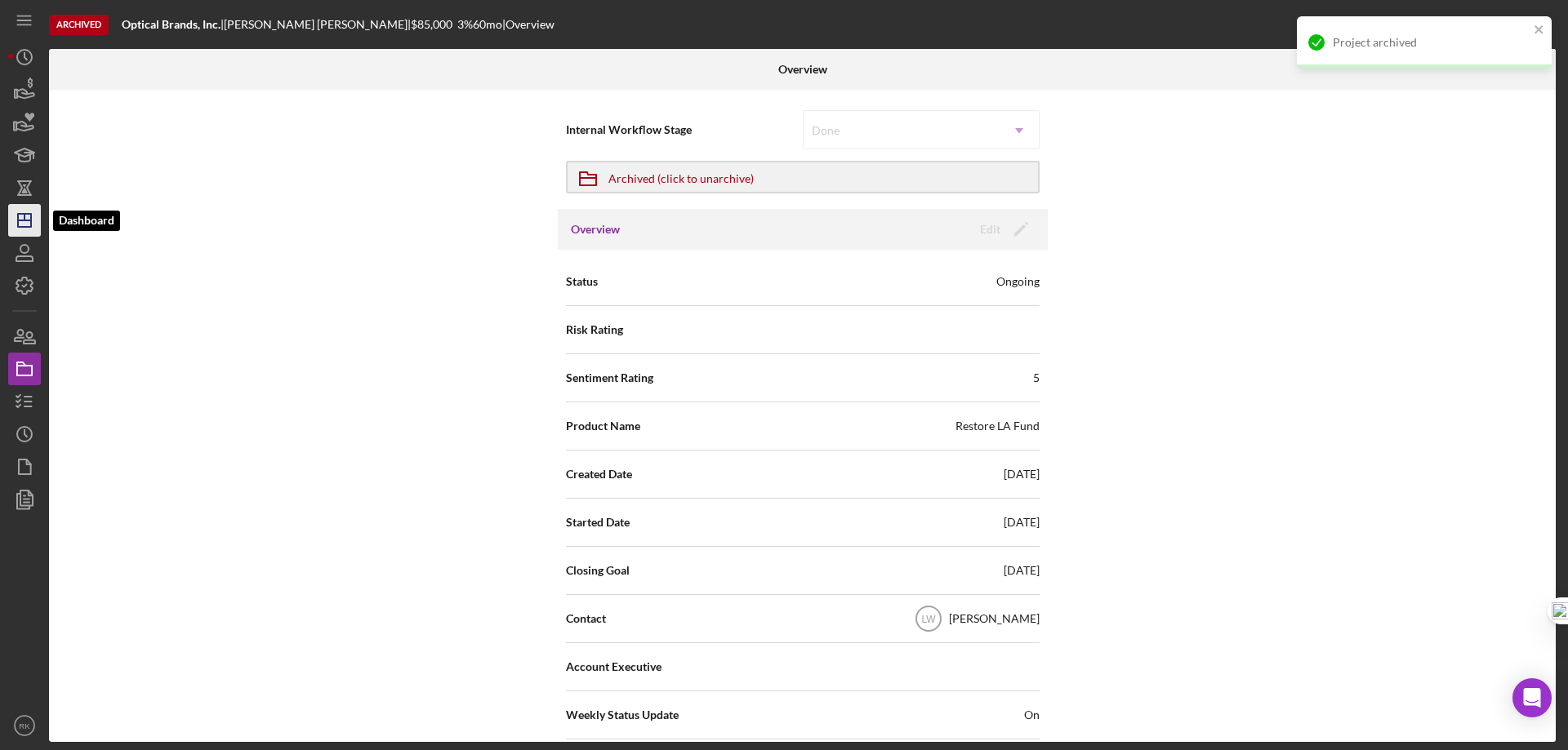
click at [22, 225] on icon "Icon/Dashboard" at bounding box center [24, 220] width 40 height 40
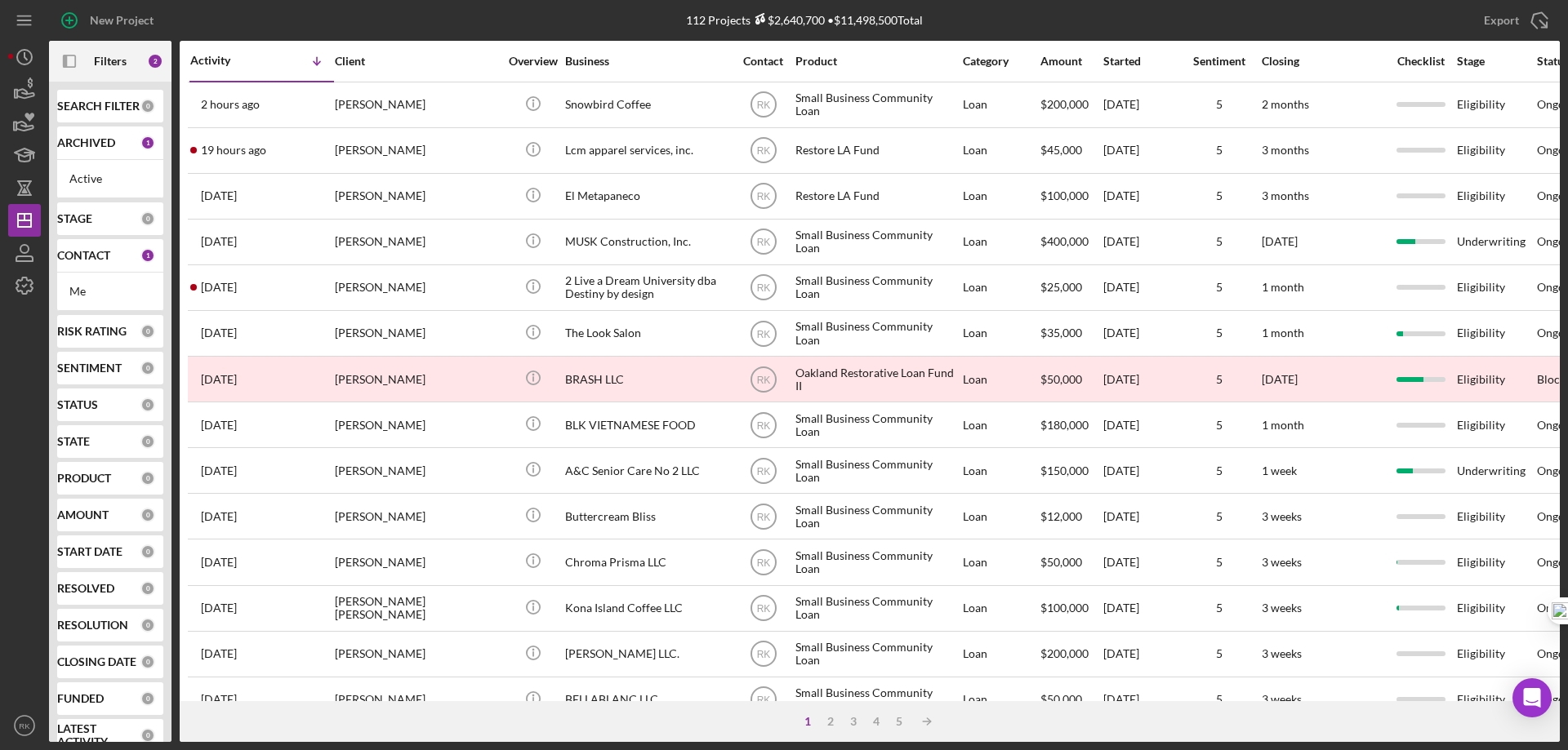
click at [92, 258] on b "CONTACT" at bounding box center [84, 255] width 53 height 13
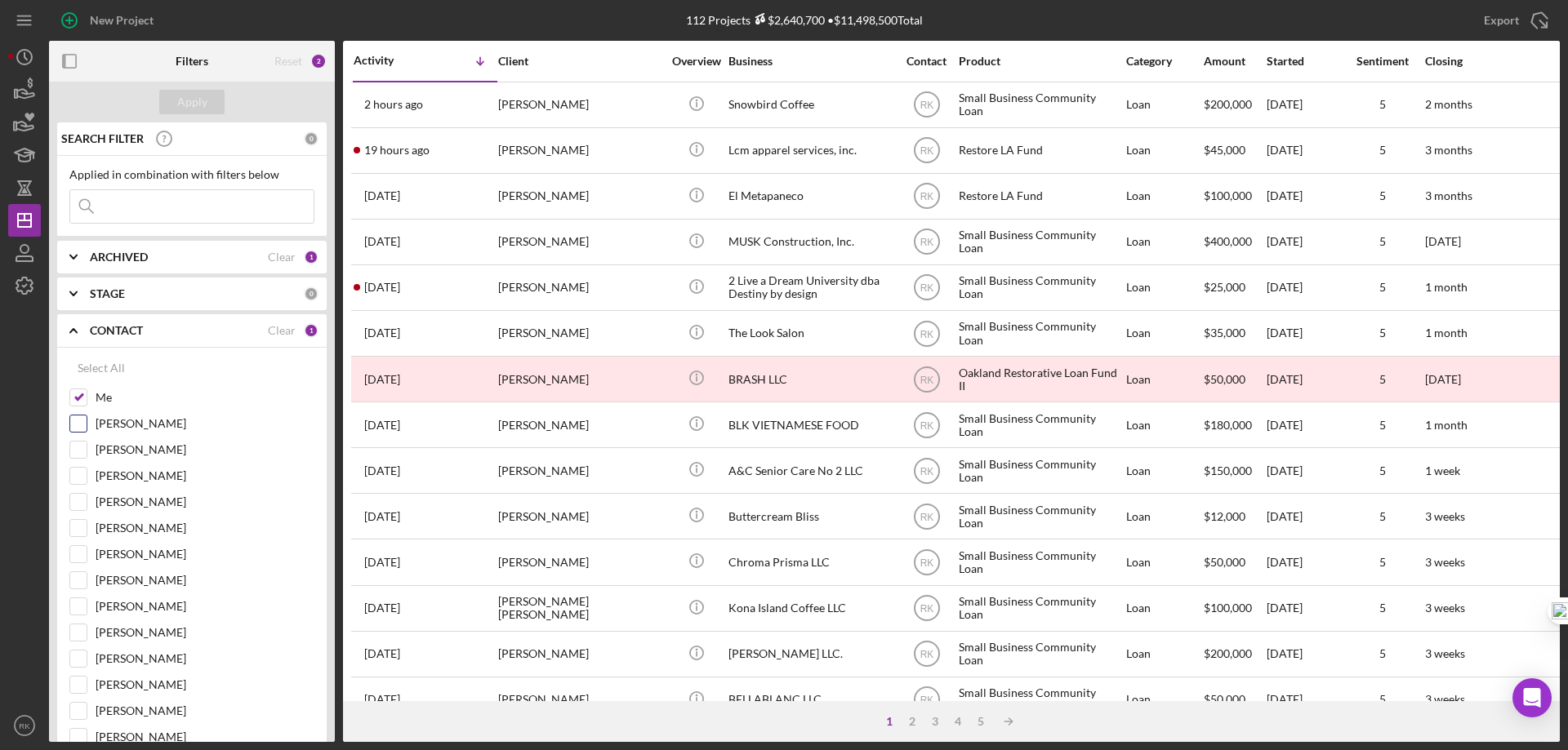
click at [77, 395] on input "Me" at bounding box center [78, 397] width 16 height 16
checkbox input "false"
click at [84, 553] on input "Lameisha Williams" at bounding box center [78, 554] width 16 height 16
checkbox input "true"
click at [179, 101] on div "Apply" at bounding box center [192, 101] width 31 height 24
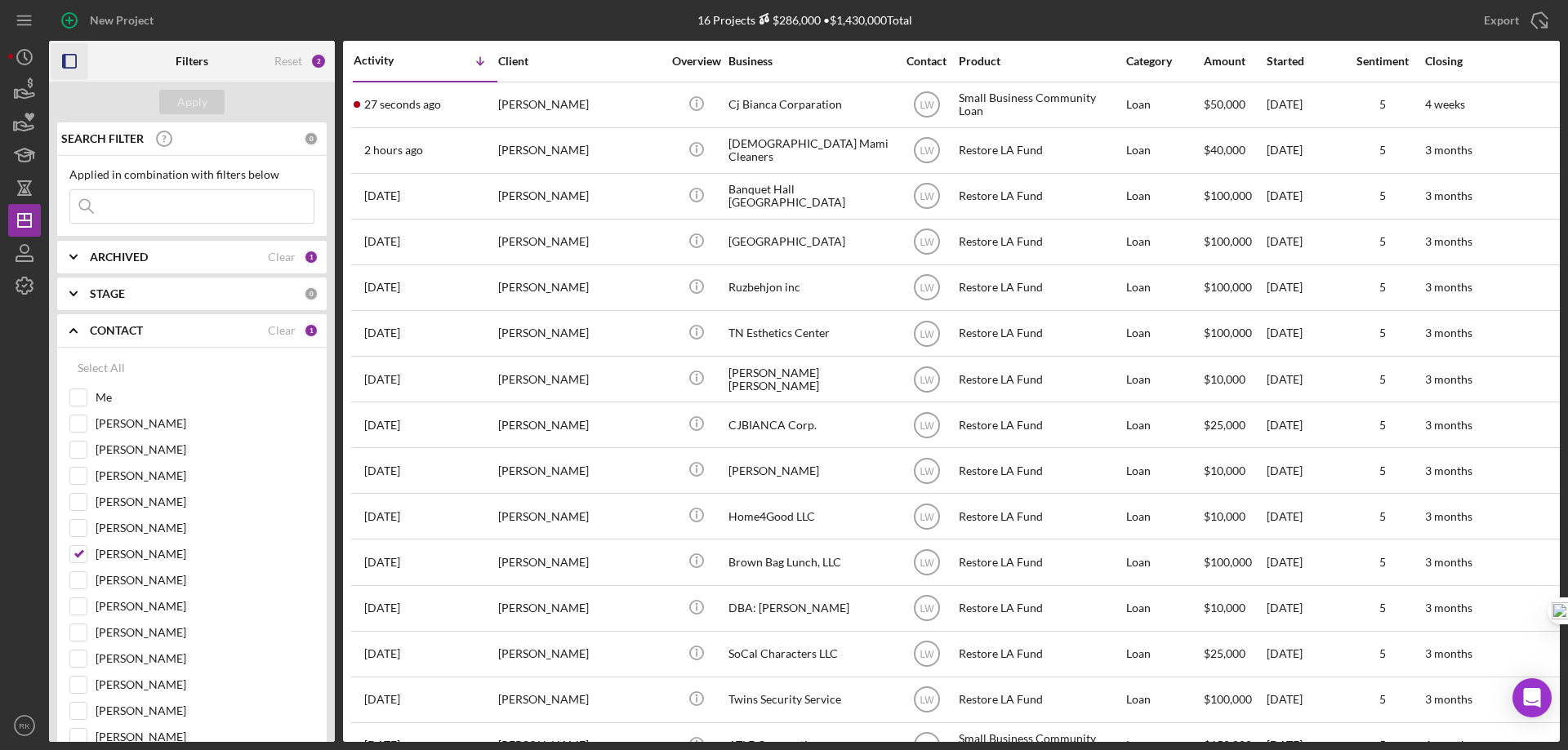
click at [70, 66] on icon "button" at bounding box center [69, 61] width 37 height 37
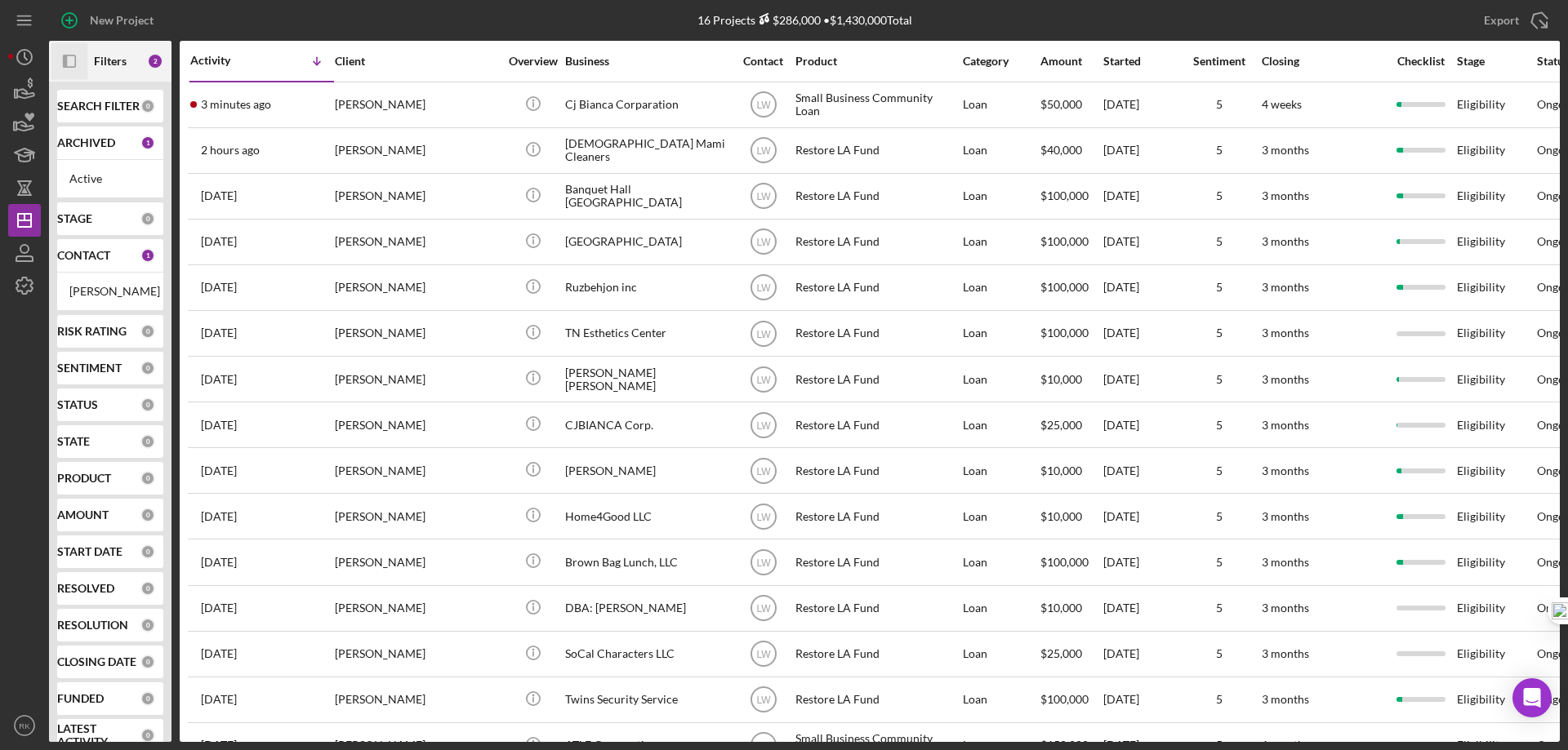
click at [85, 259] on b "CONTACT" at bounding box center [84, 255] width 53 height 13
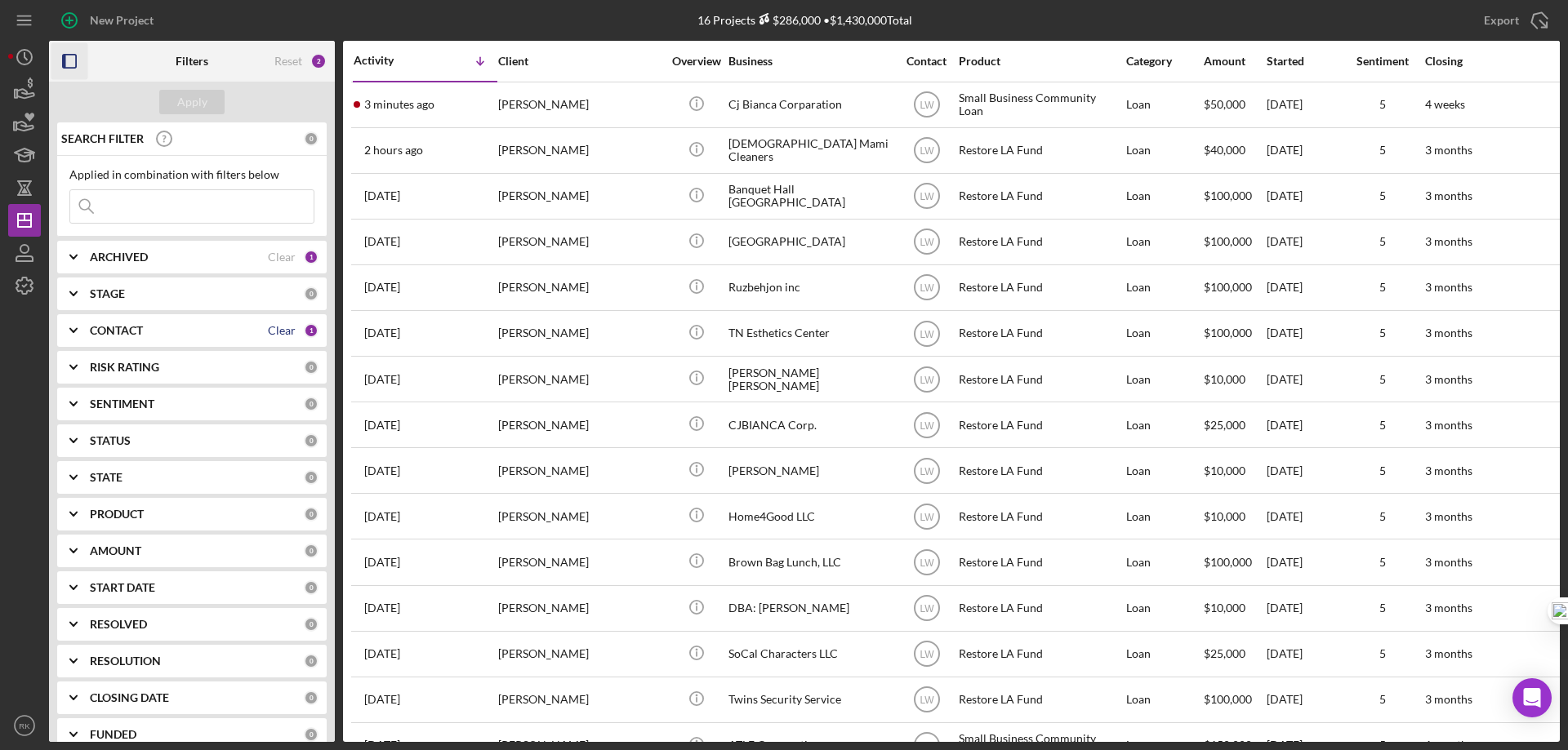
click at [268, 331] on div "Clear" at bounding box center [281, 331] width 28 height 13
click at [116, 331] on b "CONTACT" at bounding box center [116, 331] width 53 height 13
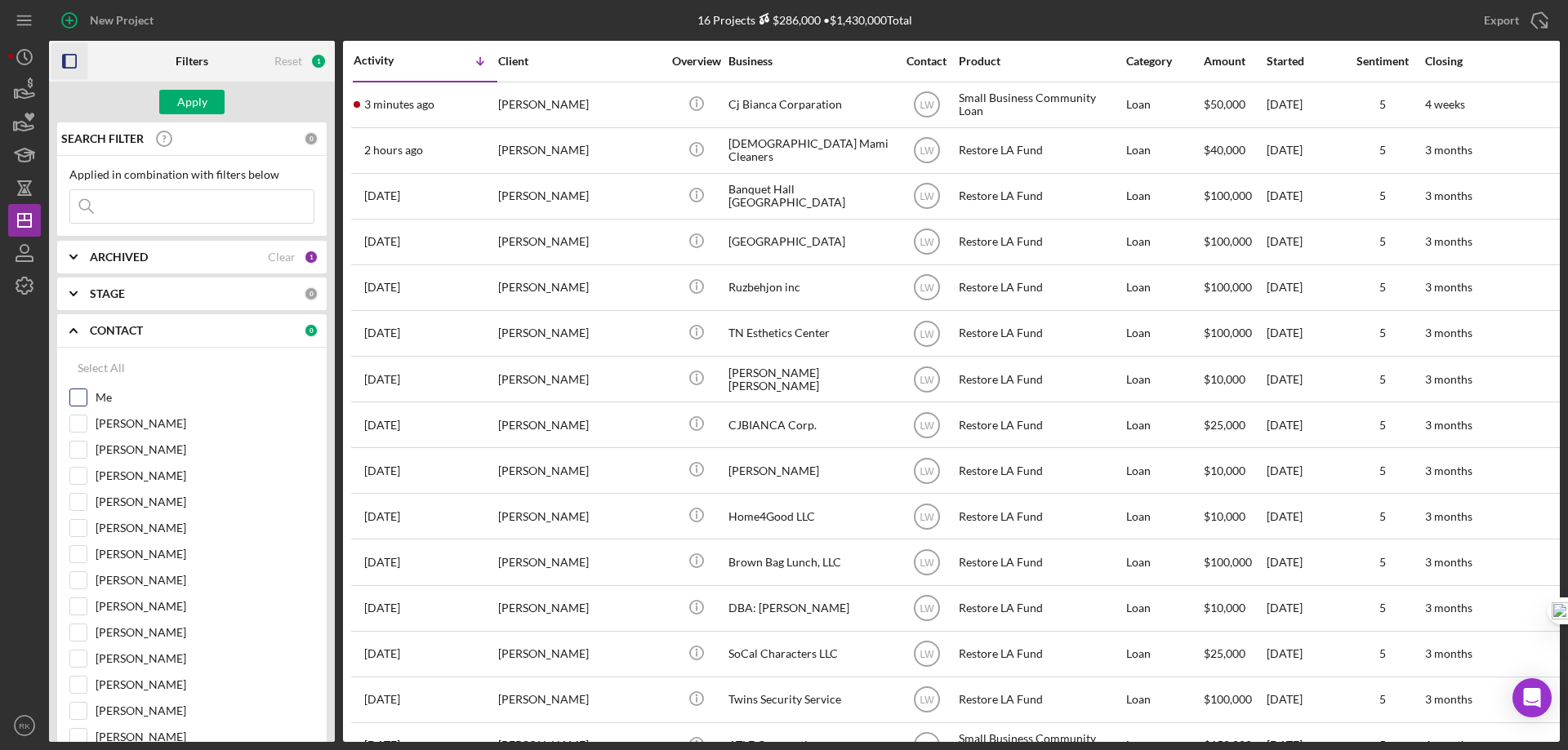
click at [86, 394] on div at bounding box center [78, 398] width 18 height 18
click at [90, 394] on div "Me" at bounding box center [191, 401] width 245 height 26
drag, startPoint x: 81, startPoint y: 398, endPoint x: 92, endPoint y: 382, distance: 19.4
click at [82, 398] on input "Me" at bounding box center [78, 397] width 16 height 16
checkbox input "true"
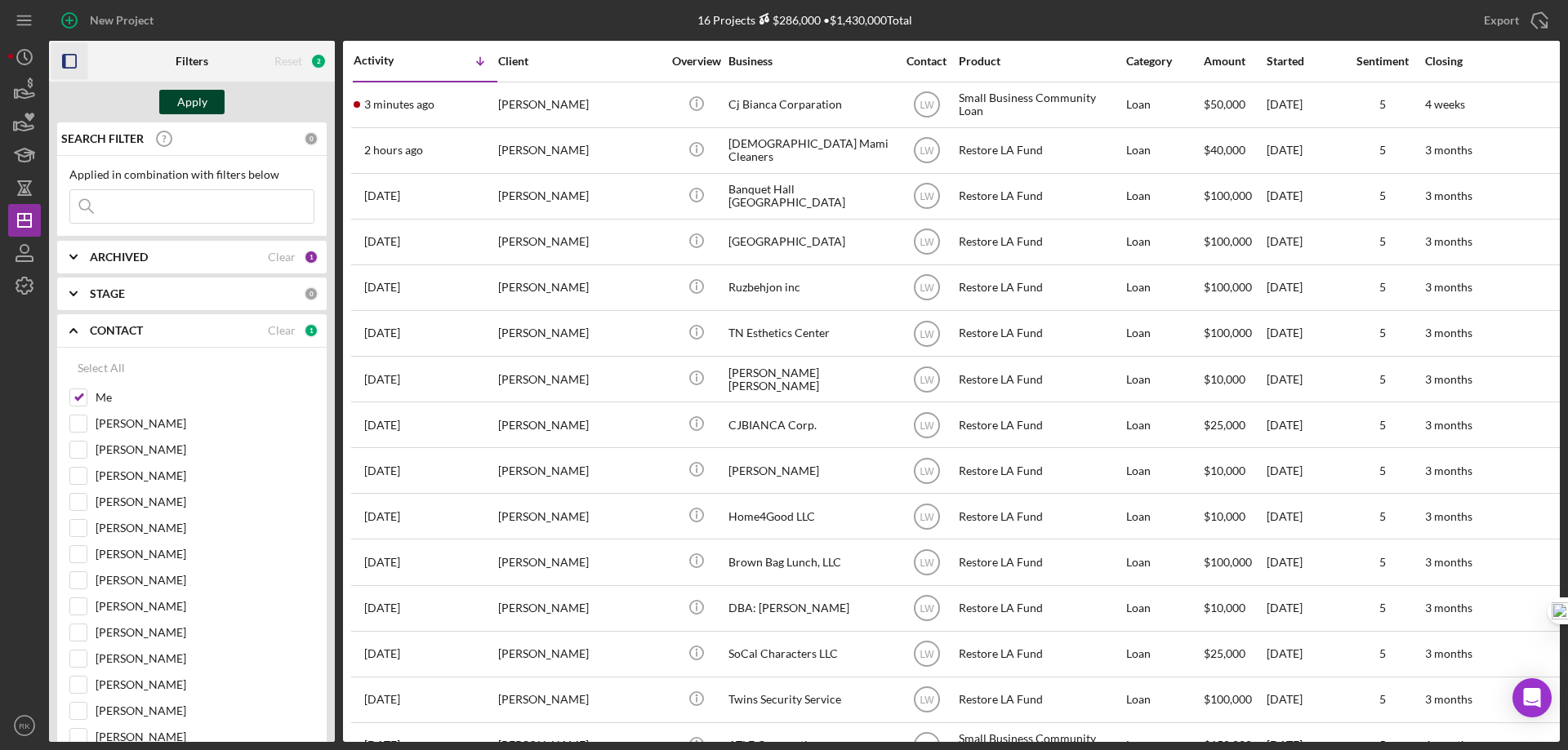
click at [173, 106] on button "Apply" at bounding box center [191, 101] width 66 height 24
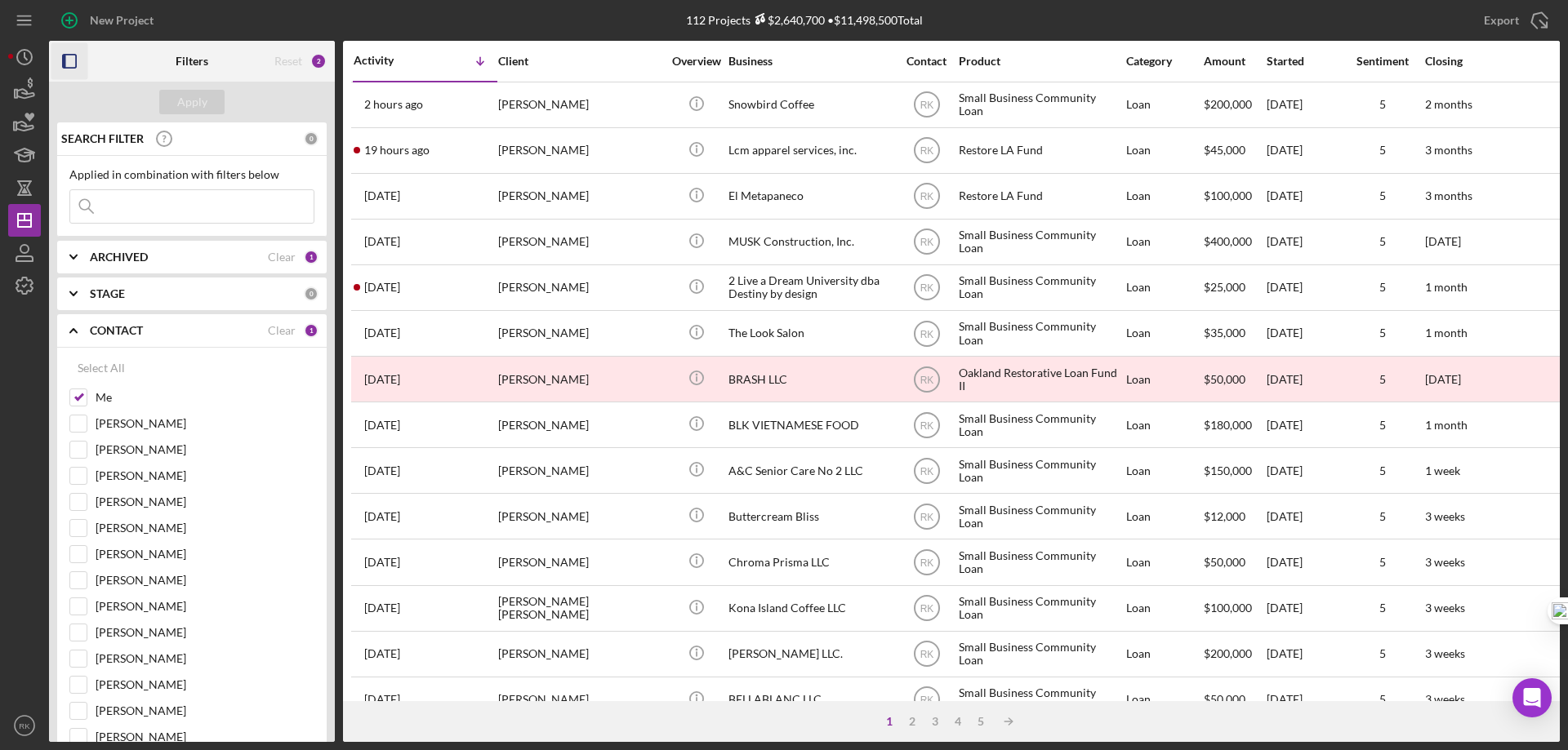
click at [73, 59] on icon "button" at bounding box center [69, 61] width 37 height 37
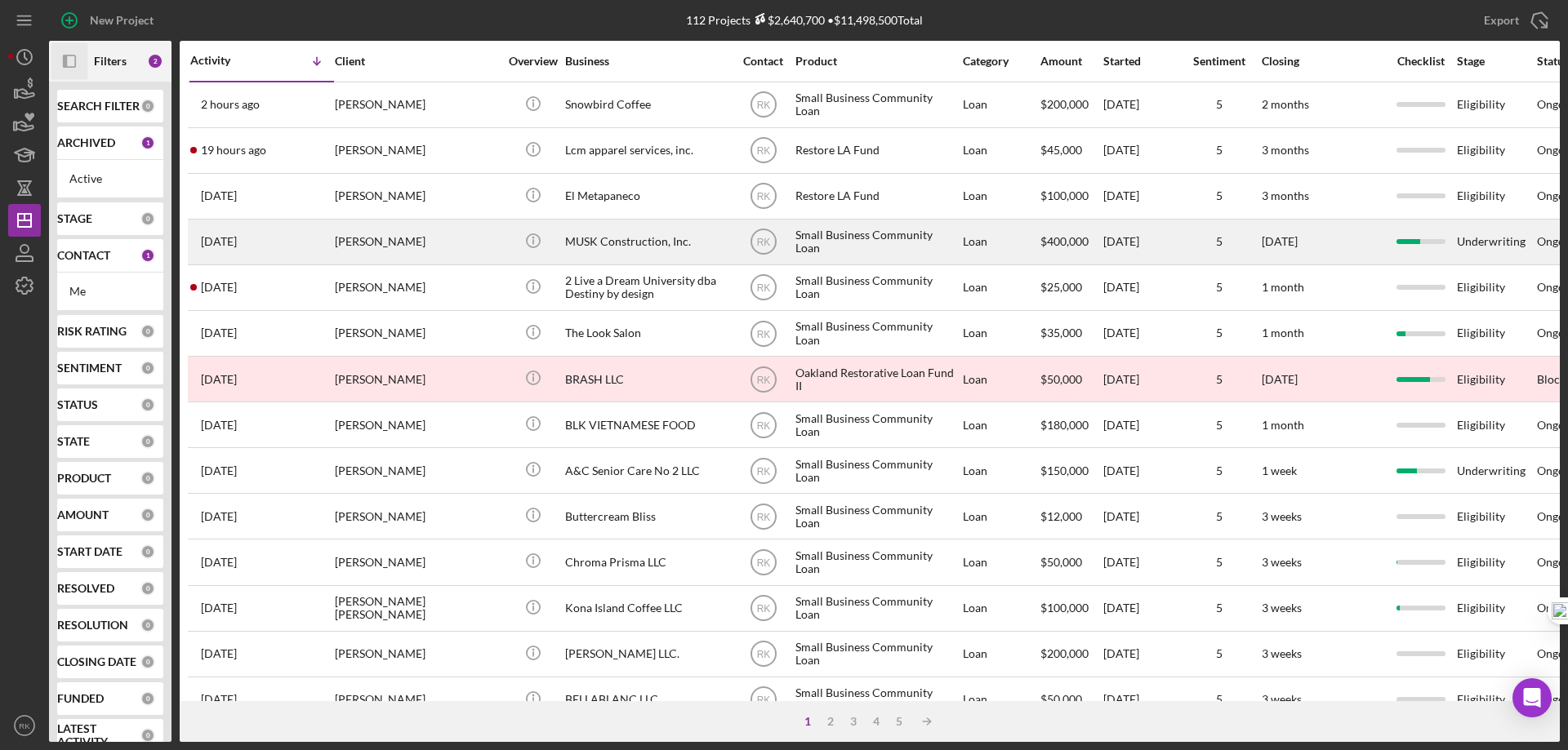
click at [604, 243] on div "MUSK Construction, Inc." at bounding box center [647, 242] width 164 height 43
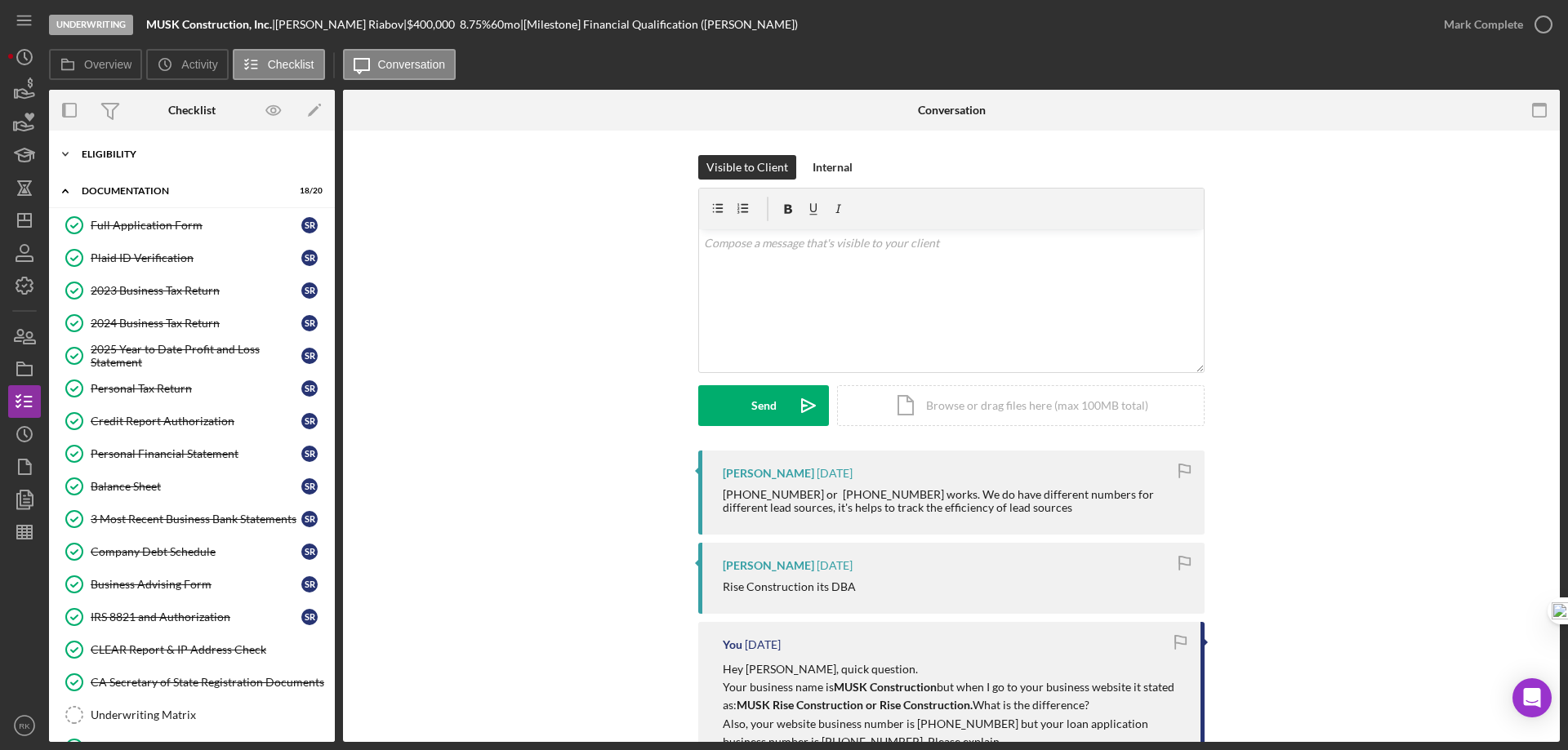
click at [117, 166] on div "Icon/Expander Eligibility 6 / 6" at bounding box center [192, 154] width 286 height 32
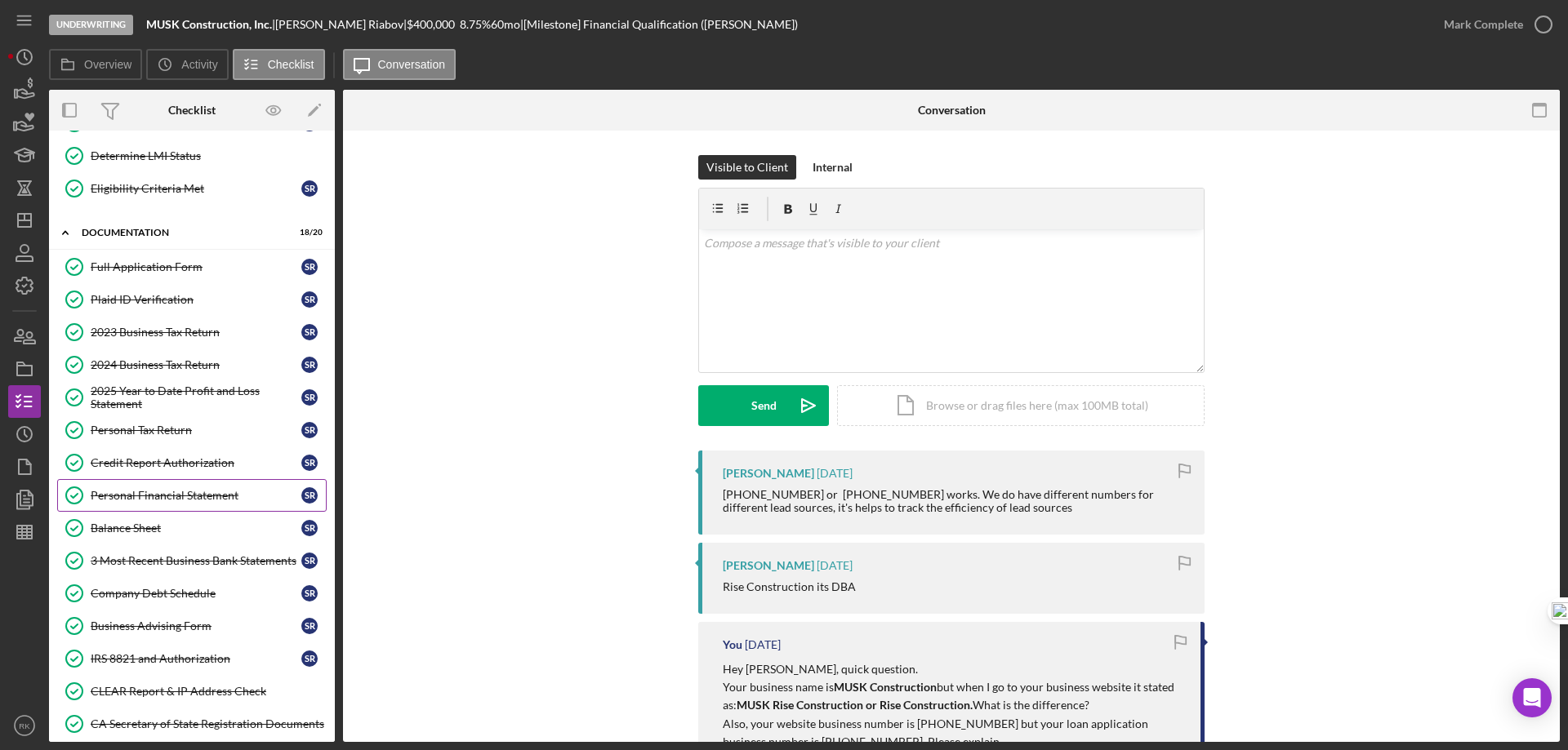
scroll to position [137, 0]
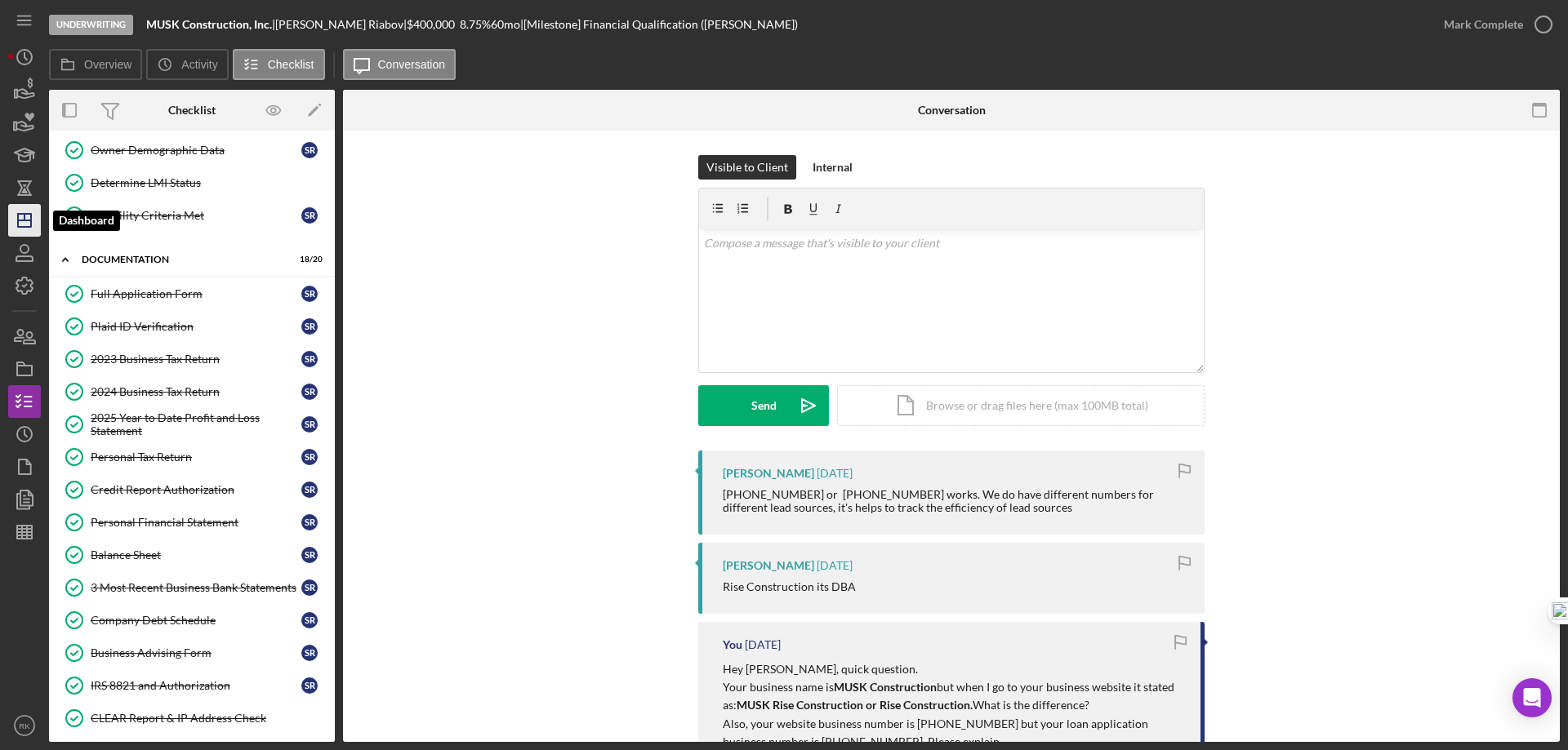
click at [25, 212] on icon "Icon/Dashboard" at bounding box center [24, 220] width 40 height 40
